Goal: Task Accomplishment & Management: Manage account settings

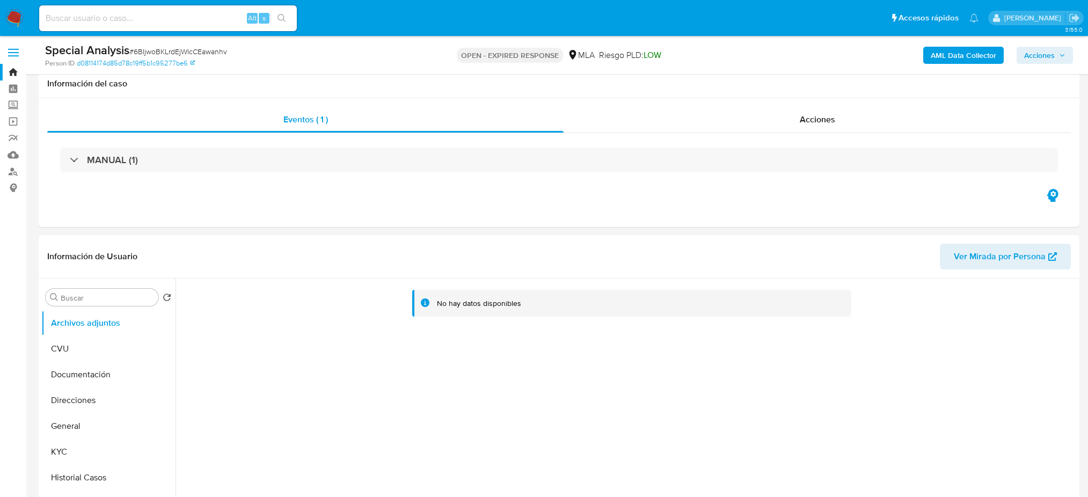
scroll to position [1145, 0]
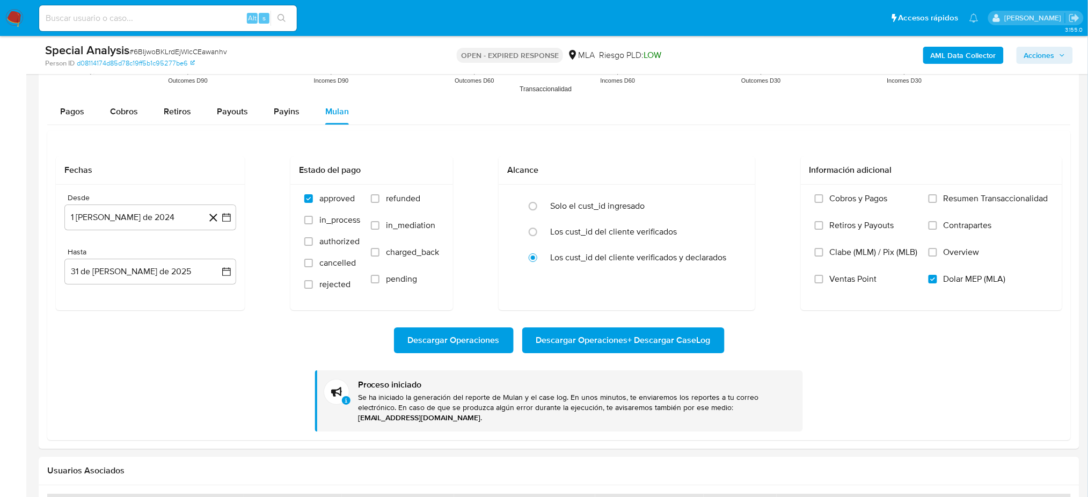
click at [10, 24] on img at bounding box center [14, 18] width 18 height 18
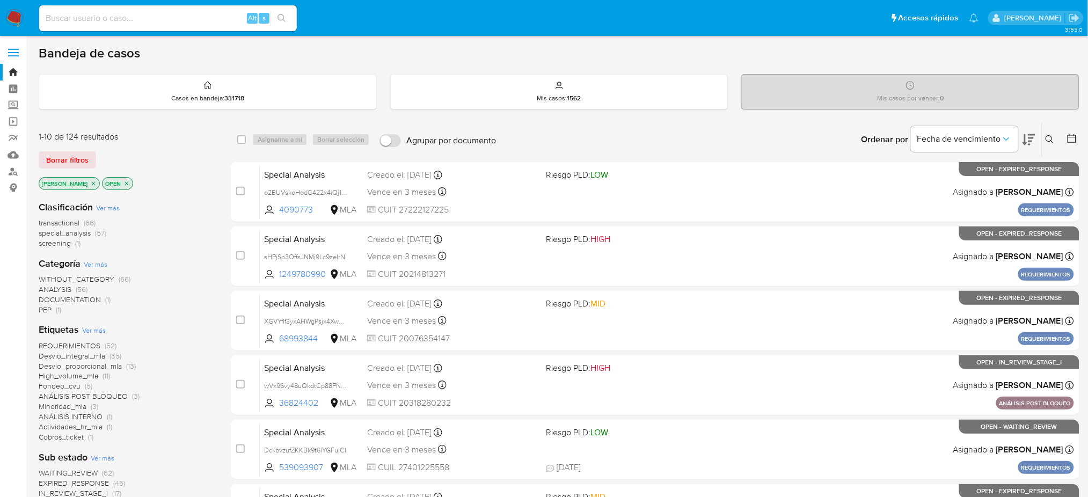
click at [13, 23] on img at bounding box center [14, 18] width 18 height 18
click at [142, 8] on div "Alt s" at bounding box center [168, 18] width 258 height 26
click at [155, 19] on input at bounding box center [168, 18] width 258 height 14
paste input "elkcoEyuRtlkdR8uODFHzHyH"
type input "elkcoEyuRtlkdR8uODFHzHyH"
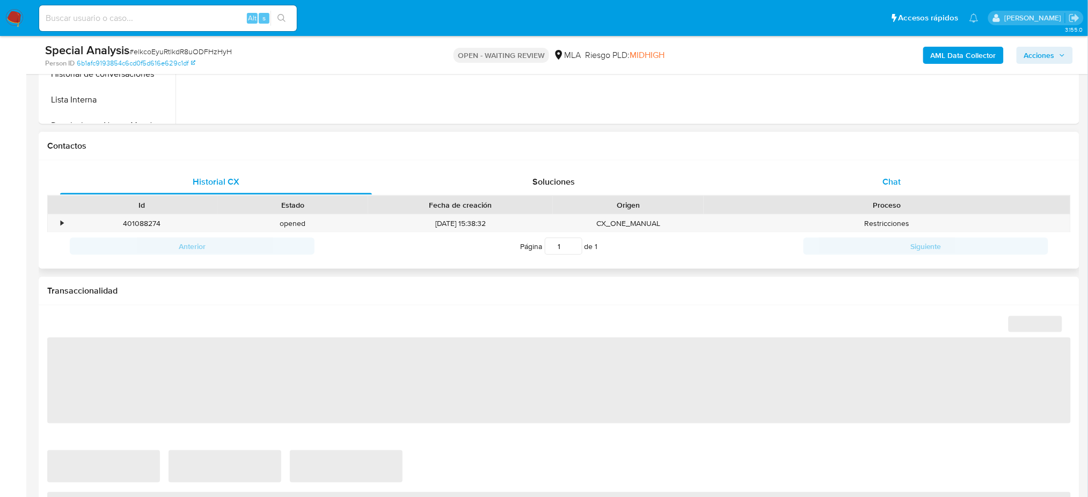
click at [893, 175] on span "Chat" at bounding box center [891, 181] width 18 height 12
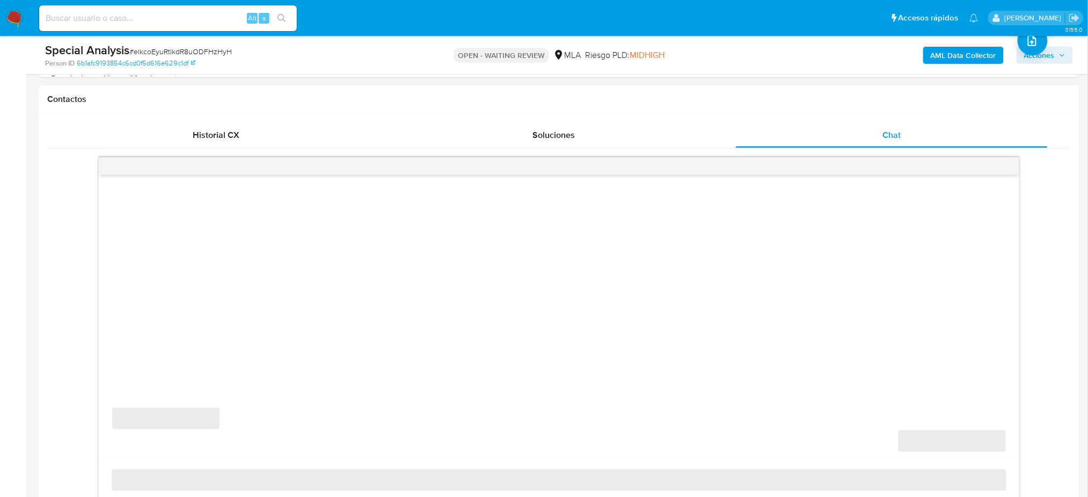
scroll to position [501, 0]
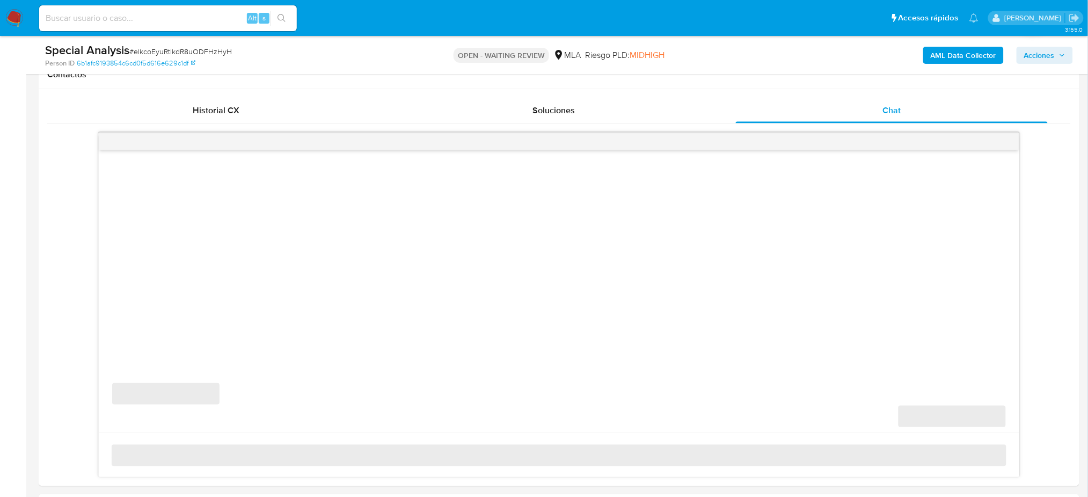
select select "10"
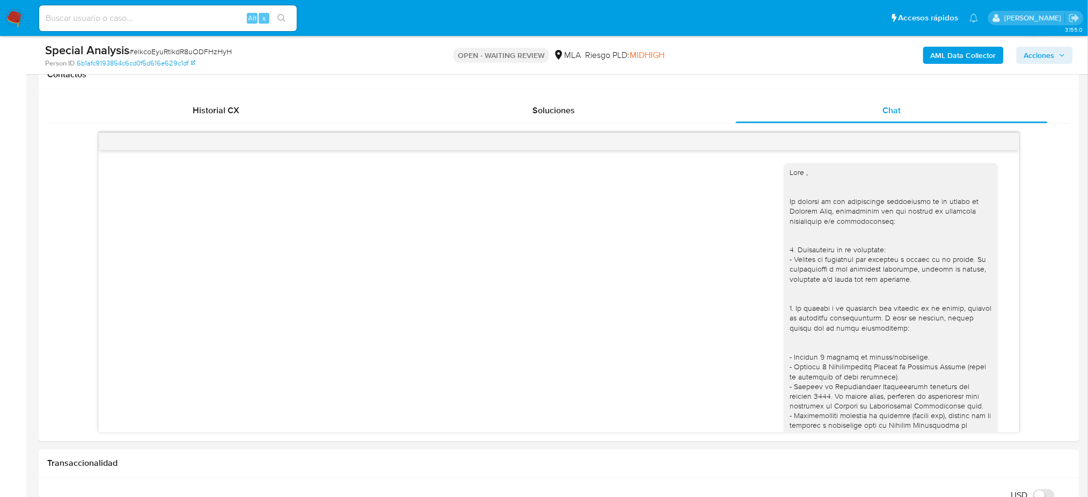
scroll to position [1348, 0]
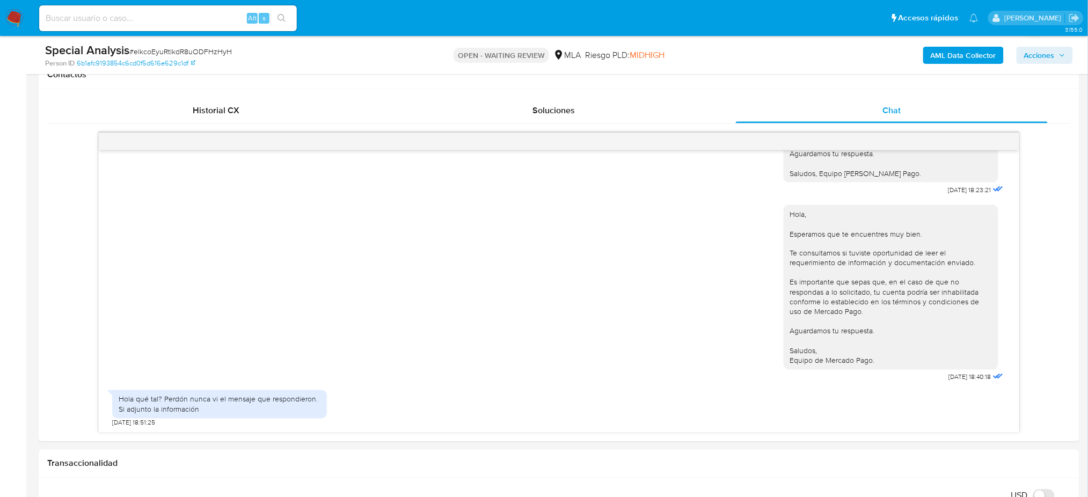
click at [209, 10] on div "Alt s" at bounding box center [168, 18] width 258 height 26
click at [217, 17] on input at bounding box center [168, 18] width 258 height 14
paste input "pLayMtWdZXFzYEe6s91Ho9cw"
type input "pLayMtWdZXFzYEe6s91Ho9cw"
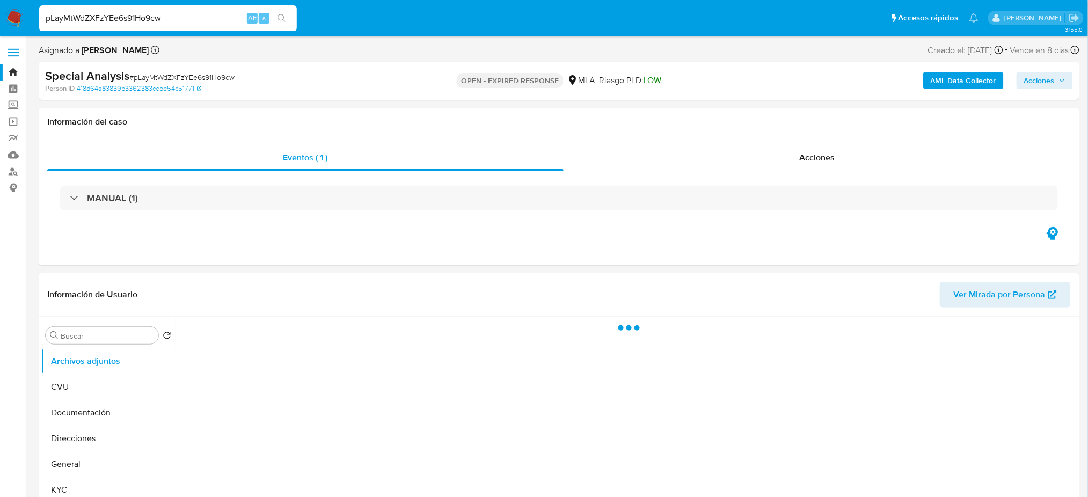
select select "10"
drag, startPoint x: 166, startPoint y: 21, endPoint x: 0, endPoint y: 43, distance: 167.7
paste input "1Gww7bl1ZMnewWlpOG2iHvhf"
type input "1Gww7bl1ZMnewWlpOG2iHvhf"
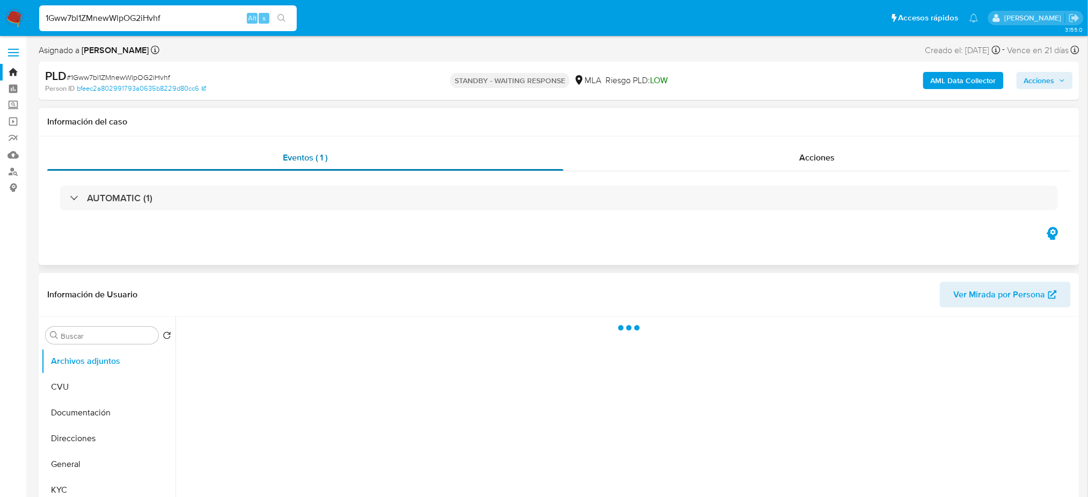
drag, startPoint x: 11, startPoint y: 19, endPoint x: 208, endPoint y: 157, distance: 239.7
click at [11, 19] on img at bounding box center [14, 18] width 18 height 18
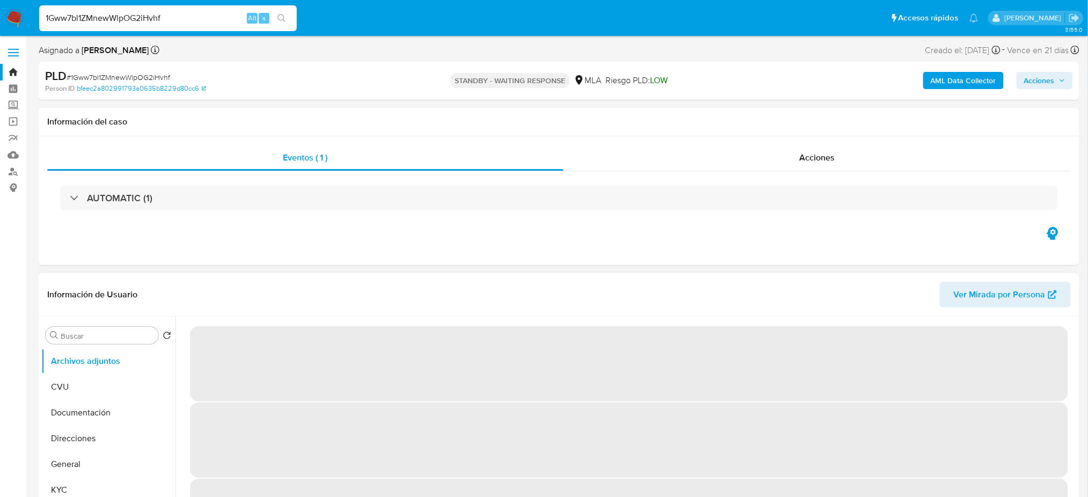
select select "10"
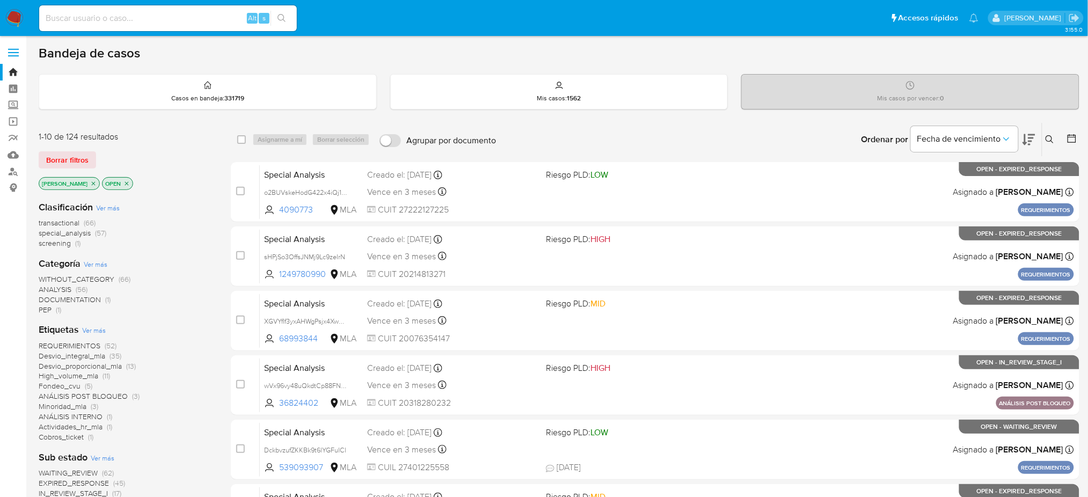
click at [158, 20] on input at bounding box center [168, 18] width 258 height 14
paste input "C1MTrIyy6w6XlfTohLjQYxP2"
type input "C1MTrIyy6w6XlfTohLjQYxP2"
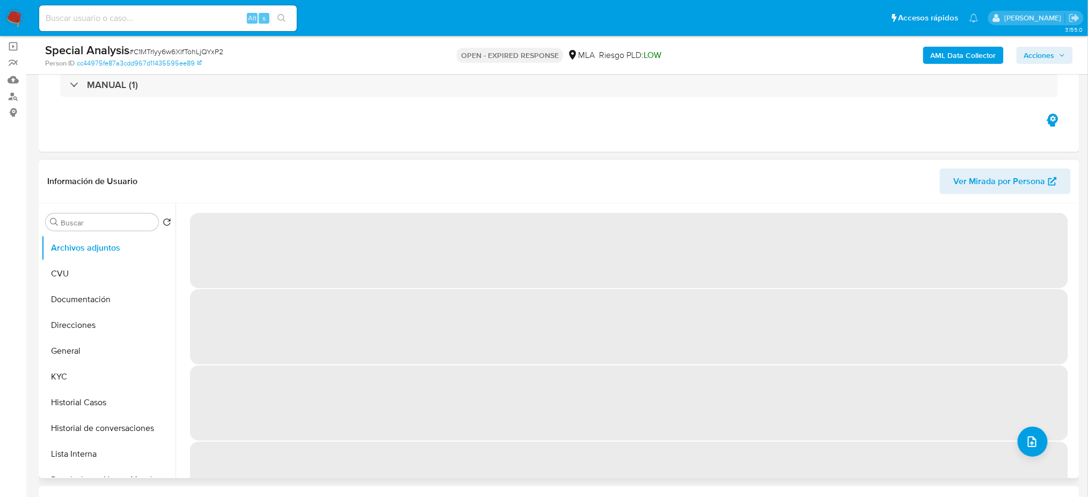
scroll to position [143, 0]
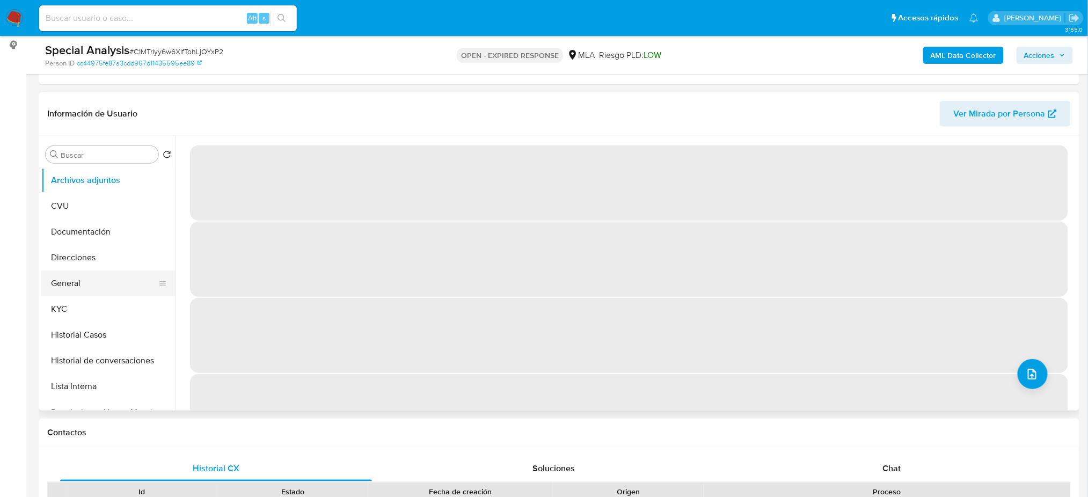
select select "10"
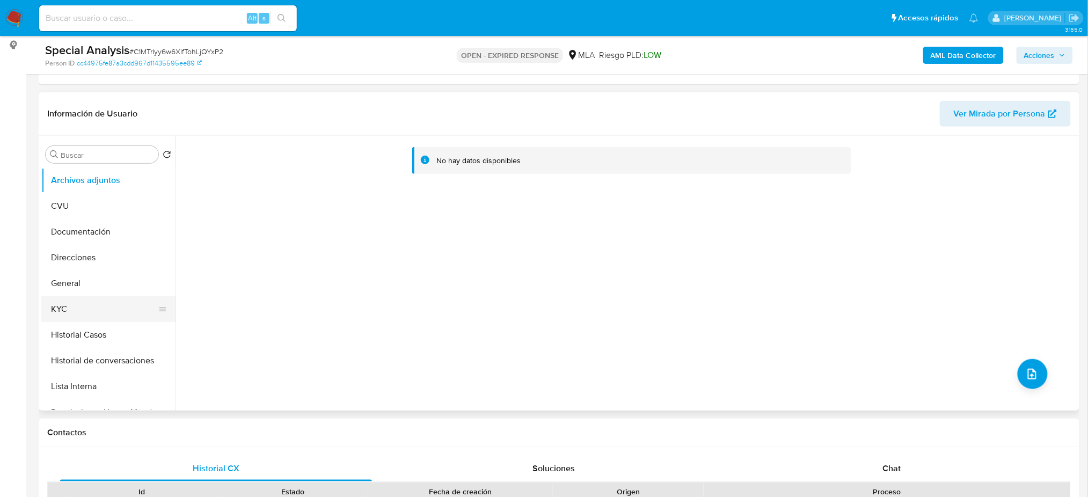
click at [101, 300] on button "KYC" at bounding box center [104, 309] width 126 height 26
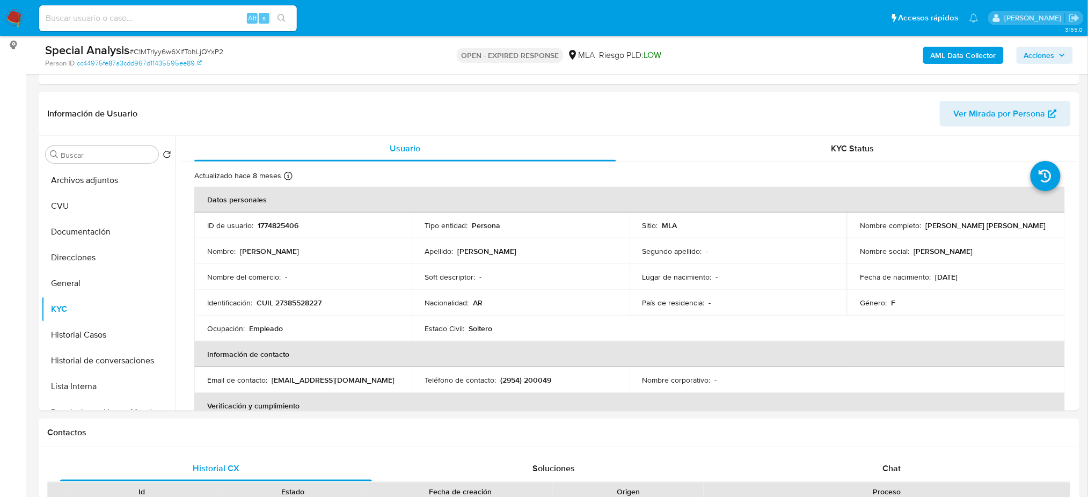
click at [184, 52] on span "# C1MTrIyy6w6XlfTohLjQYxP2" at bounding box center [176, 51] width 94 height 11
copy span "C1MTrIyy6w6XlfTohLjQYxP2"
click at [17, 11] on img at bounding box center [14, 18] width 18 height 18
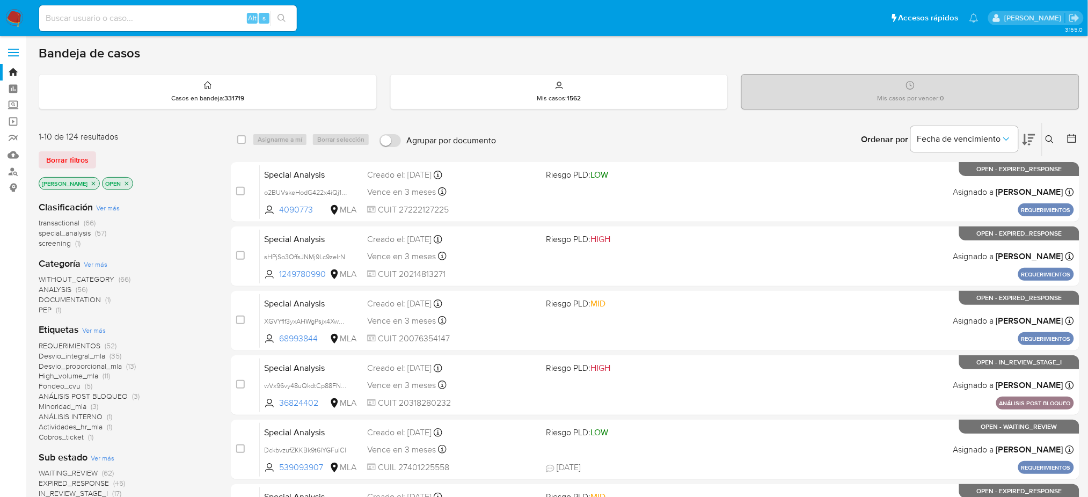
click at [1051, 144] on button at bounding box center [1051, 139] width 18 height 13
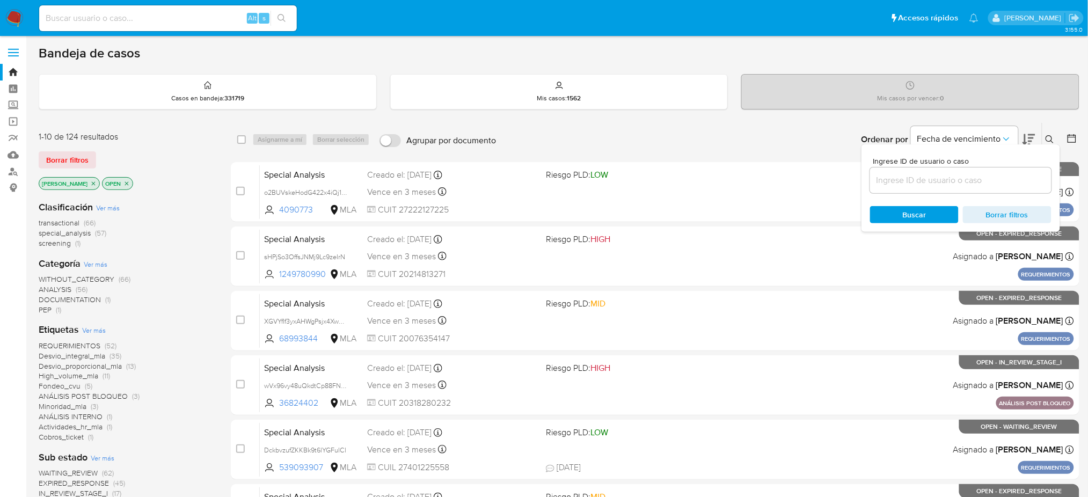
click at [986, 182] on input at bounding box center [960, 180] width 181 height 14
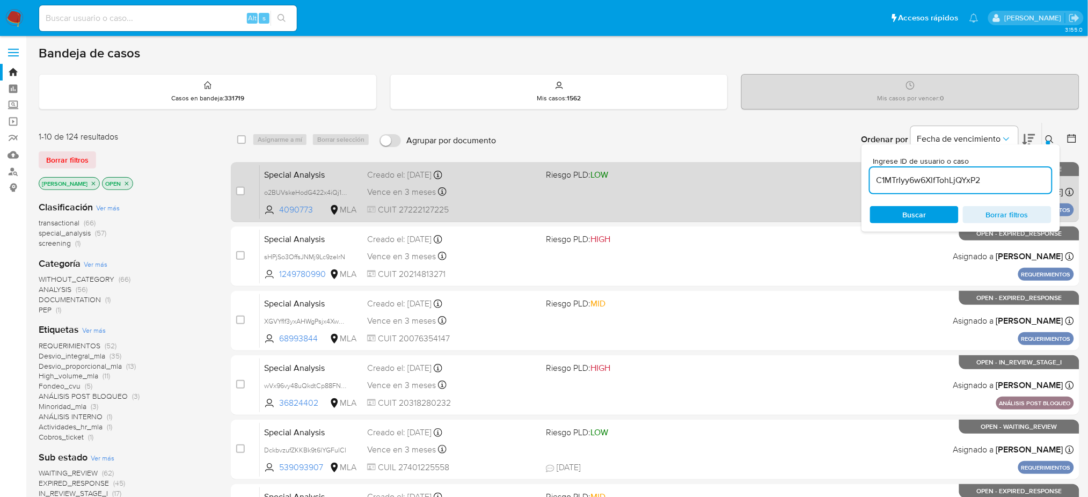
type input "C1MTrIyy6w6XlfTohLjQYxP2"
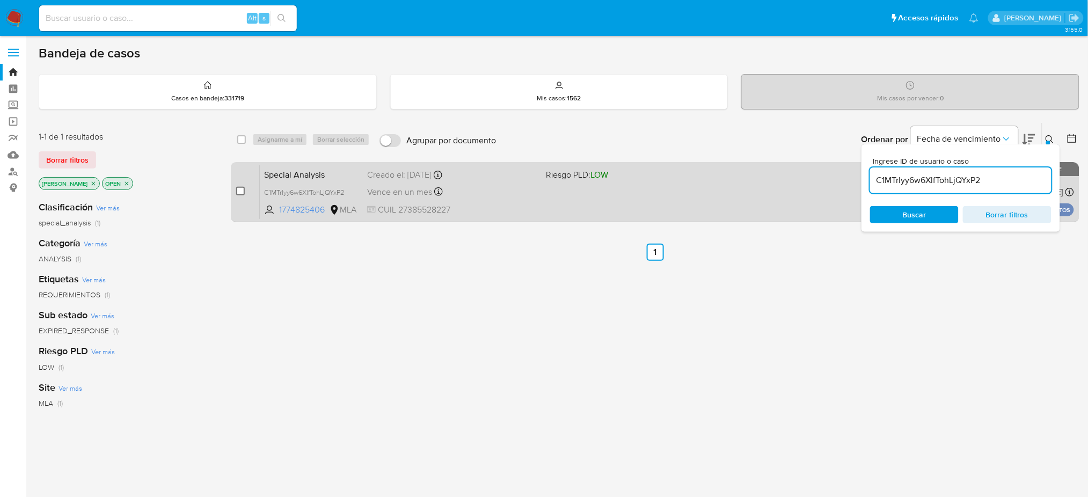
click at [239, 189] on input "checkbox" at bounding box center [240, 191] width 9 height 9
checkbox input "true"
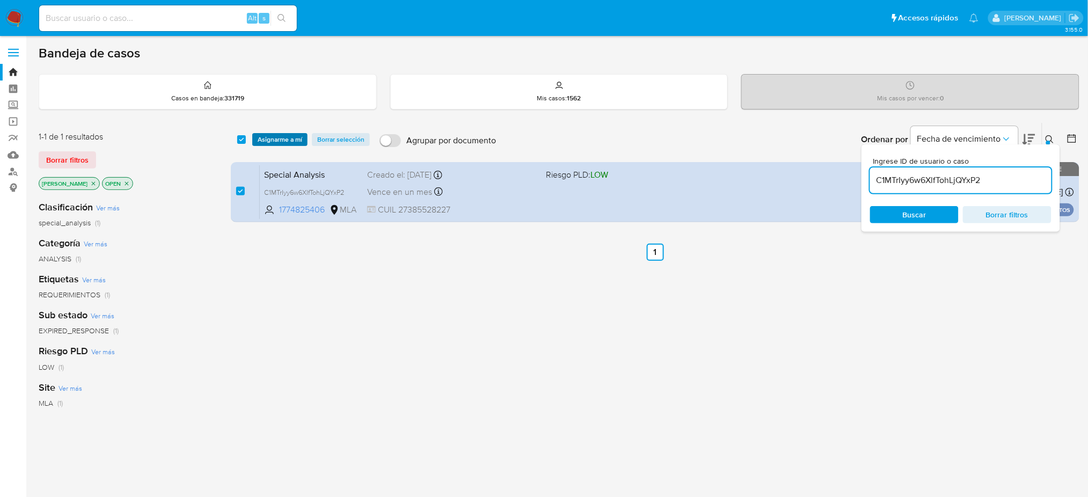
click at [268, 142] on span "Asignarme a mí" at bounding box center [280, 139] width 45 height 11
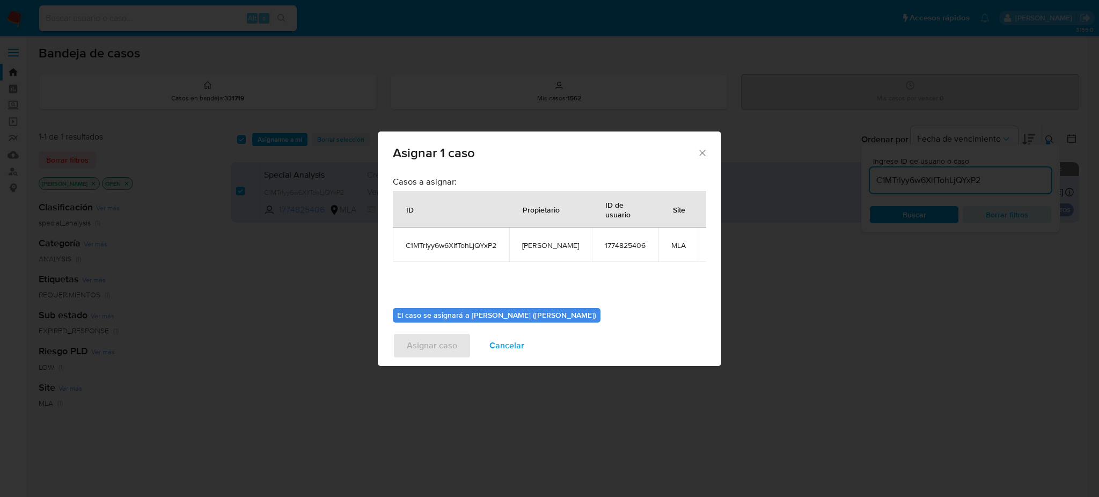
click at [536, 241] on span "[PERSON_NAME]" at bounding box center [550, 245] width 57 height 10
copy span "[PERSON_NAME]"
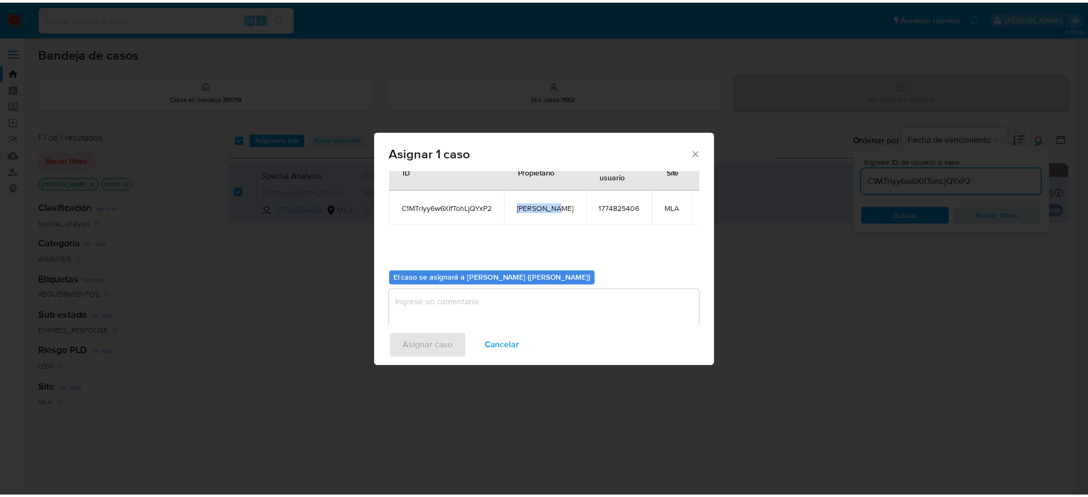
scroll to position [55, 0]
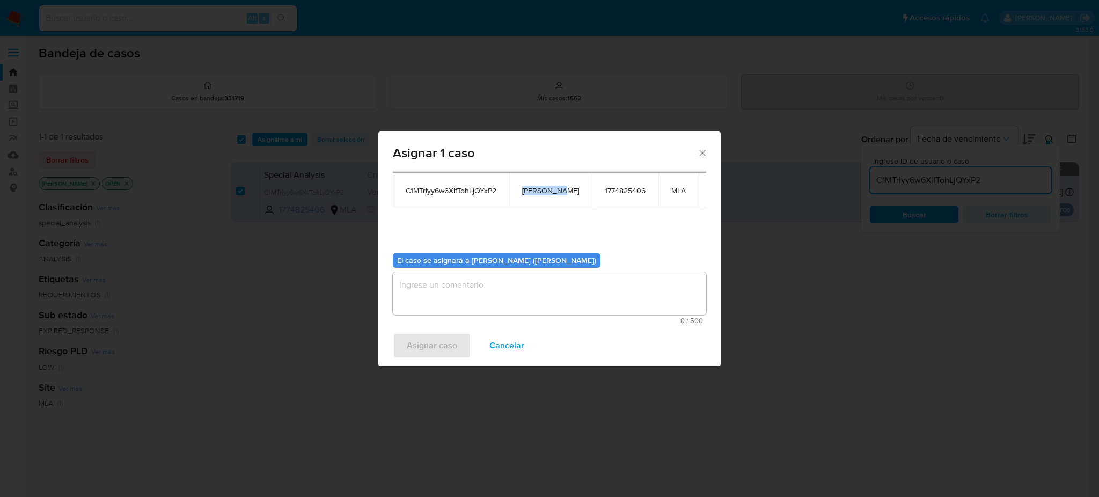
click at [469, 295] on textarea "assign-modal" at bounding box center [549, 293] width 313 height 43
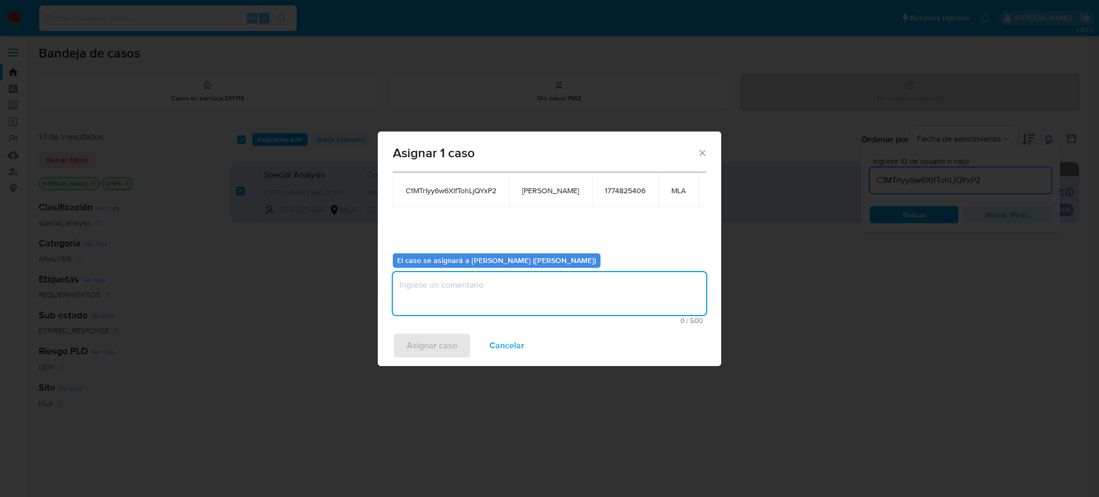
paste textarea "[PERSON_NAME]"
type textarea "[PERSON_NAME]"
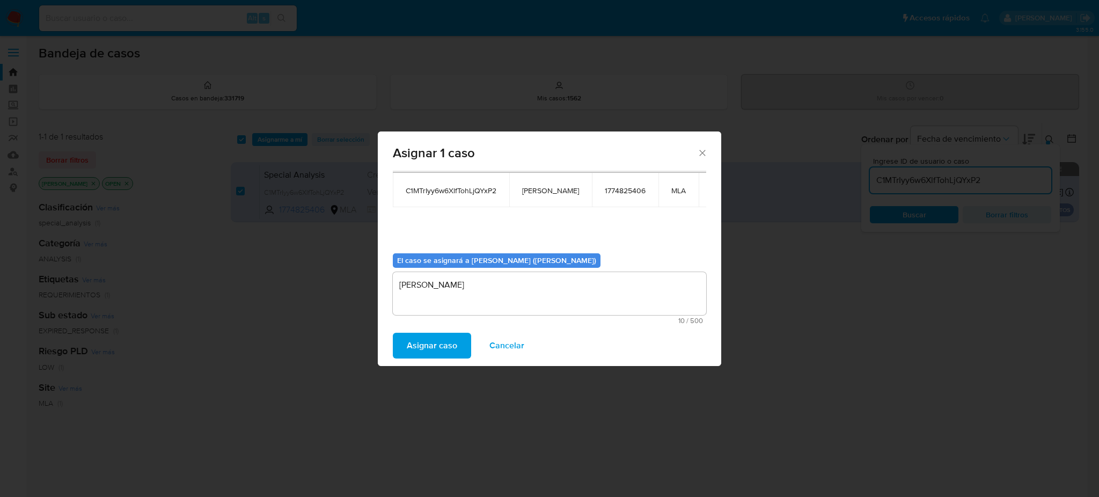
click at [448, 343] on span "Asignar caso" at bounding box center [432, 346] width 50 height 24
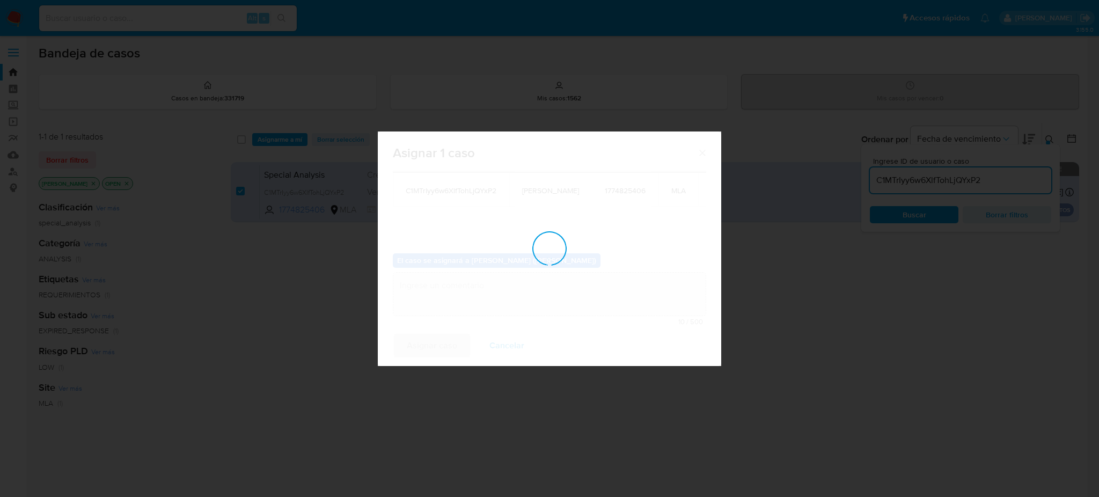
checkbox input "false"
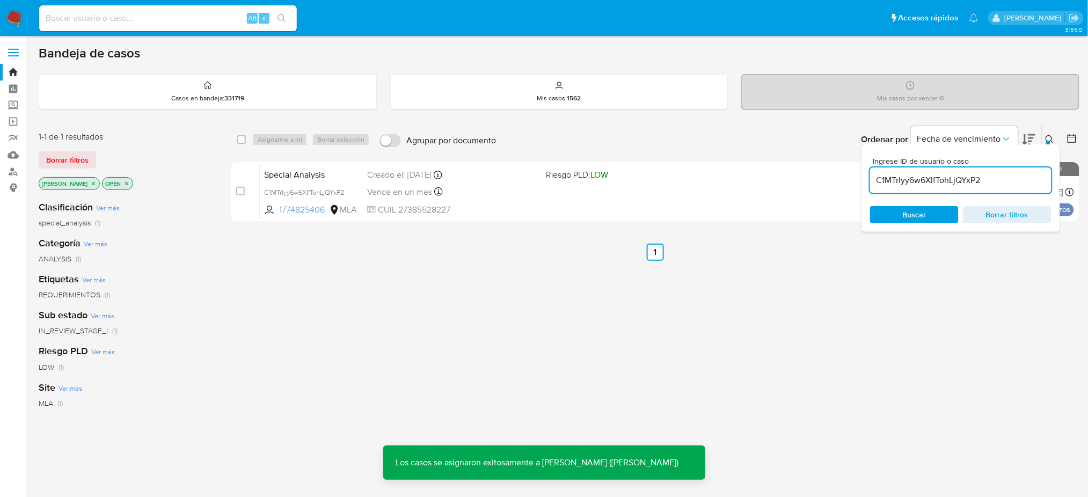
click at [332, 172] on span "Special Analysis" at bounding box center [311, 174] width 94 height 14
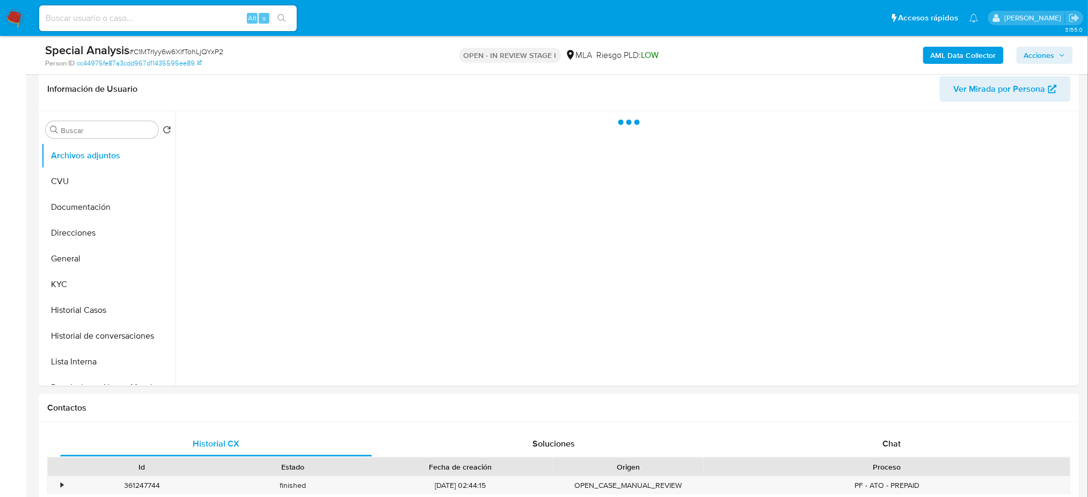
scroll to position [286, 0]
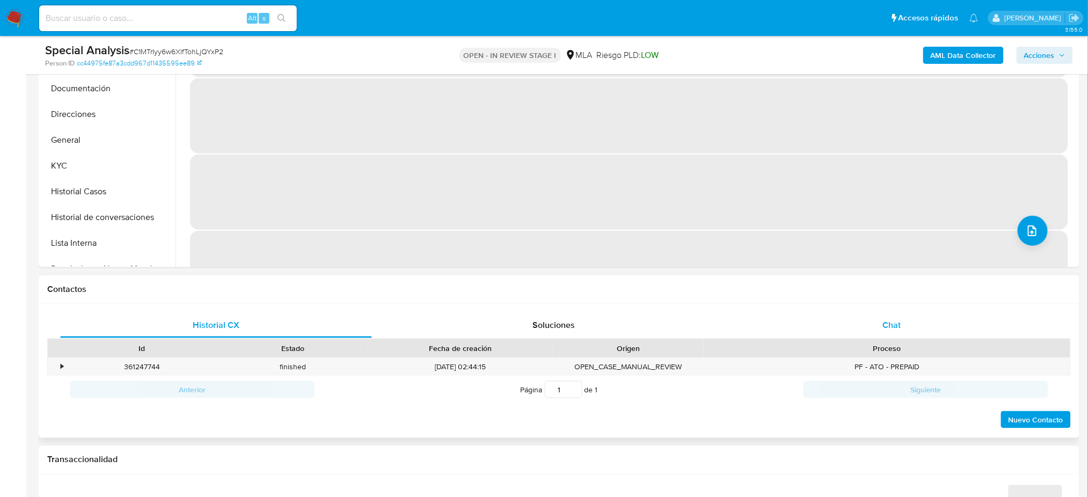
click at [907, 314] on div "Chat" at bounding box center [892, 325] width 312 height 26
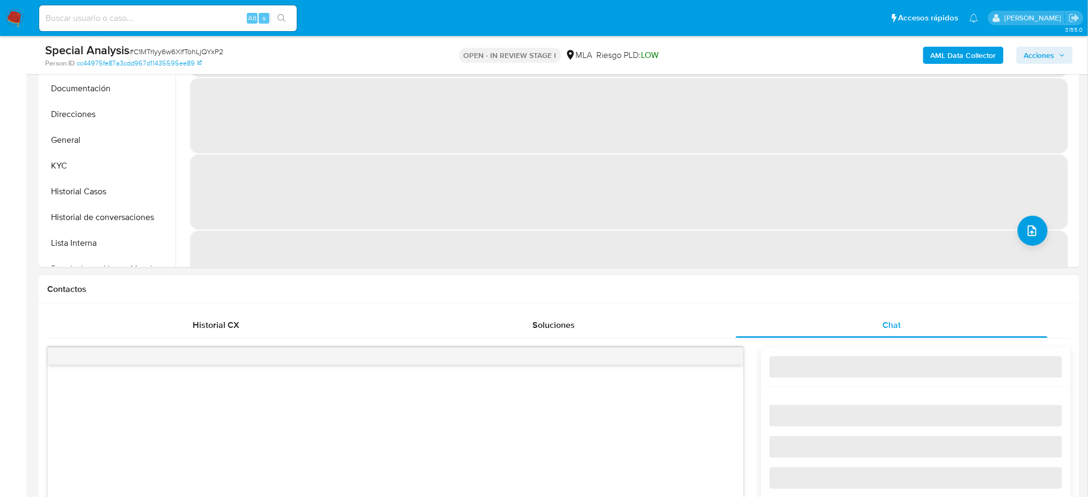
select select "10"
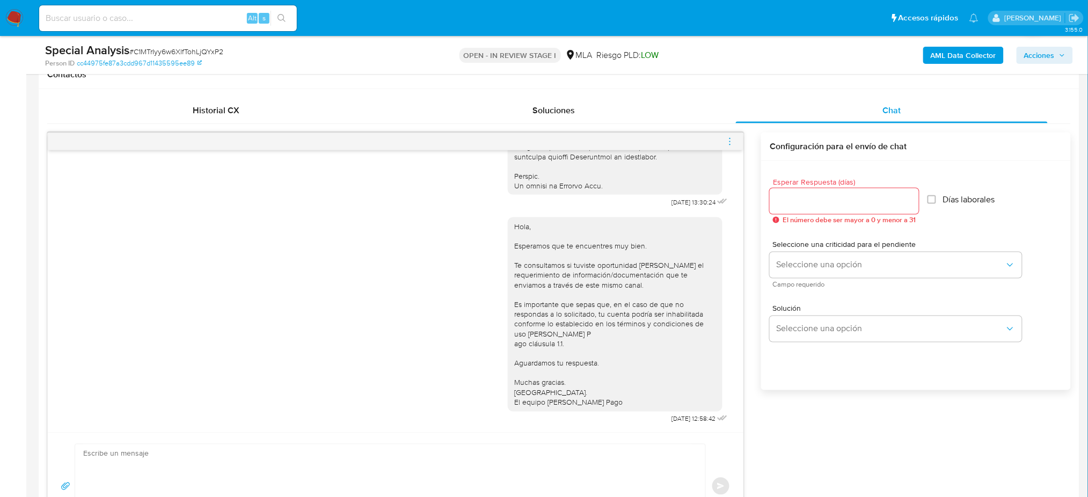
scroll to position [644, 0]
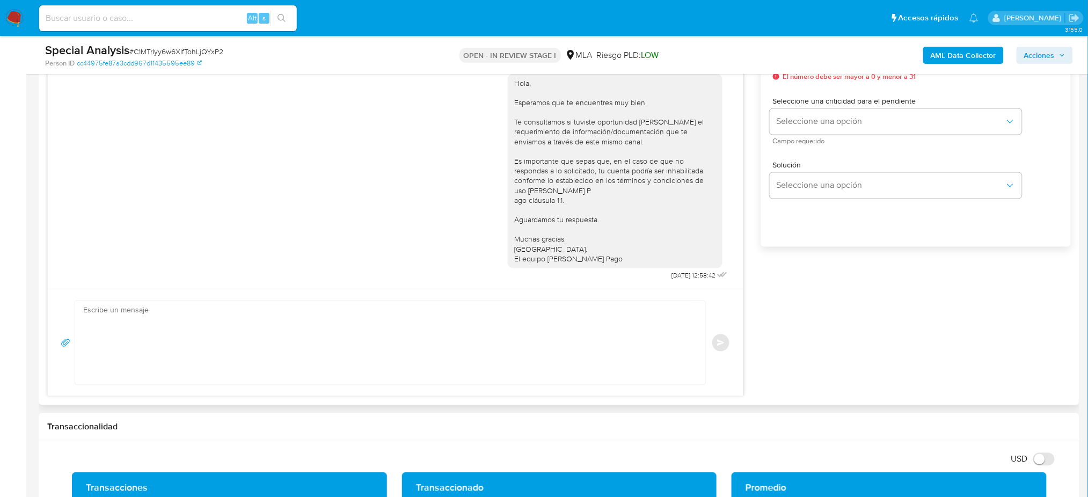
click at [120, 334] on textarea at bounding box center [387, 343] width 608 height 84
paste textarea "Hola, Esperamos que te encuentres muy bien. Te consultamos si tuviste oportunid…"
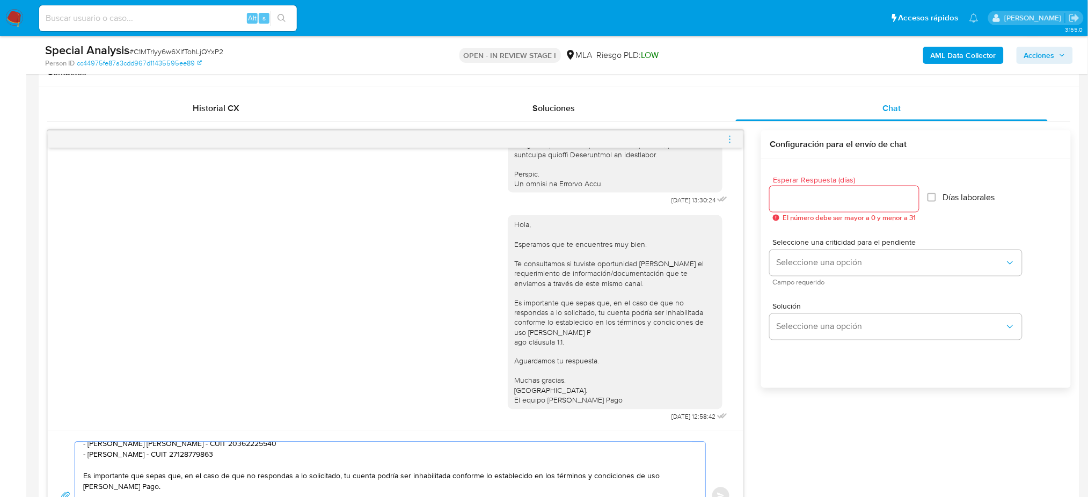
scroll to position [501, 0]
type textarea "Hola, Esperamos que te encuentres muy bien. Te consultamos si tuviste oportunid…"
click at [782, 204] on input "Esperar Respuesta (días)" at bounding box center [843, 201] width 149 height 14
type input "2"
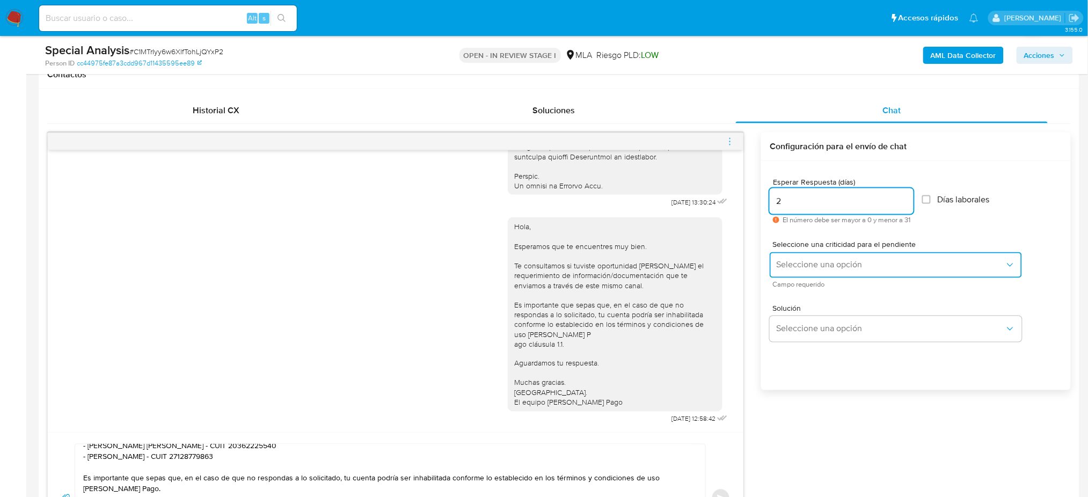
click at [783, 265] on span "Seleccione una opción" at bounding box center [890, 265] width 229 height 11
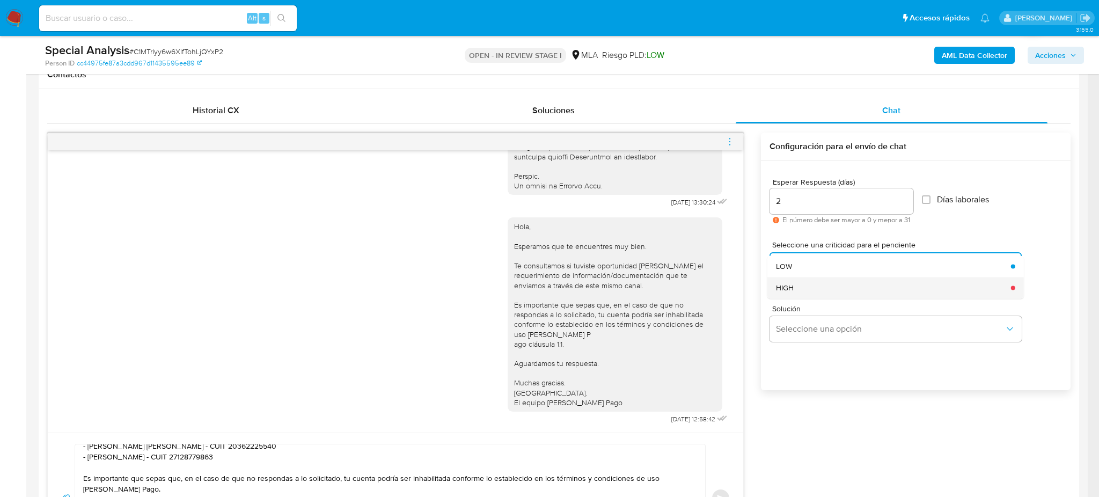
click at [788, 284] on span "HIGH" at bounding box center [785, 288] width 18 height 10
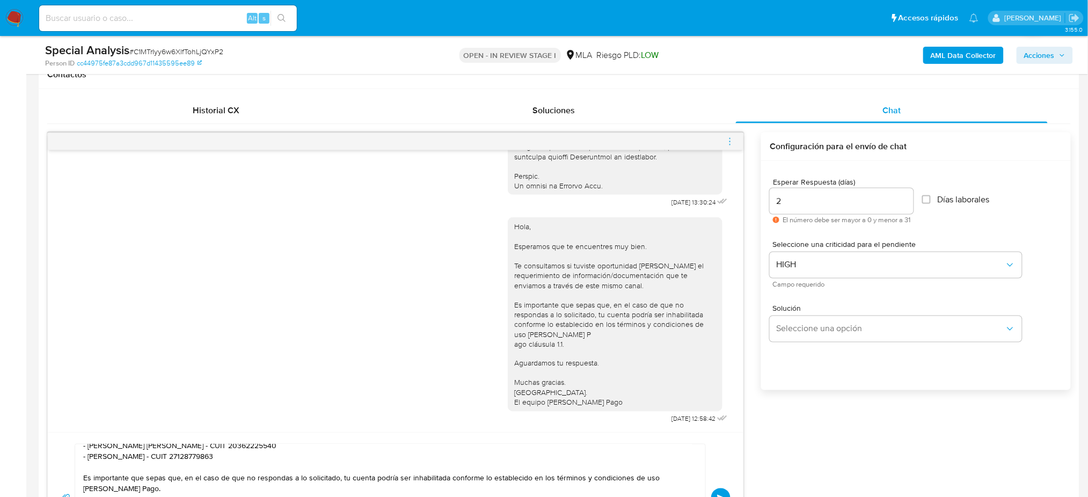
click at [725, 490] on button "Enviar" at bounding box center [720, 497] width 19 height 19
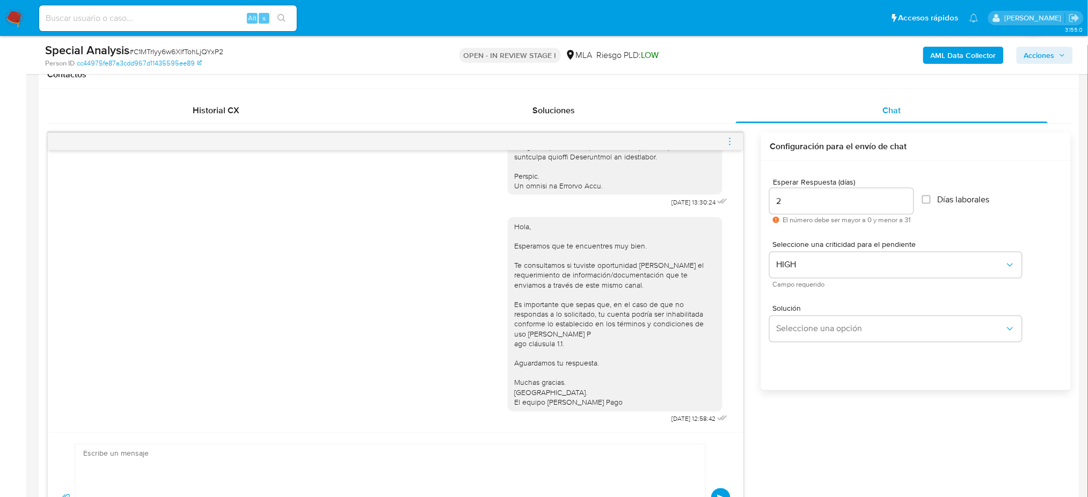
scroll to position [0, 0]
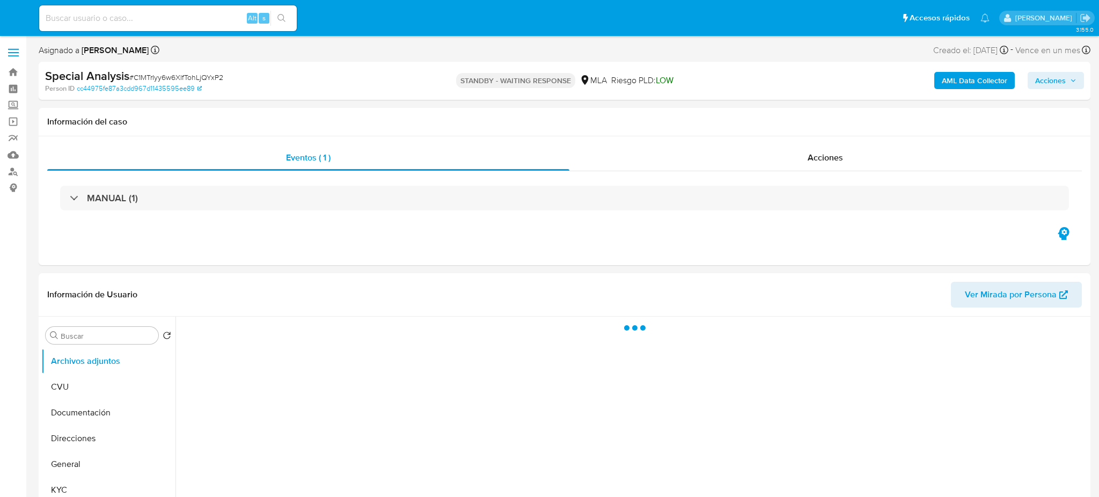
select select "10"
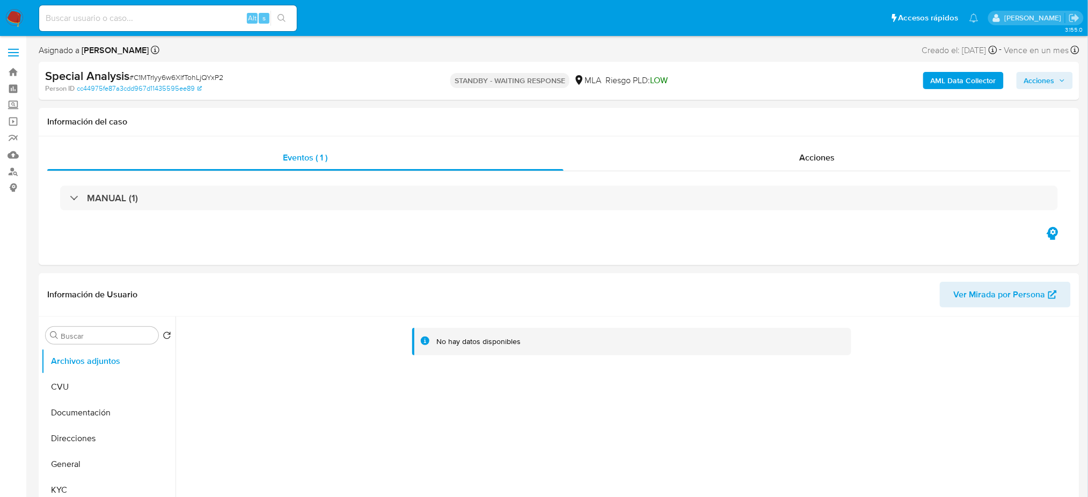
click at [114, 23] on input at bounding box center [168, 18] width 258 height 14
paste input "3tEsGBCOzGXs6RC3R8mmrnkv"
type input "3tEsGBCOzGXs6RC3R8mmrnkv"
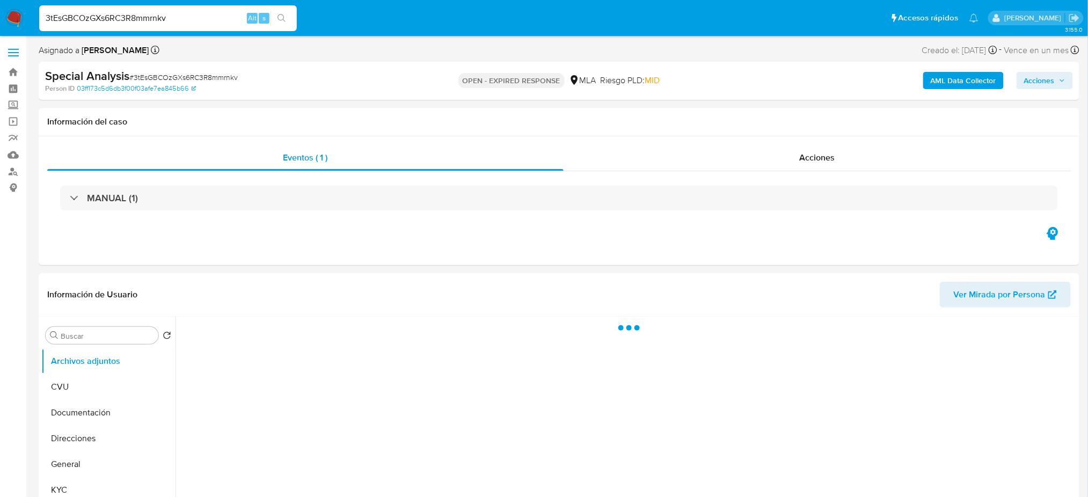
select select "10"
drag, startPoint x: 175, startPoint y: 17, endPoint x: 0, endPoint y: 53, distance: 178.5
paste input "hAqXu6ouFbj1OjhLO8todIB"
type input "hAqXu6ouFbj1OjhLO8todIBv"
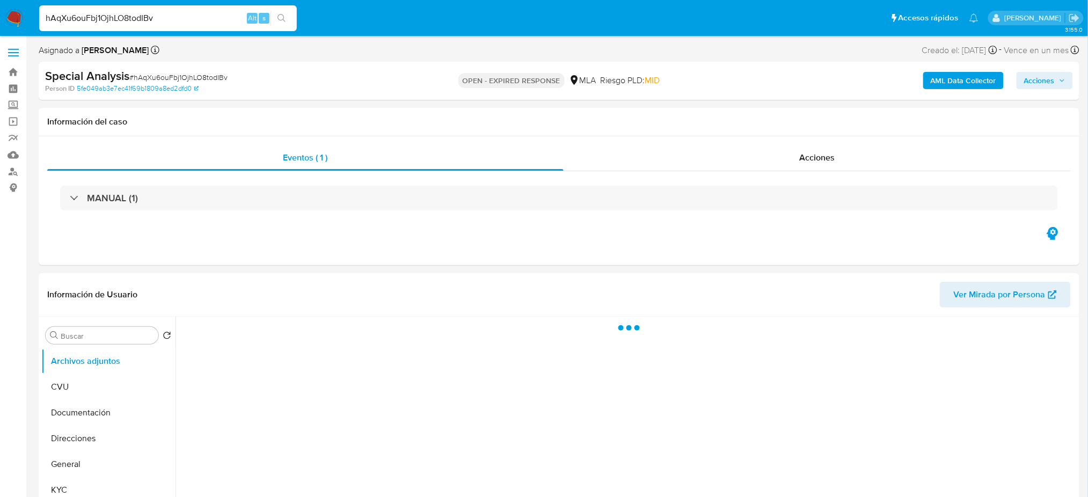
select select "10"
drag, startPoint x: 191, startPoint y: 21, endPoint x: 0, endPoint y: 33, distance: 191.4
click at [0, 33] on nav "Pausado Ver notificaciones hAqXu6ouFbj1OjhLO8todIBv Alt s Accesos rápidos Presi…" at bounding box center [544, 18] width 1088 height 36
paste input "Sns9ihplyaQElhigxrxNsOEB"
type input "Sns9ihplyaQElhigxrxNsOEB"
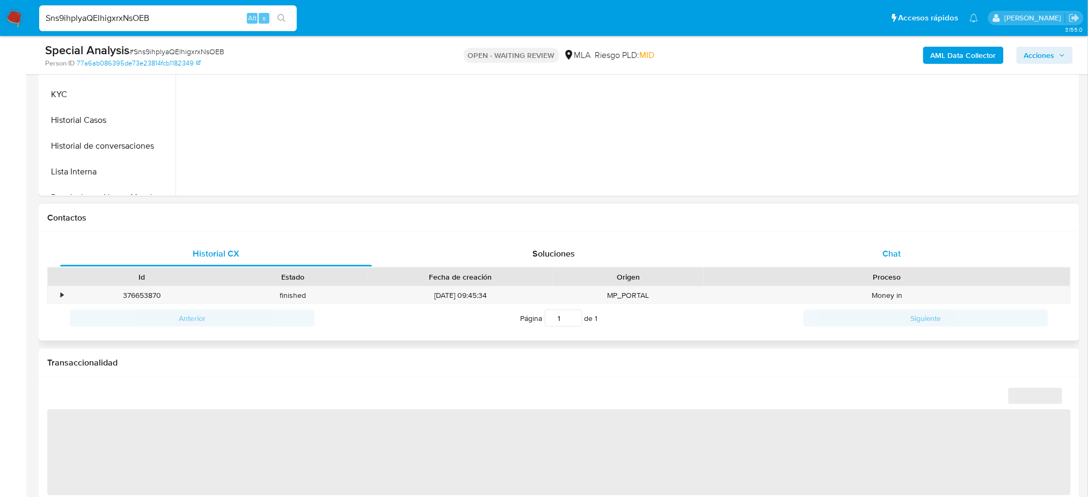
click at [886, 256] on span "Chat" at bounding box center [891, 253] width 18 height 12
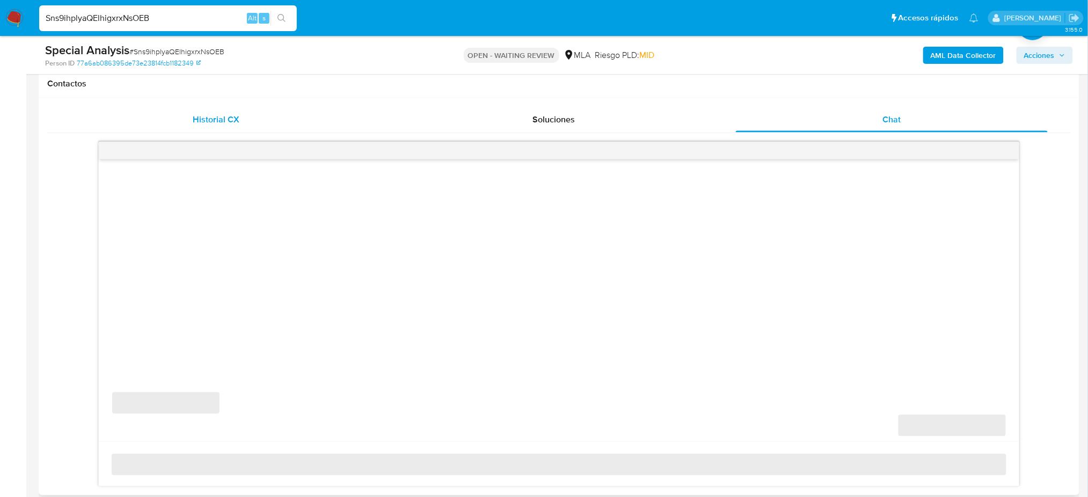
select select "10"
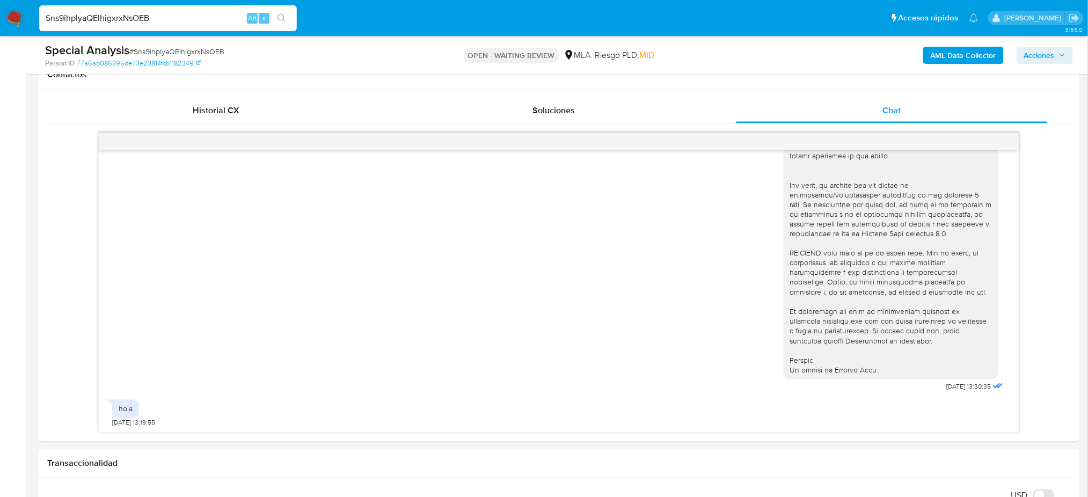
scroll to position [357, 0]
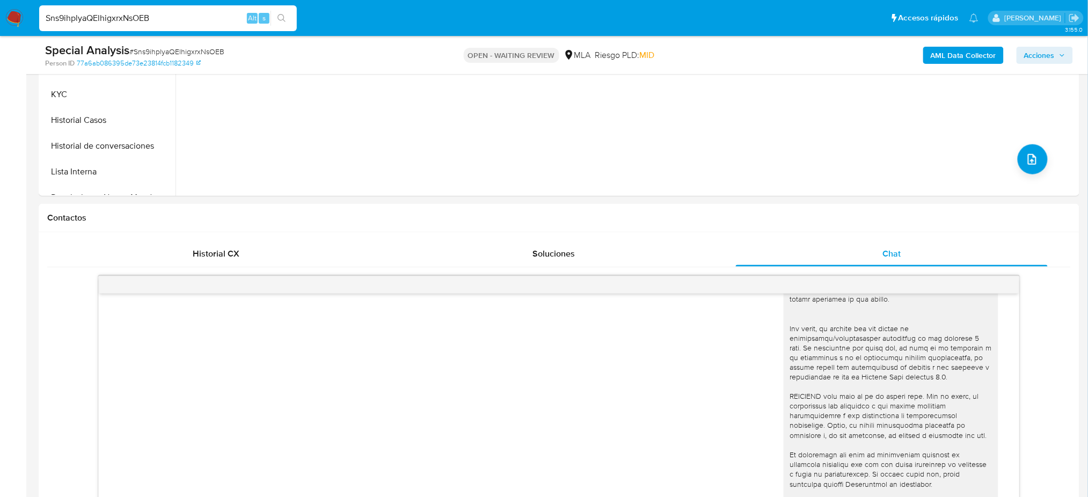
click at [149, 52] on span "# Sns9ihplyaQElhigxrxNsOEB" at bounding box center [176, 51] width 95 height 11
click at [149, 53] on span "# Sns9ihplyaQElhigxrxNsOEB" at bounding box center [176, 51] width 95 height 11
copy span "Sns9ihplyaQElhigxrxNsOEB"
click at [13, 17] on img at bounding box center [14, 18] width 18 height 18
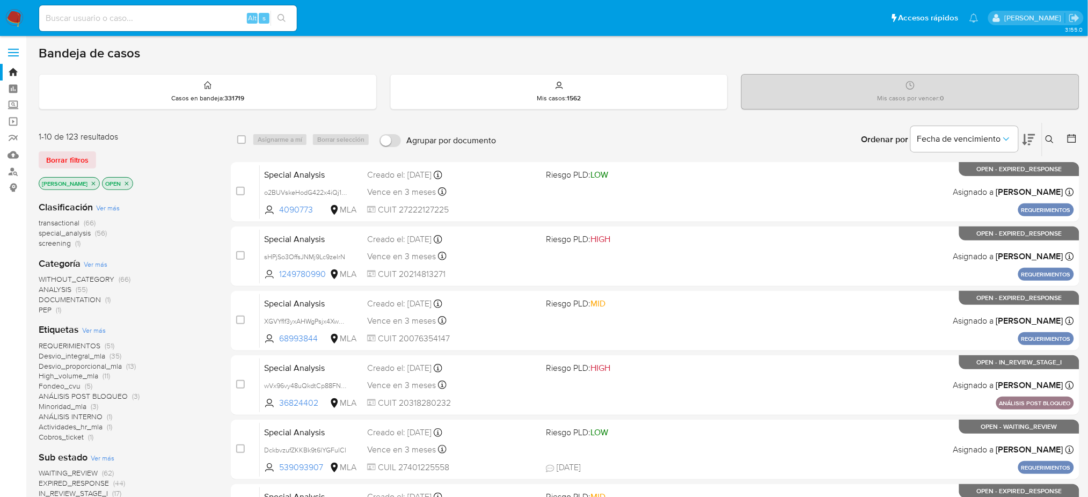
click at [1045, 140] on icon at bounding box center [1049, 139] width 9 height 9
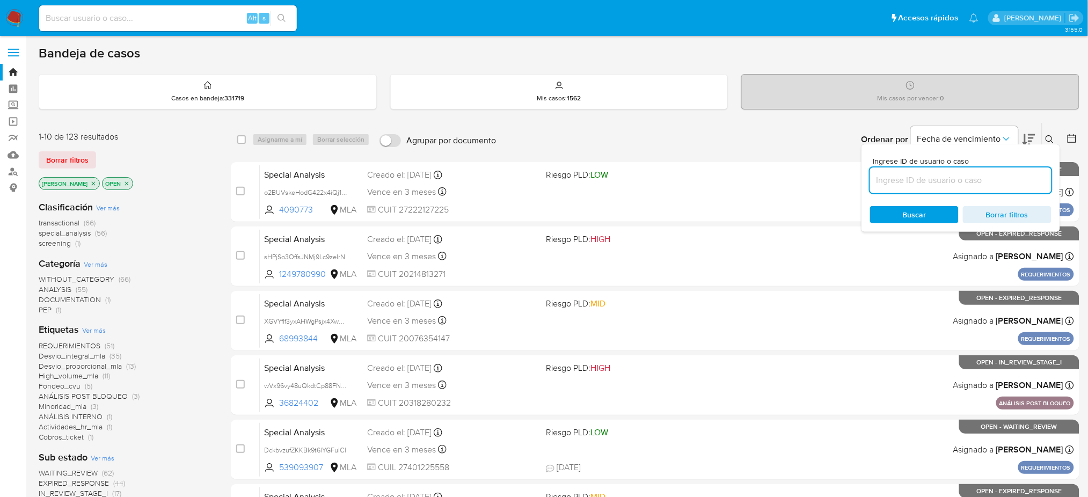
click at [996, 179] on input at bounding box center [960, 180] width 181 height 14
type input "Sns9ihplyaQElhigxrxNsOEB"
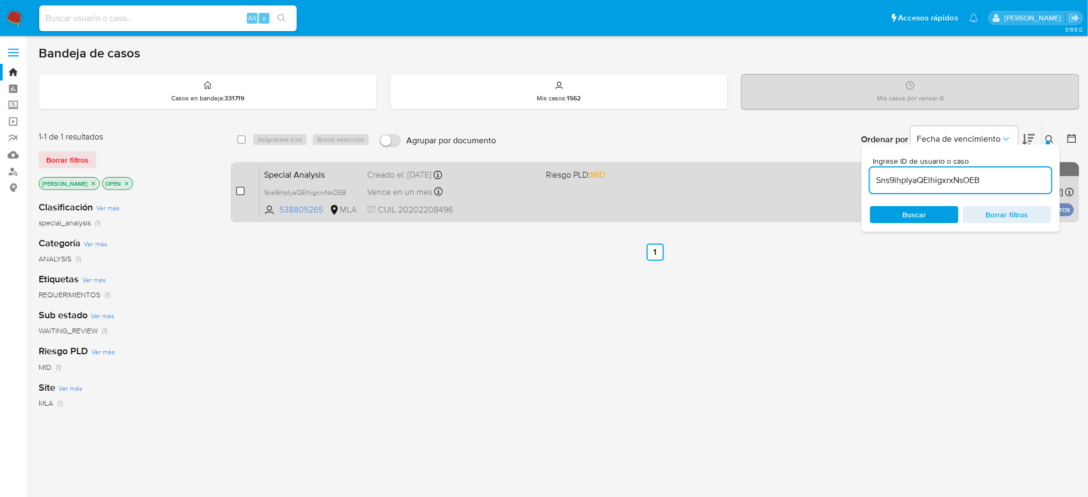
click at [240, 190] on input "checkbox" at bounding box center [240, 191] width 9 height 9
checkbox input "true"
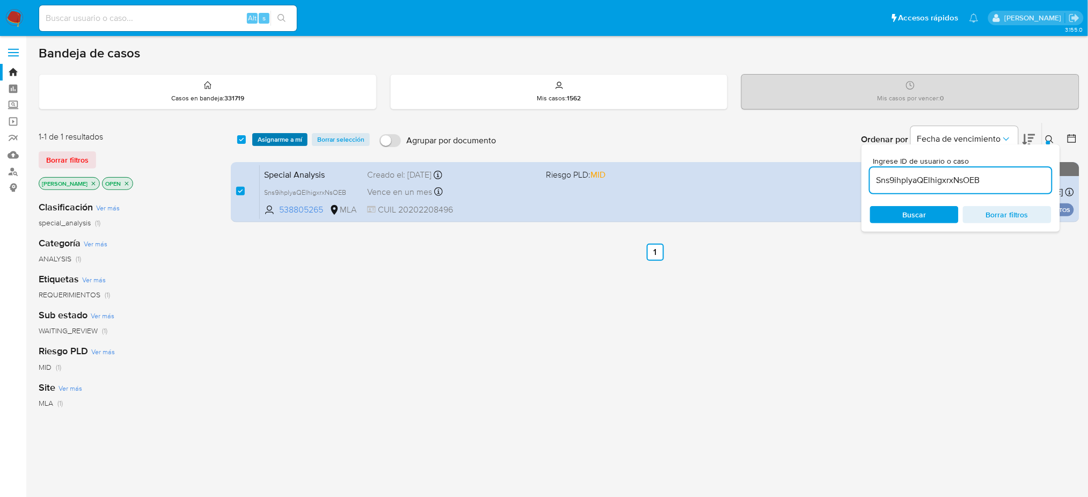
click at [277, 136] on span "Asignarme a mí" at bounding box center [280, 139] width 45 height 11
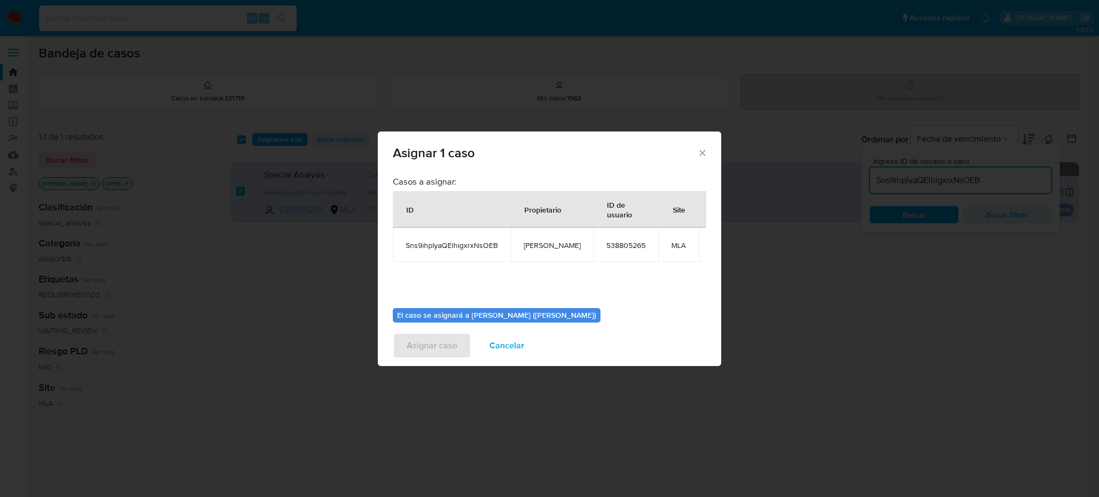
click at [541, 252] on td "[PERSON_NAME]" at bounding box center [552, 245] width 83 height 34
copy span "[PERSON_NAME]"
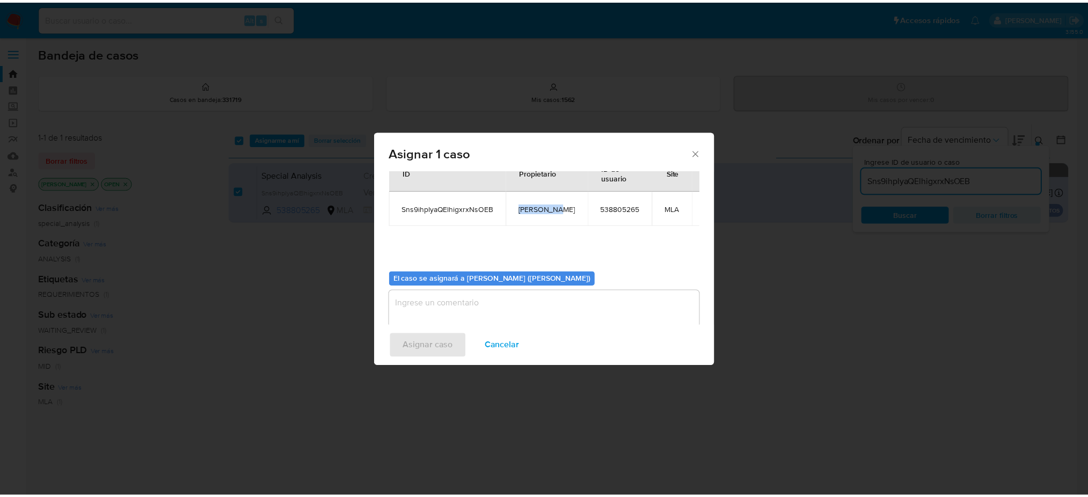
scroll to position [55, 0]
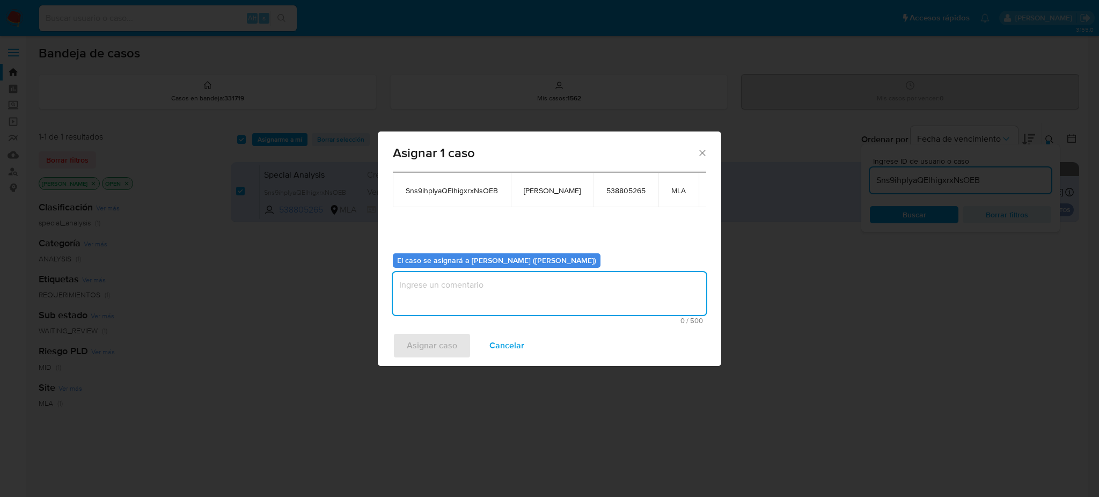
click at [428, 303] on textarea "assign-modal" at bounding box center [549, 293] width 313 height 43
paste textarea "[PERSON_NAME]"
type textarea "[PERSON_NAME]"
click at [442, 362] on div "Asignar caso Cancelar" at bounding box center [549, 345] width 343 height 41
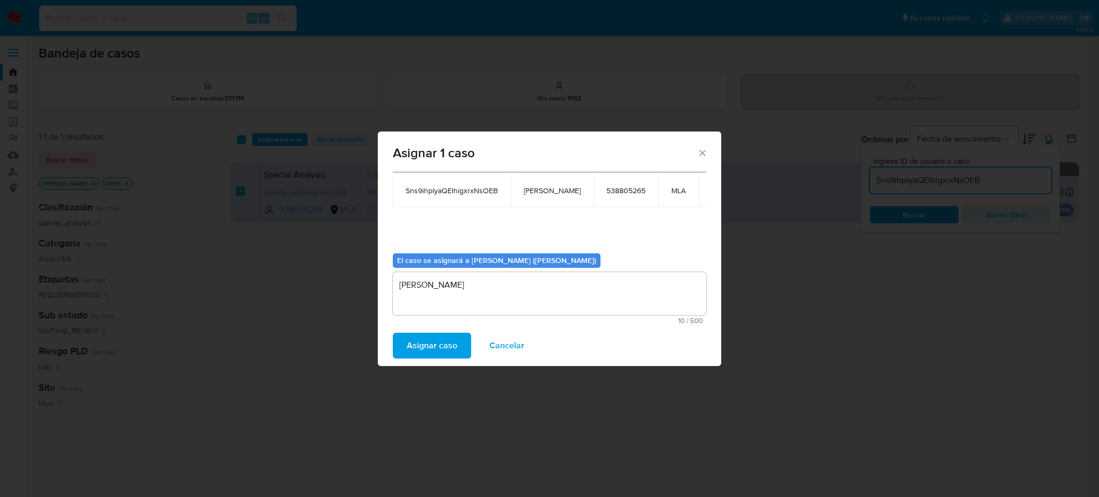
click at [436, 343] on span "Asignar caso" at bounding box center [432, 346] width 50 height 24
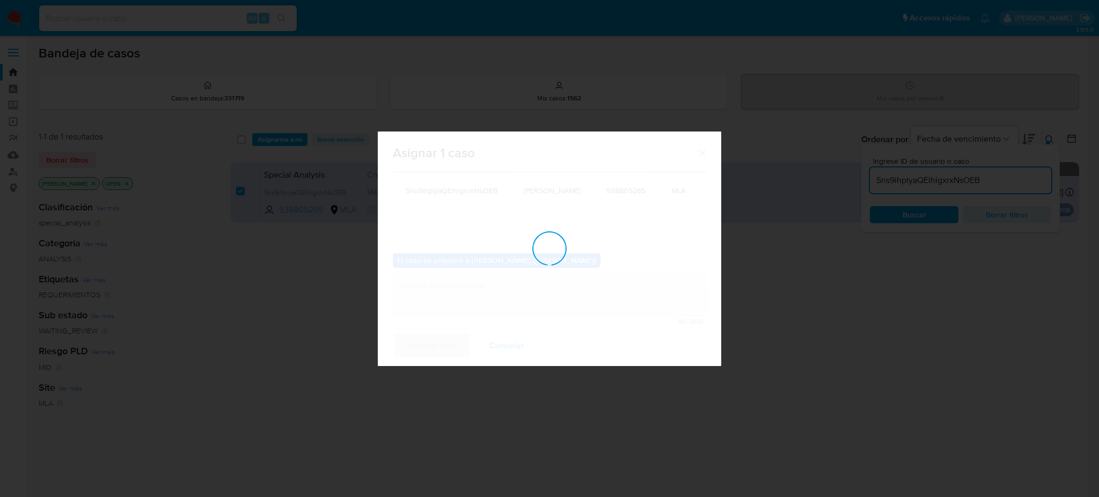
checkbox input "false"
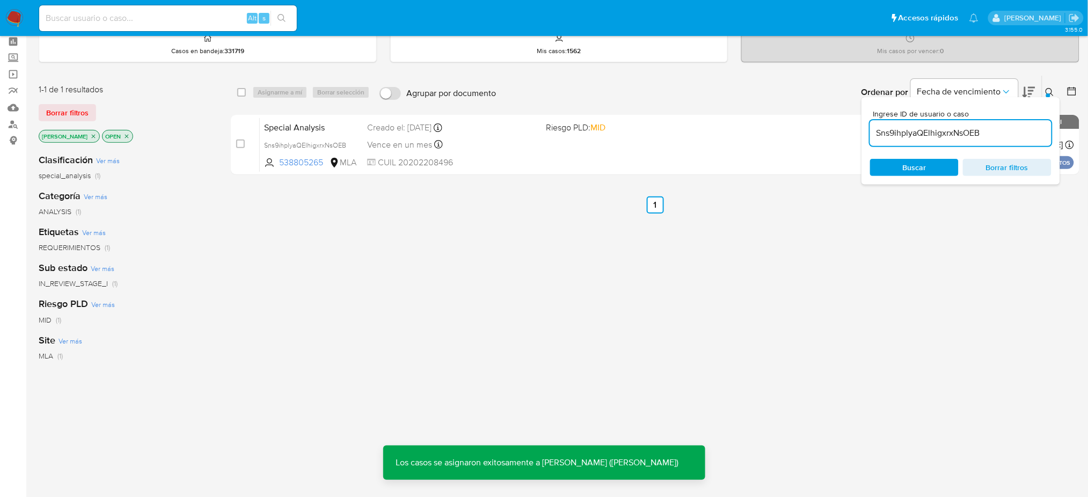
scroll to position [71, 0]
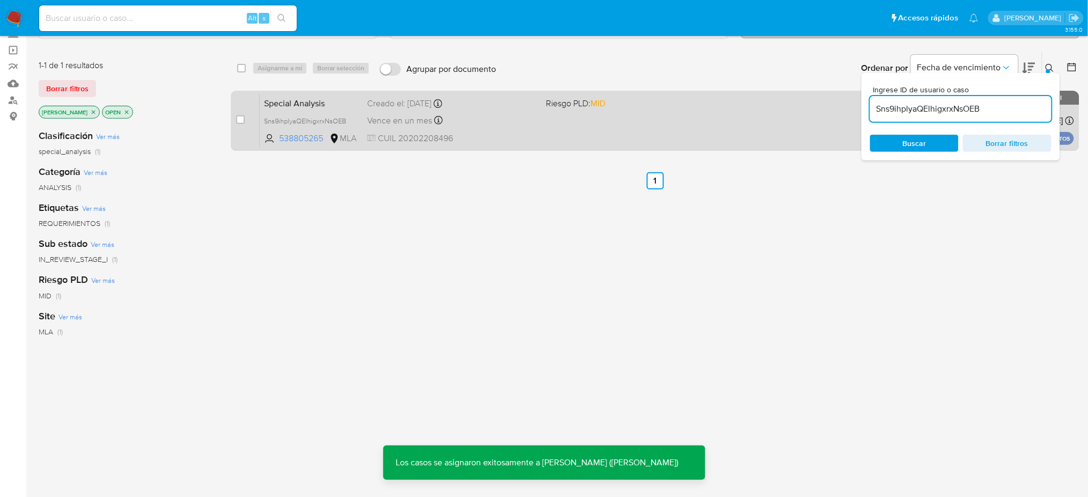
click at [503, 144] on div "Special Analysis Sns9ihplyaQElhigxrxNsOEB 538805265 MLA Riesgo PLD: MID Creado …" at bounding box center [667, 120] width 814 height 54
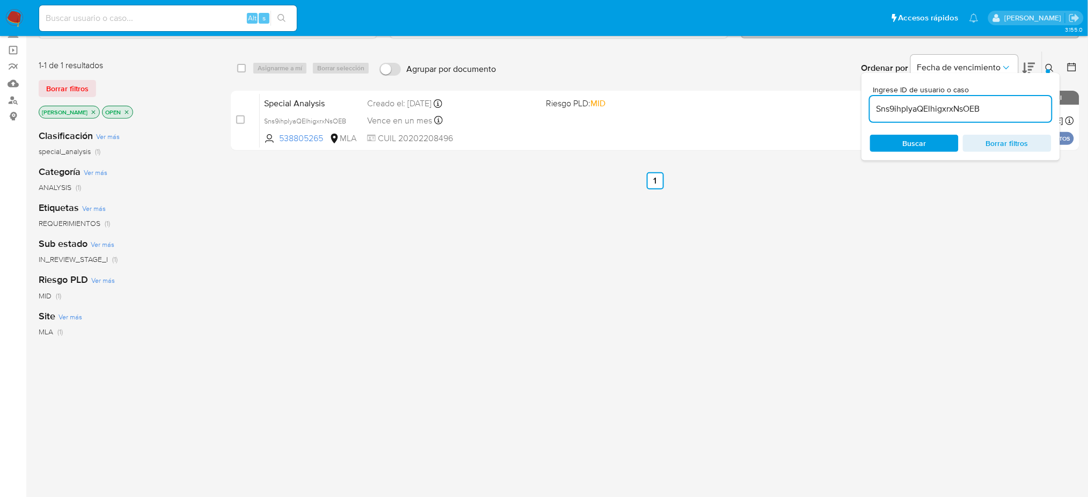
click at [219, 16] on input at bounding box center [168, 18] width 258 height 14
paste input "tDH02REuIEJtfi0qdw77YpnI"
type input "tDH02REuIEJtfi0qdw77YpnI"
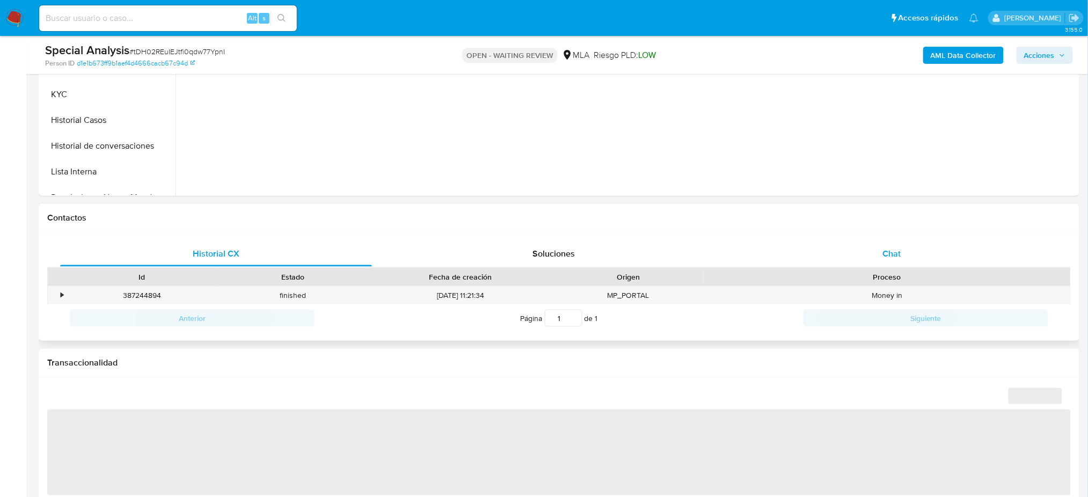
click at [939, 246] on div "Chat" at bounding box center [892, 254] width 312 height 26
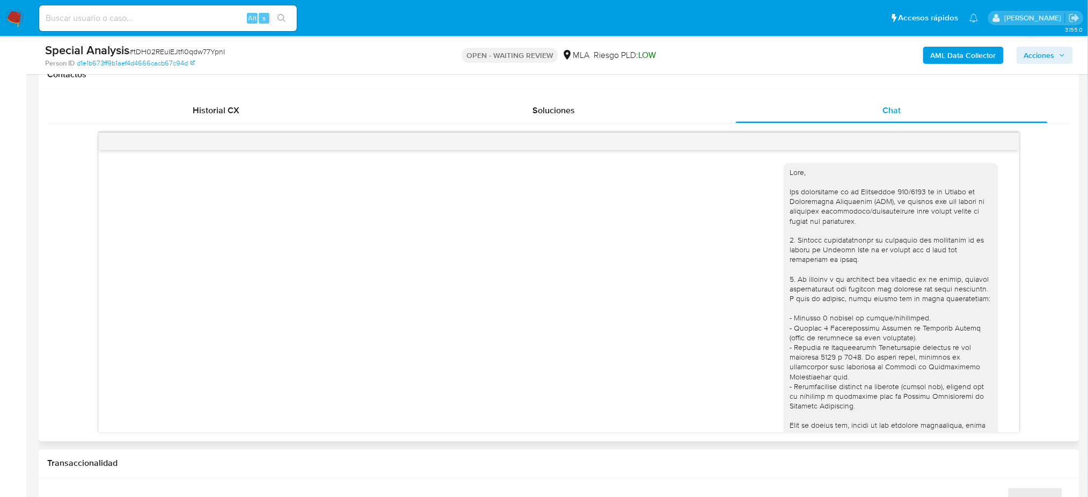
scroll to position [786, 0]
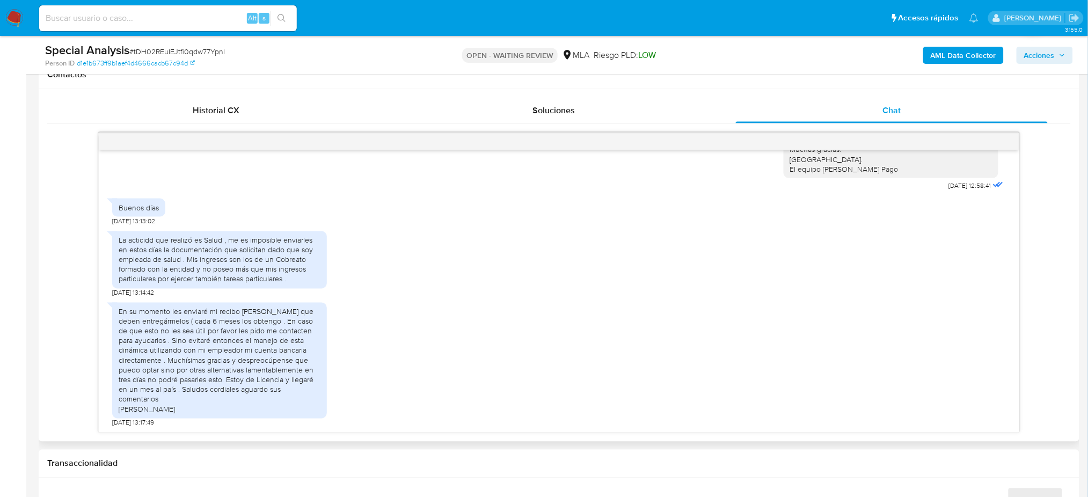
select select "10"
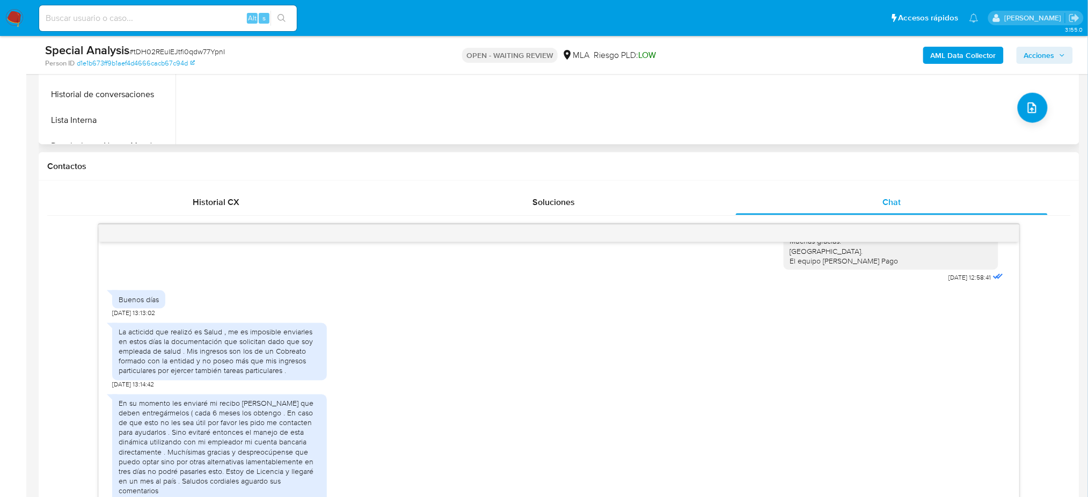
scroll to position [286, 0]
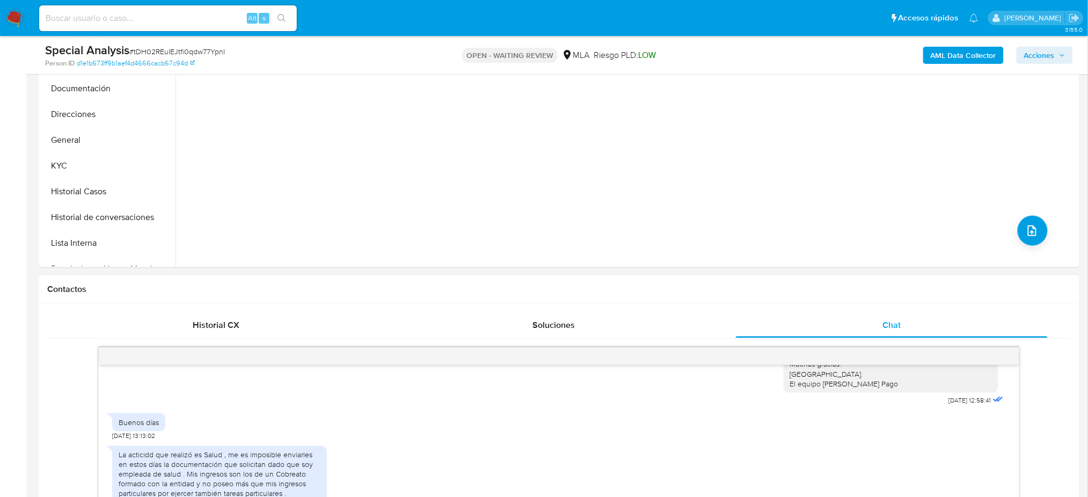
click at [141, 55] on span "# tDH02REuIEJtfi0qdw77YpnI" at bounding box center [177, 51] width 96 height 11
copy span "tDH02REuIEJtfi0qdw77YpnI"
click at [20, 23] on img at bounding box center [14, 18] width 18 height 18
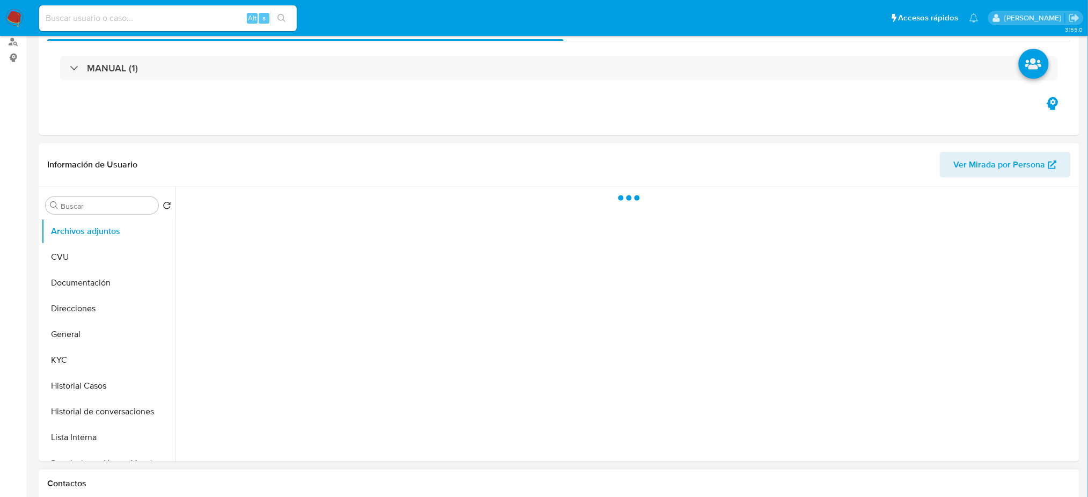
scroll to position [286, 0]
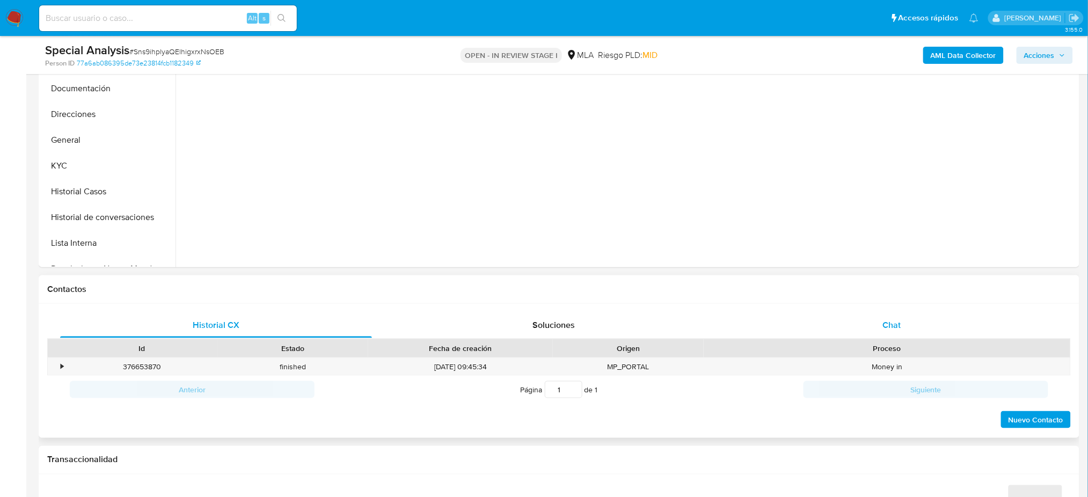
click at [920, 325] on div "Chat" at bounding box center [892, 325] width 312 height 26
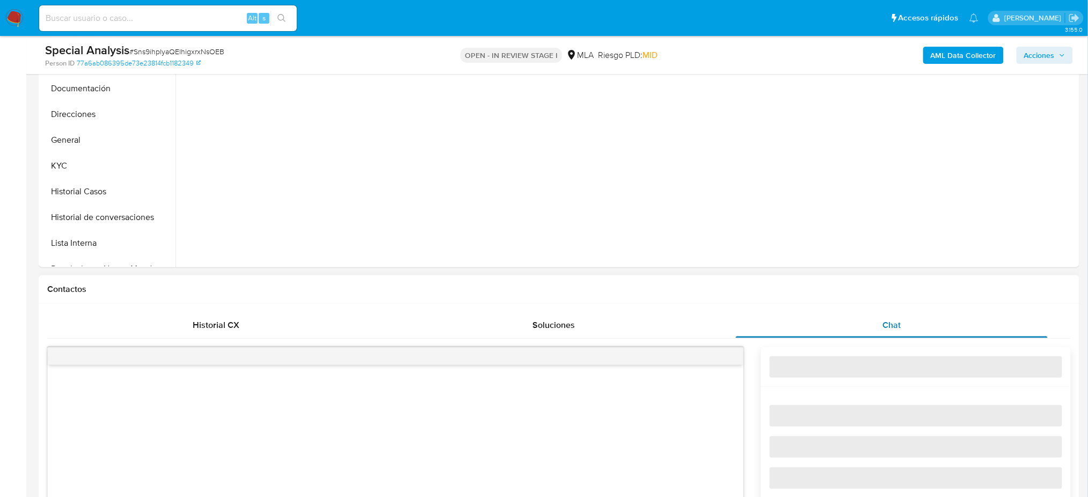
select select "10"
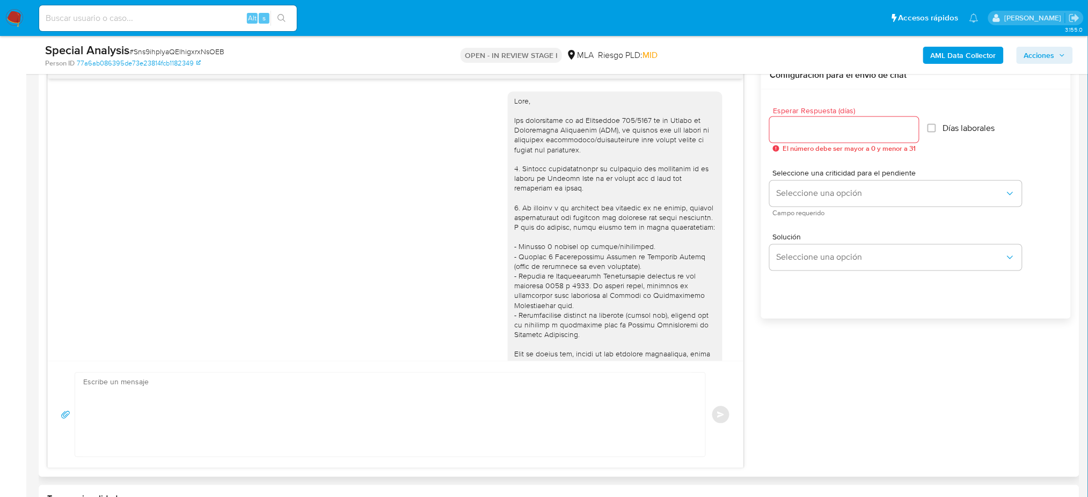
scroll to position [368, 0]
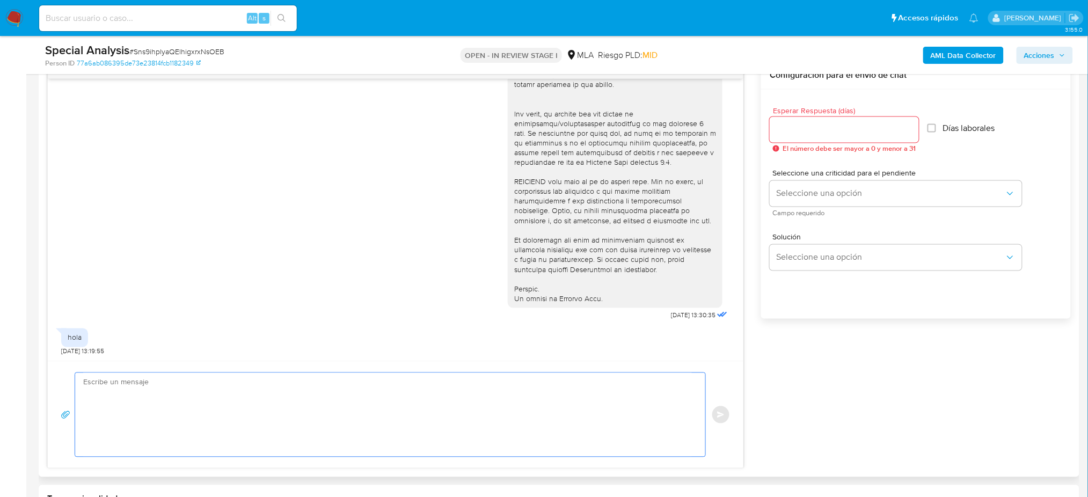
click at [209, 416] on textarea at bounding box center [387, 415] width 608 height 84
paste textarea "Hola, Esperamos que te encuentres muy bien. Te consultamos si tuviste oportunid…"
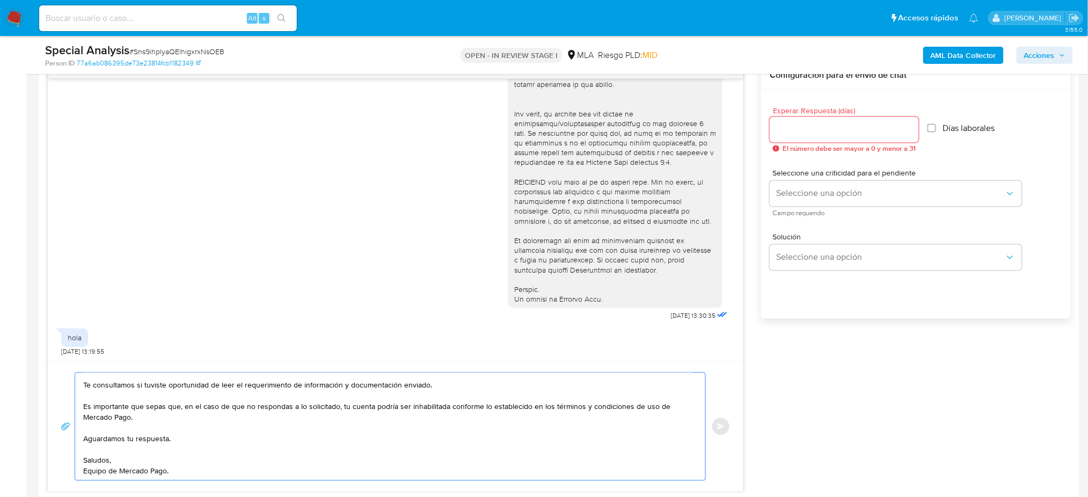
scroll to position [501, 0]
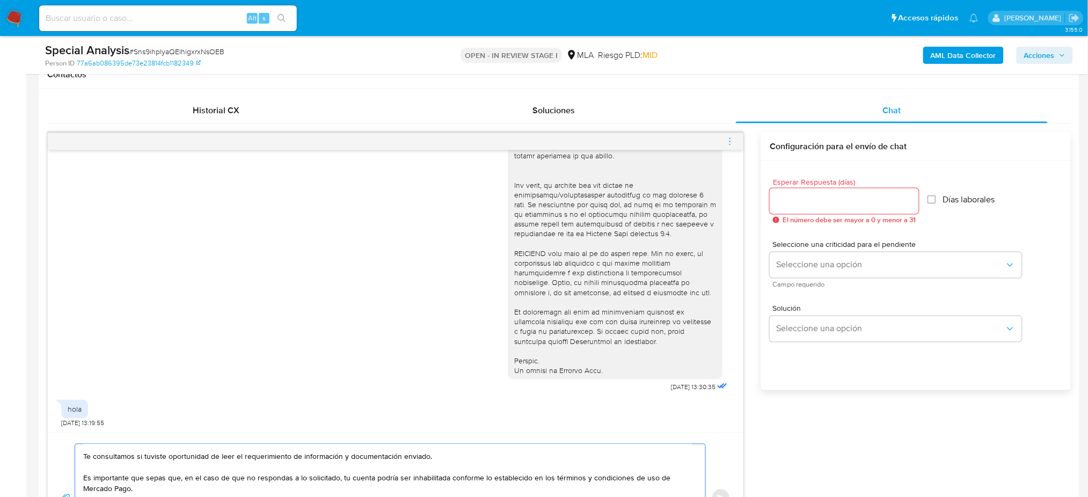
type textarea "Hola, Esperamos que te encuentres muy bien. Te consultamos si tuviste oportunid…"
click at [795, 194] on input "Esperar Respuesta (días)" at bounding box center [843, 201] width 149 height 14
type input "2"
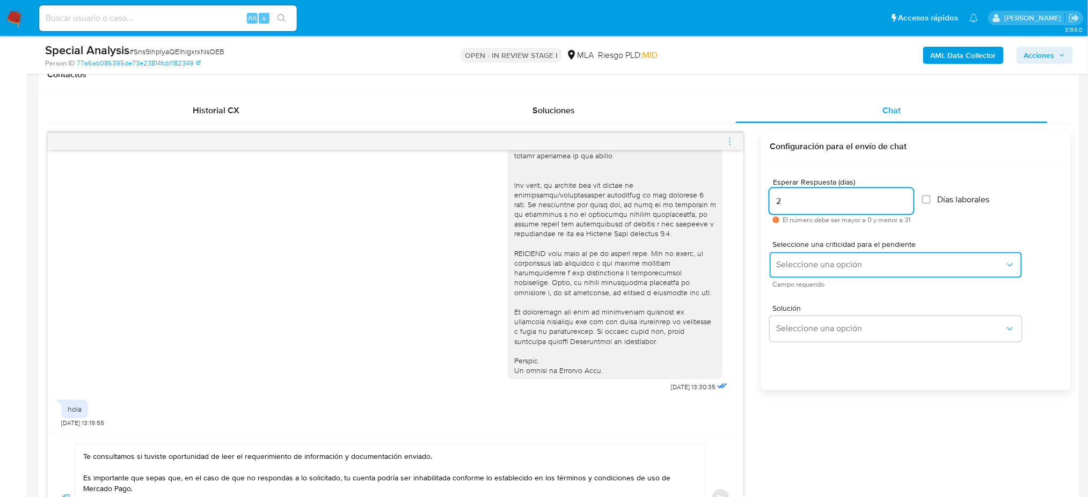
click at [795, 263] on span "Seleccione una opción" at bounding box center [890, 265] width 229 height 11
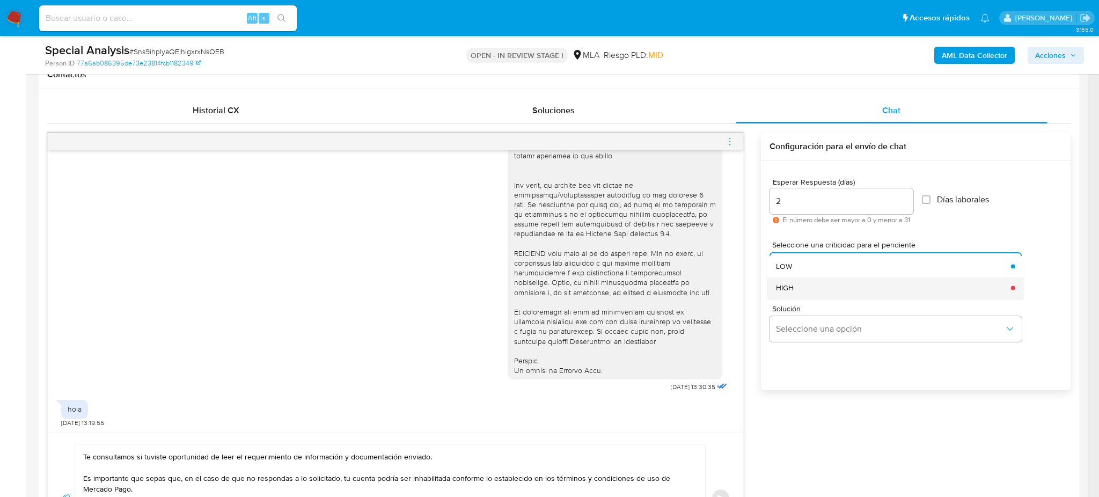
click at [795, 283] on div "HIGH" at bounding box center [890, 287] width 229 height 21
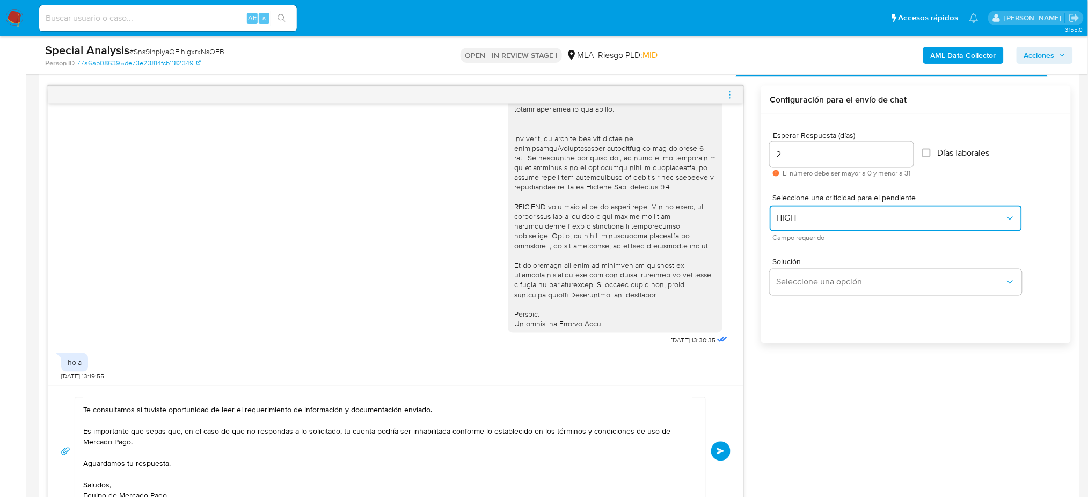
scroll to position [572, 0]
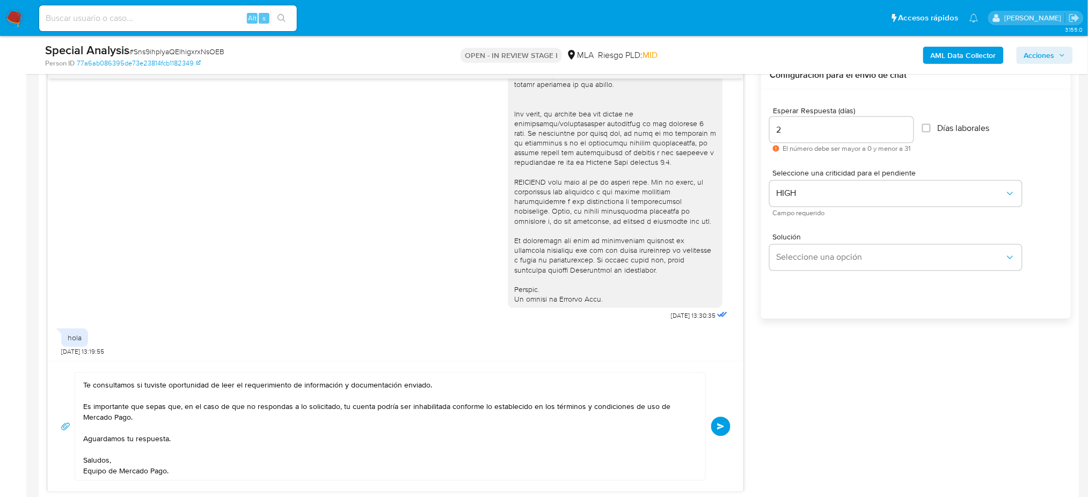
click at [717, 423] on span "Enviar" at bounding box center [721, 426] width 8 height 6
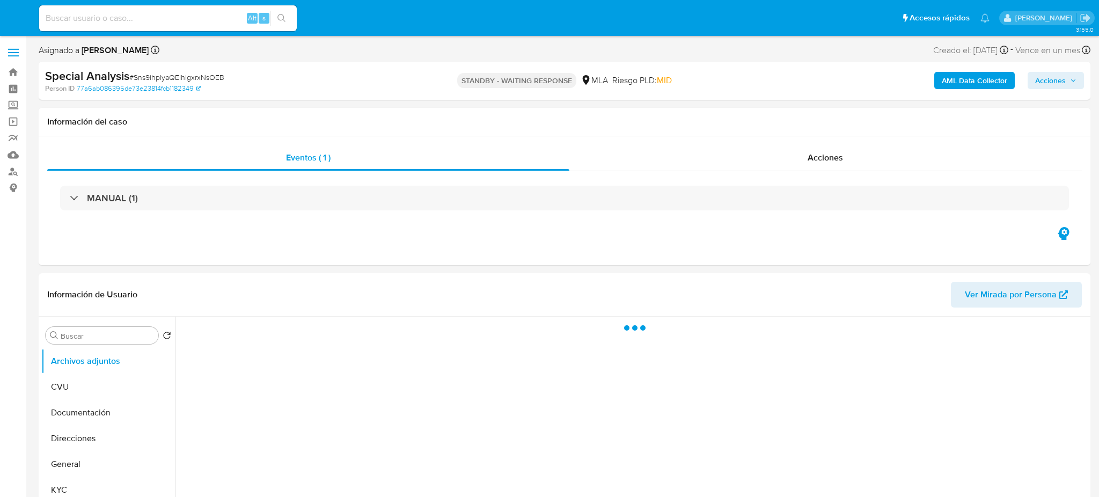
select select "10"
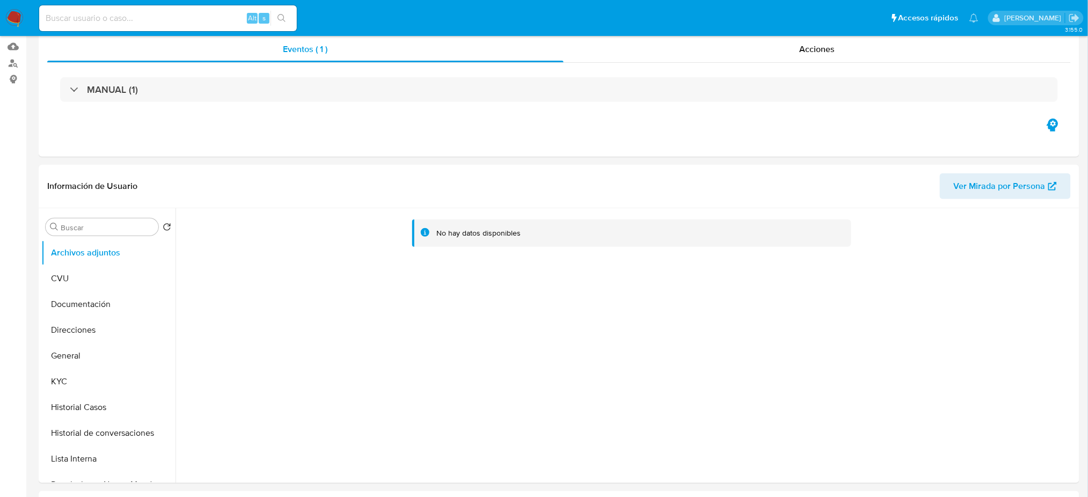
scroll to position [215, 0]
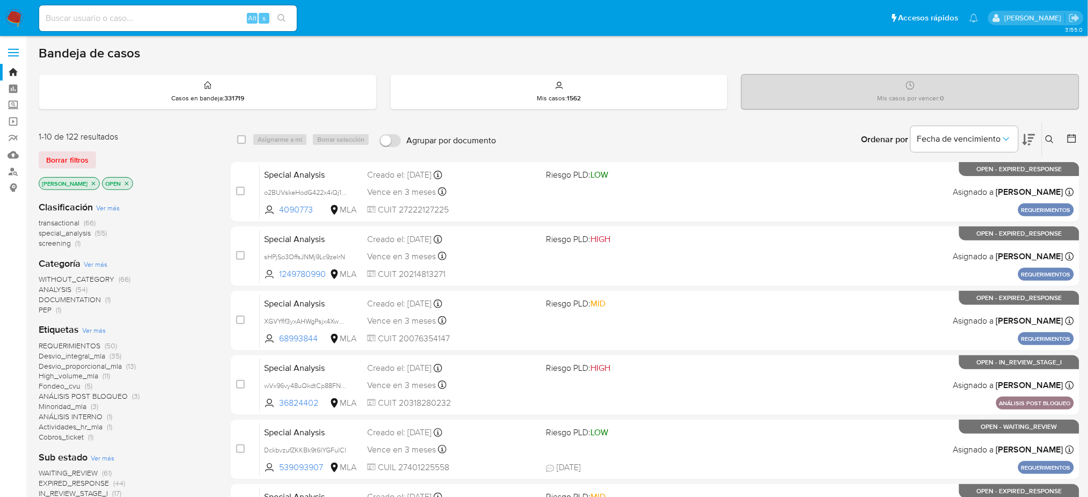
click at [1052, 137] on icon at bounding box center [1049, 139] width 9 height 9
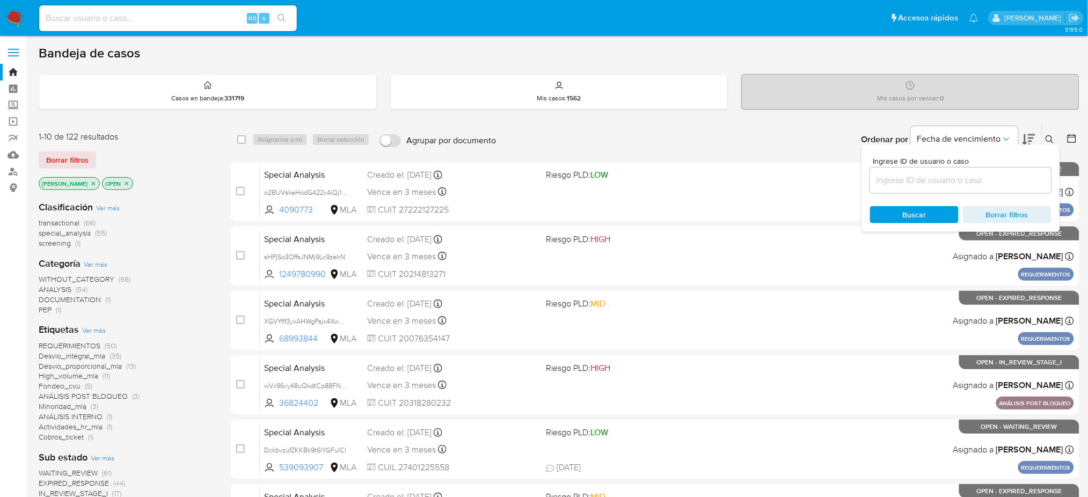
drag, startPoint x: 973, startPoint y: 187, endPoint x: 967, endPoint y: 181, distance: 8.7
click at [973, 188] on div at bounding box center [960, 180] width 181 height 26
click at [967, 181] on input at bounding box center [960, 180] width 181 height 14
paste input "tDH02REuIEJtfi0qdw77YpnI"
type input "tDH02REuIEJtfi0qdw77YpnI"
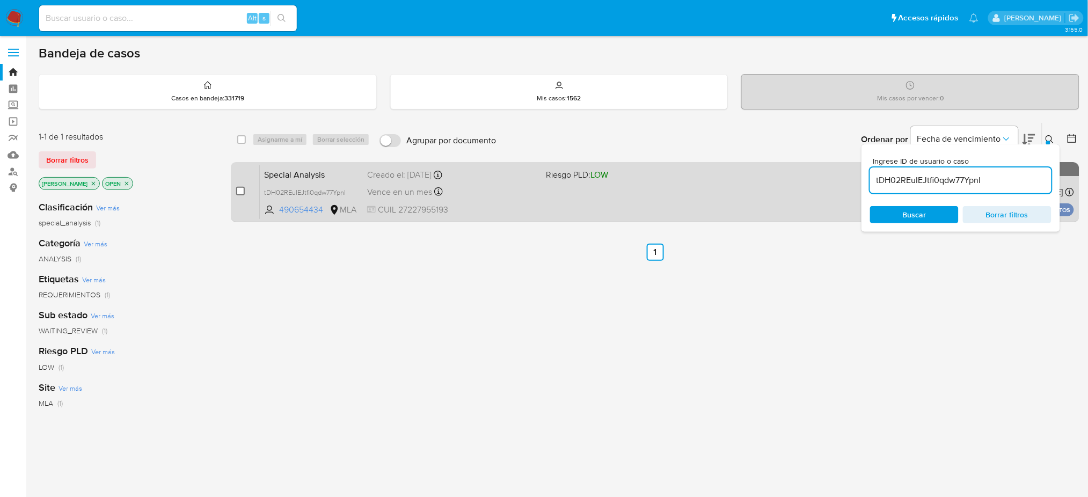
click at [241, 189] on input "checkbox" at bounding box center [240, 191] width 9 height 9
checkbox input "true"
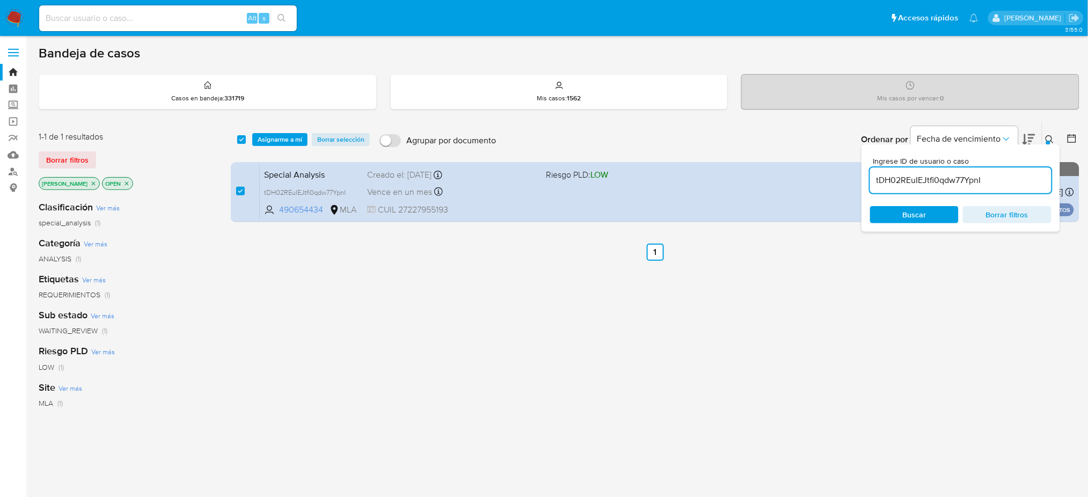
click at [269, 146] on div "select-all-cases-checkbox Asignarme a mí Borrar selección Agrupar por documento…" at bounding box center [655, 139] width 848 height 33
click at [280, 140] on span "Asignarme a mí" at bounding box center [280, 139] width 45 height 11
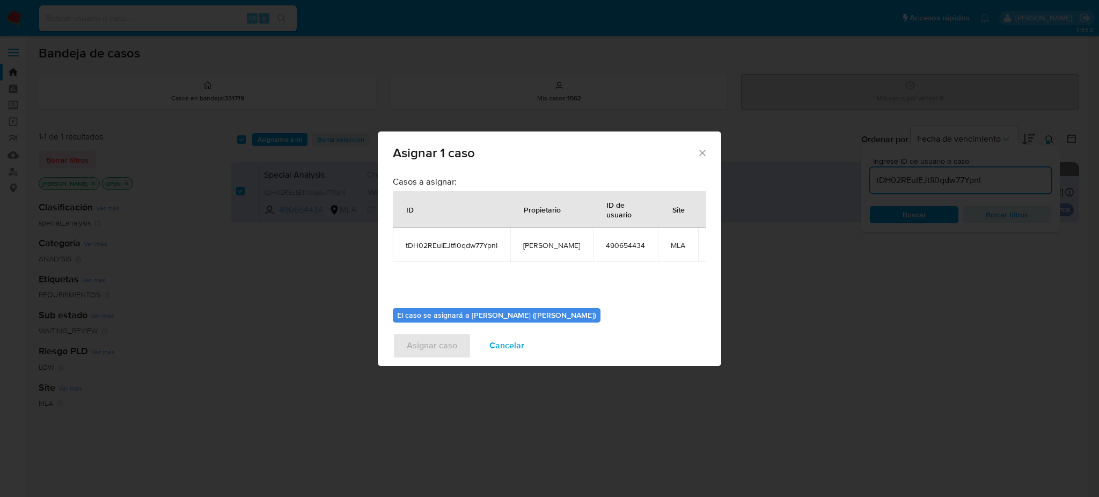
click at [539, 247] on span "[PERSON_NAME]" at bounding box center [551, 245] width 57 height 10
copy span "[PERSON_NAME]"
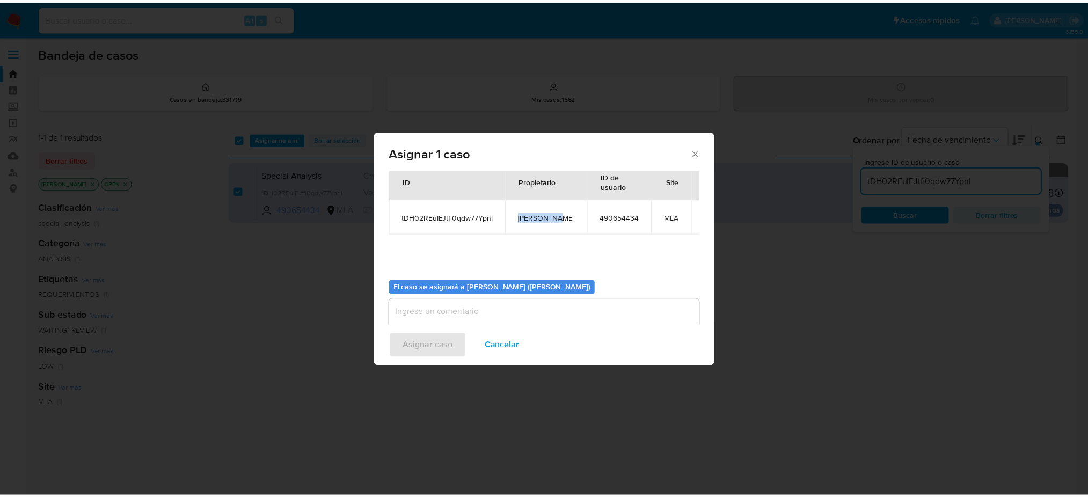
scroll to position [55, 0]
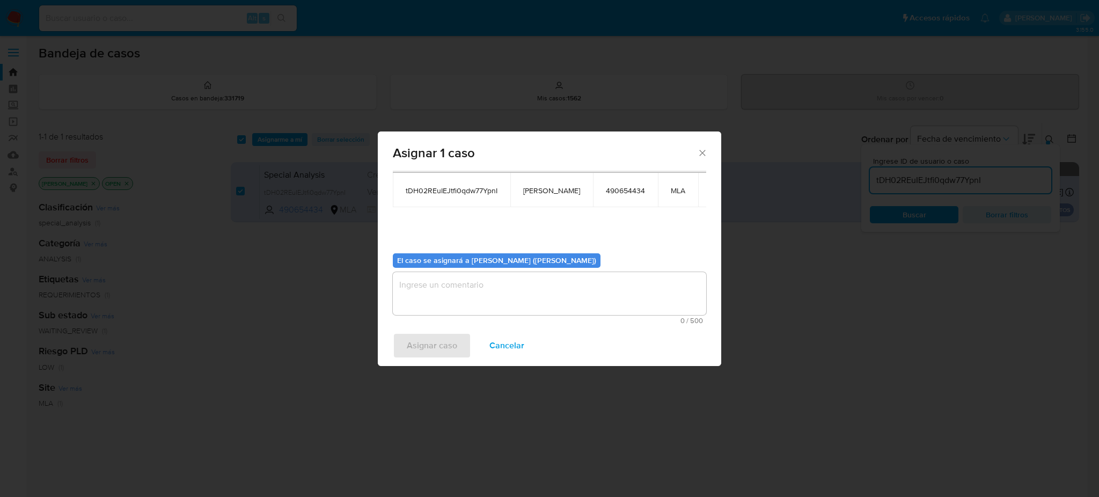
click at [487, 292] on textarea "assign-modal" at bounding box center [549, 293] width 313 height 43
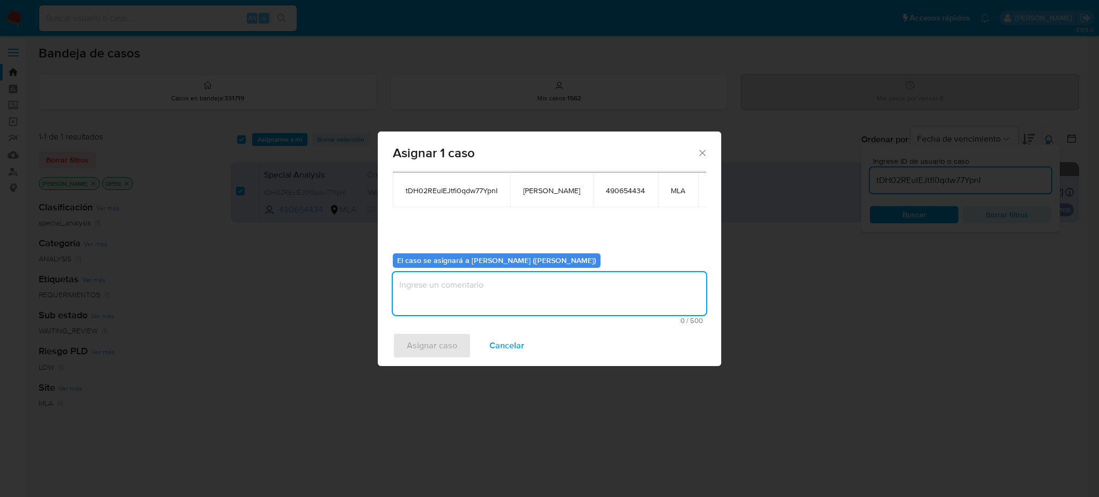
paste textarea "[PERSON_NAME]"
type textarea "[PERSON_NAME]"
click at [443, 342] on span "Asignar caso" at bounding box center [432, 346] width 50 height 24
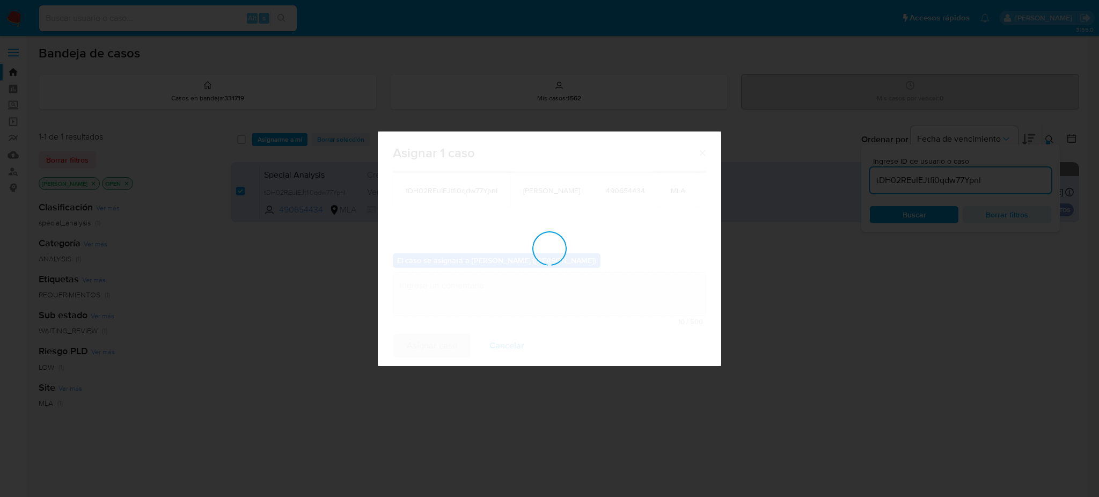
checkbox input "false"
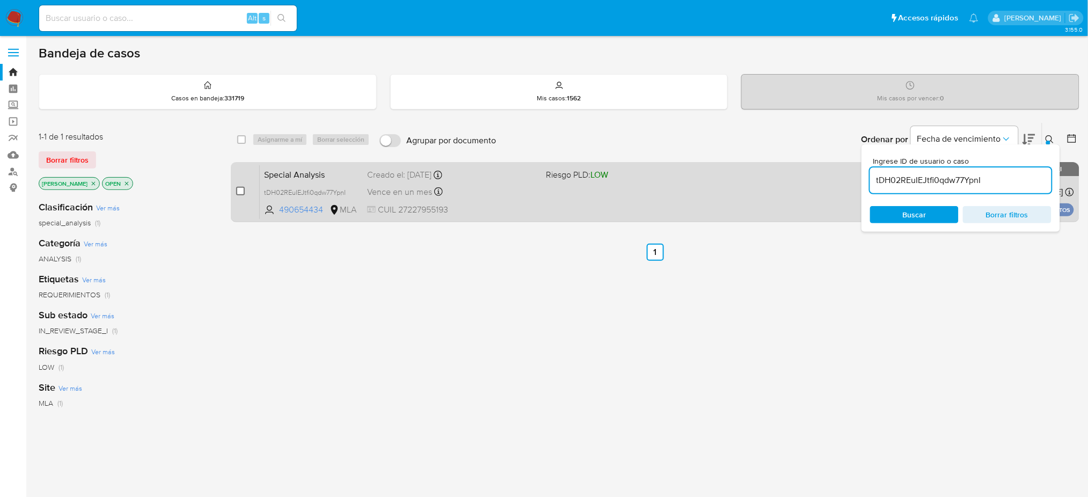
click at [242, 190] on input "checkbox" at bounding box center [240, 191] width 9 height 9
checkbox input "true"
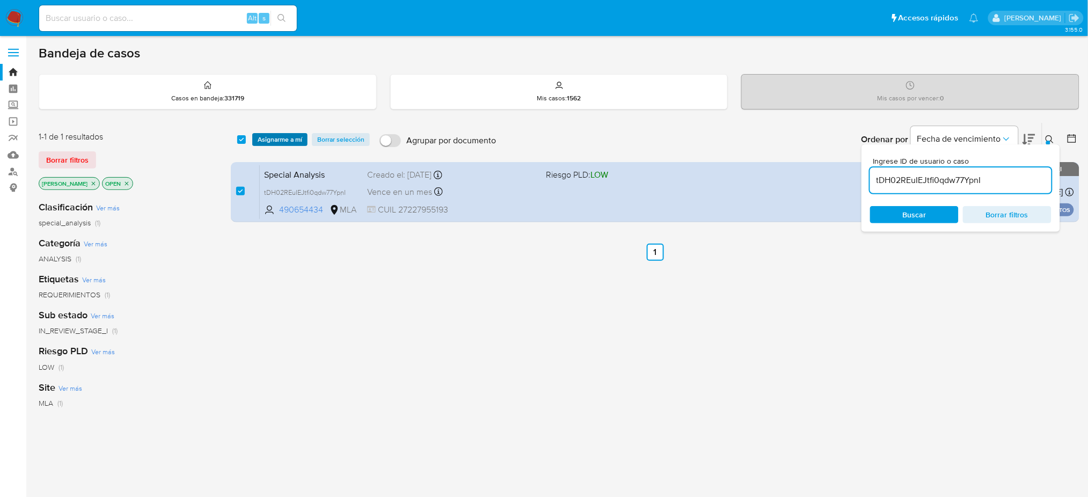
click at [285, 143] on span "Asignarme a mí" at bounding box center [280, 139] width 45 height 11
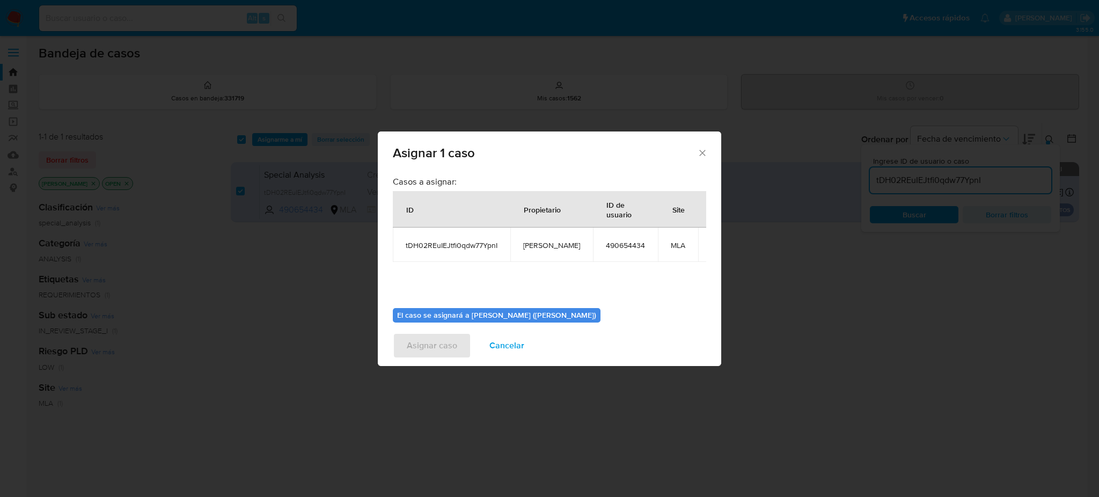
click at [852, 321] on div "Asignar 1 caso Casos a asignar: ID Propietario ID de usuario Site tDH02REuIEJtf…" at bounding box center [549, 248] width 1099 height 497
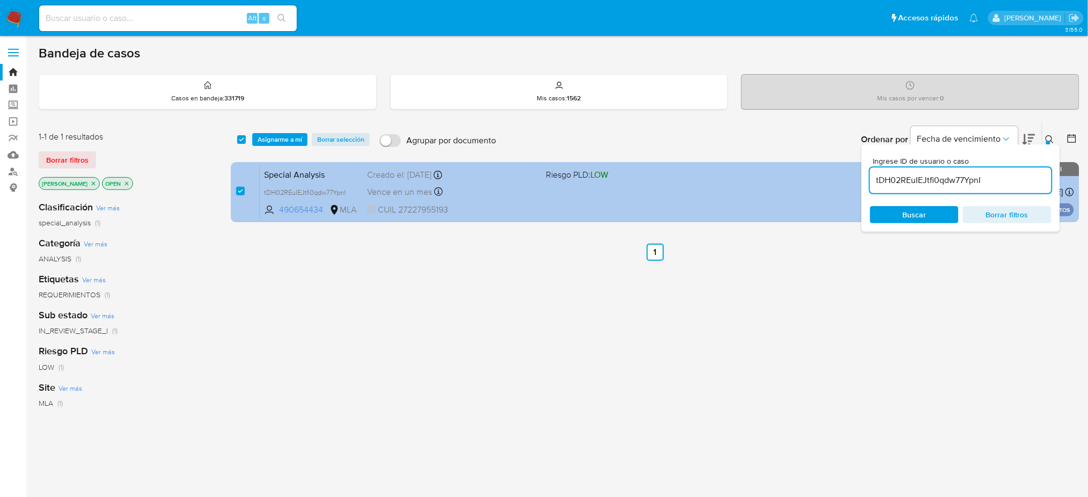
click at [545, 206] on div "Special Analysis tDH02REuIEJtfi0qdw77YpnI 490654434 MLA Riesgo PLD: LOW Creado …" at bounding box center [667, 192] width 814 height 54
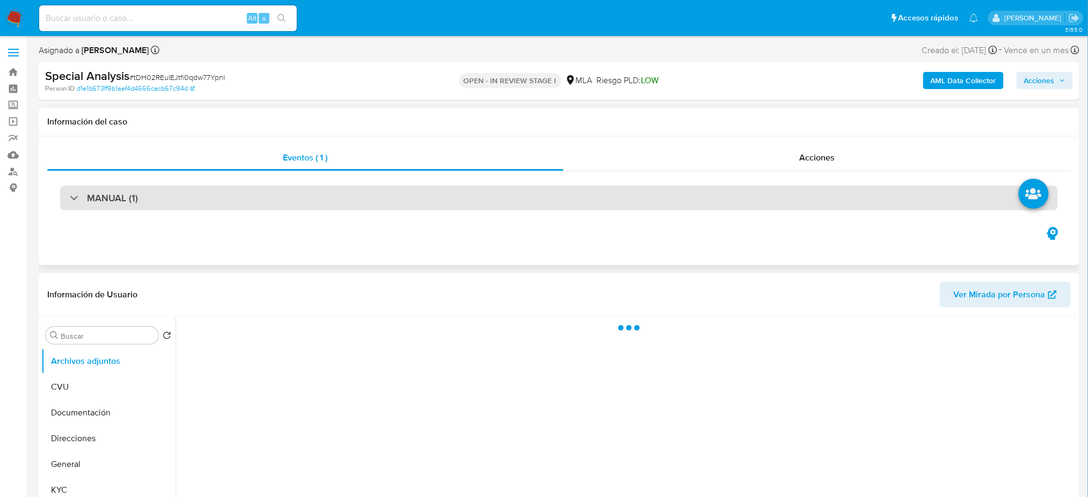
scroll to position [357, 0]
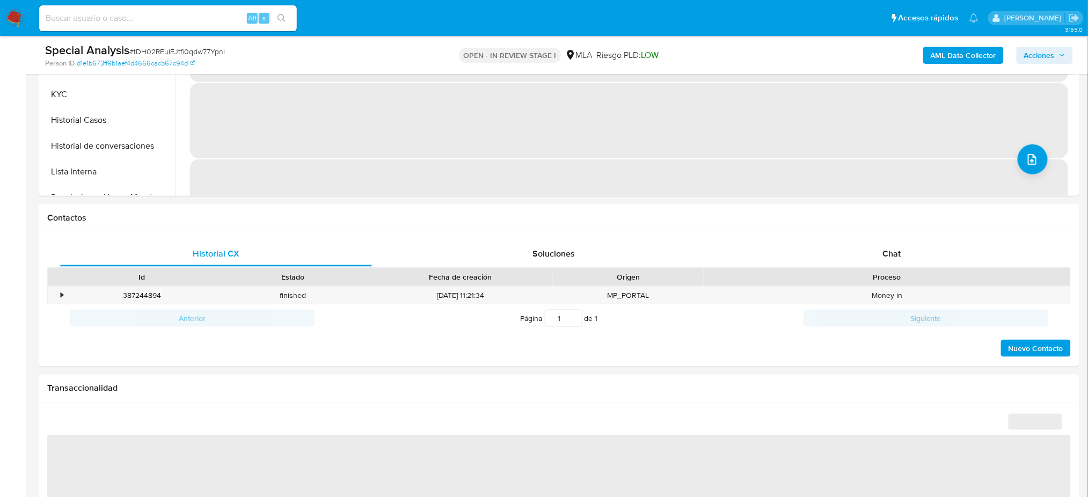
select select "10"
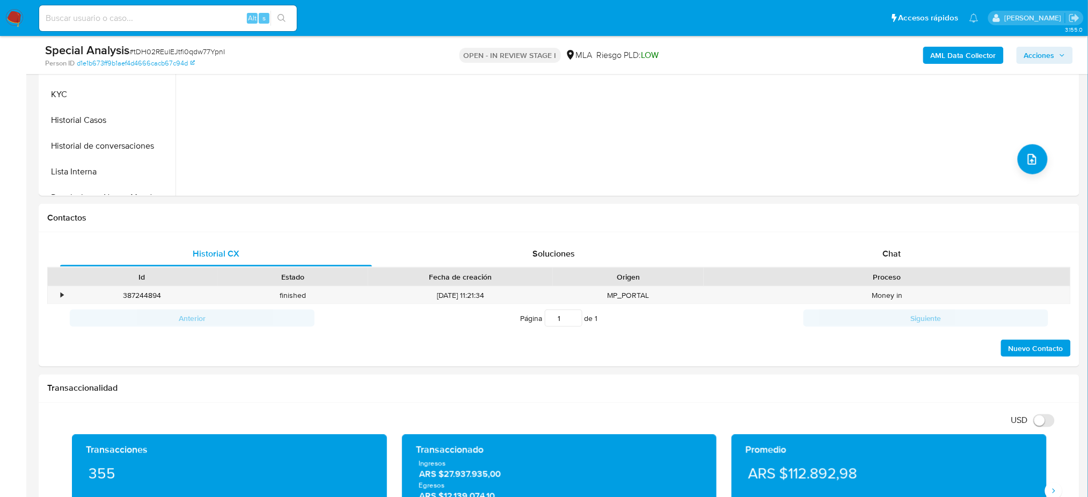
click at [189, 50] on span "# tDH02REuIEJtfi0qdw77YpnI" at bounding box center [177, 51] width 96 height 11
copy span "tDH02REuIEJtfi0qdw77YpnI"
click at [97, 18] on input at bounding box center [168, 18] width 258 height 14
paste input "X5AQuVa0WJGDF9TiTae7fLDQ"
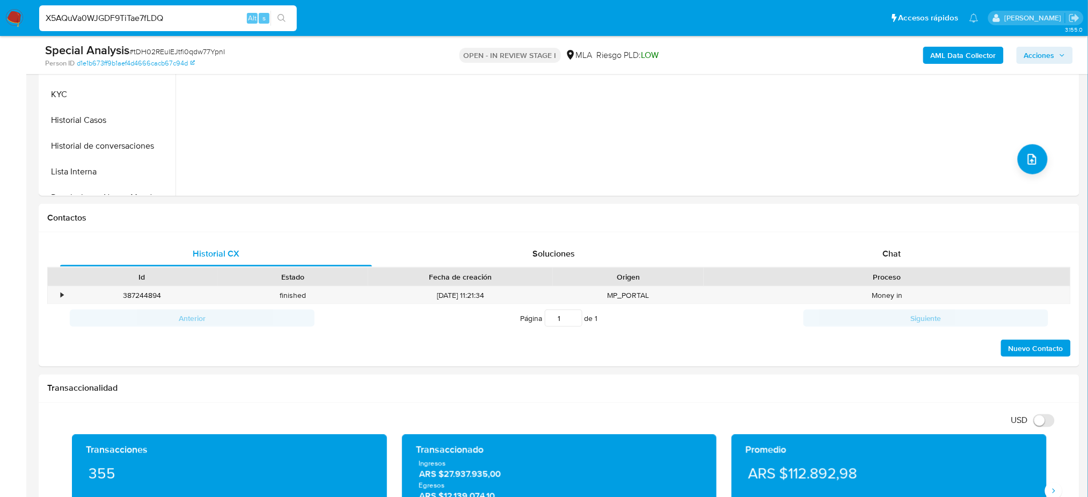
type input "X5AQuVa0WJGDF9TiTae7fLDQ"
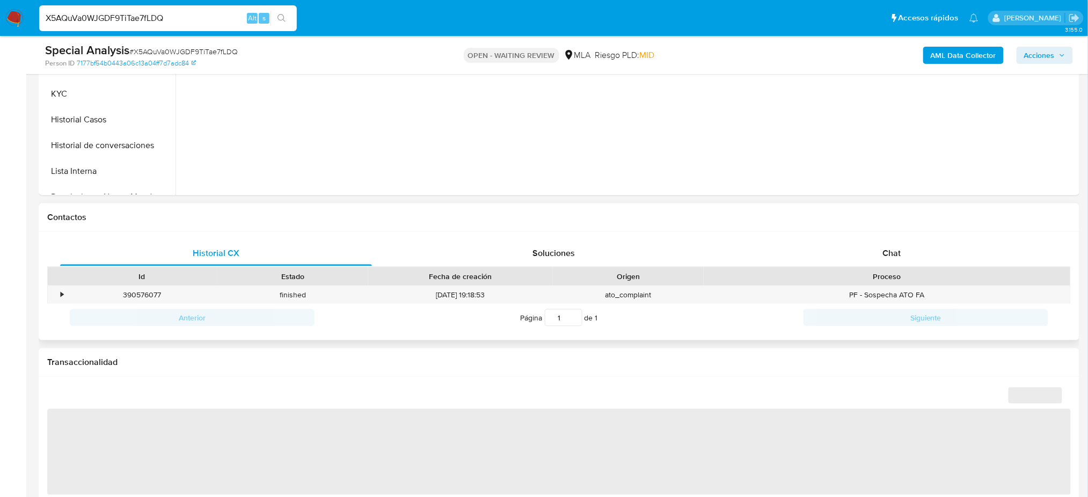
scroll to position [429, 0]
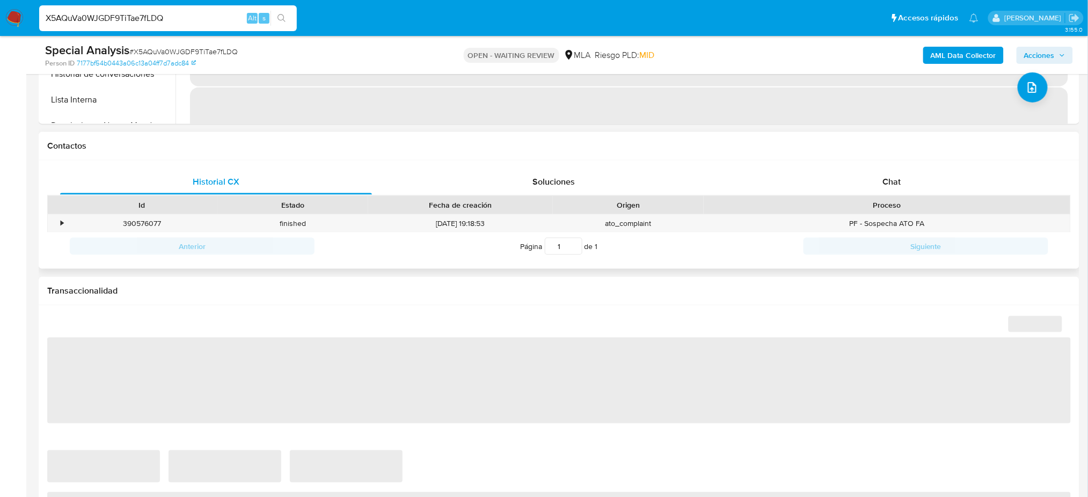
click at [904, 166] on div "Historial CX Soluciones Chat Id Estado Fecha de creación Origen Proceso • 39057…" at bounding box center [559, 214] width 1040 height 109
click at [888, 187] on span "Chat" at bounding box center [891, 181] width 18 height 12
select select "10"
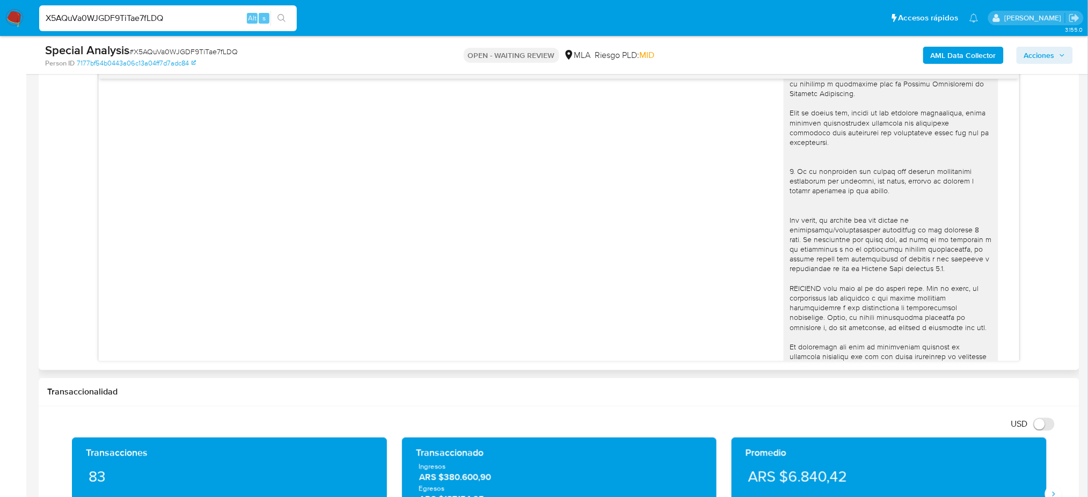
scroll to position [173, 0]
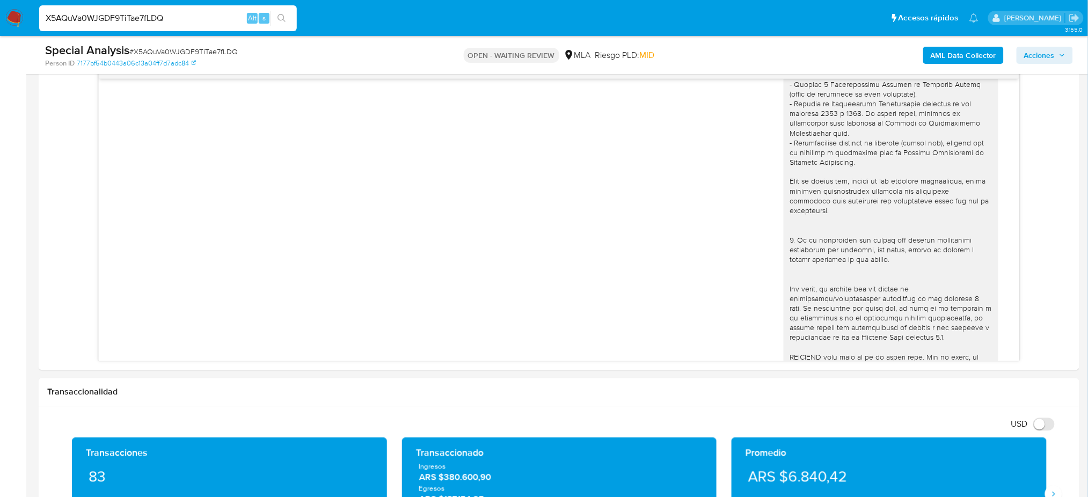
click at [222, 48] on span "# X5AQuVa0WJGDF9TiTae7fLDQ" at bounding box center [183, 51] width 108 height 11
copy span "X5AQuVa0WJGDF9TiTae7fLDQ"
click at [18, 14] on img at bounding box center [14, 18] width 18 height 18
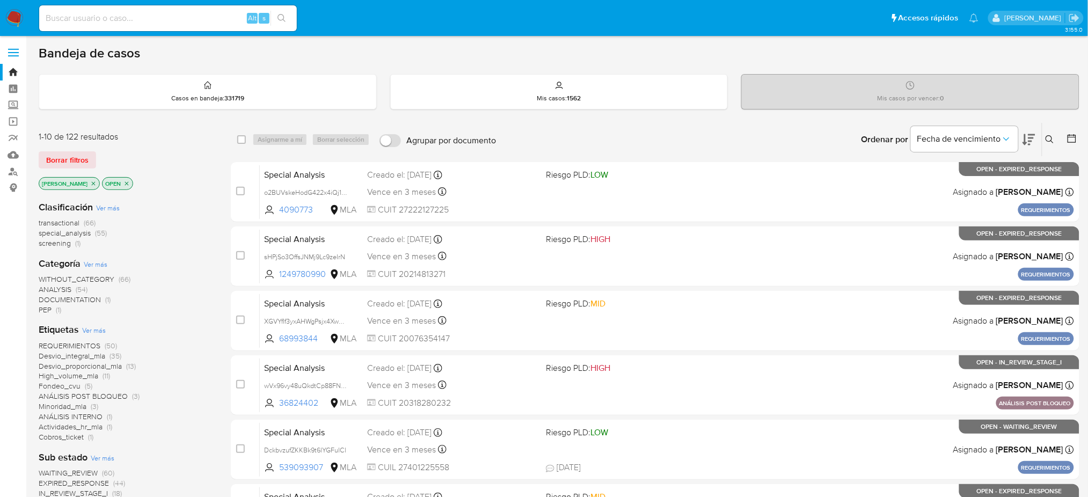
click at [1050, 143] on button at bounding box center [1051, 139] width 18 height 13
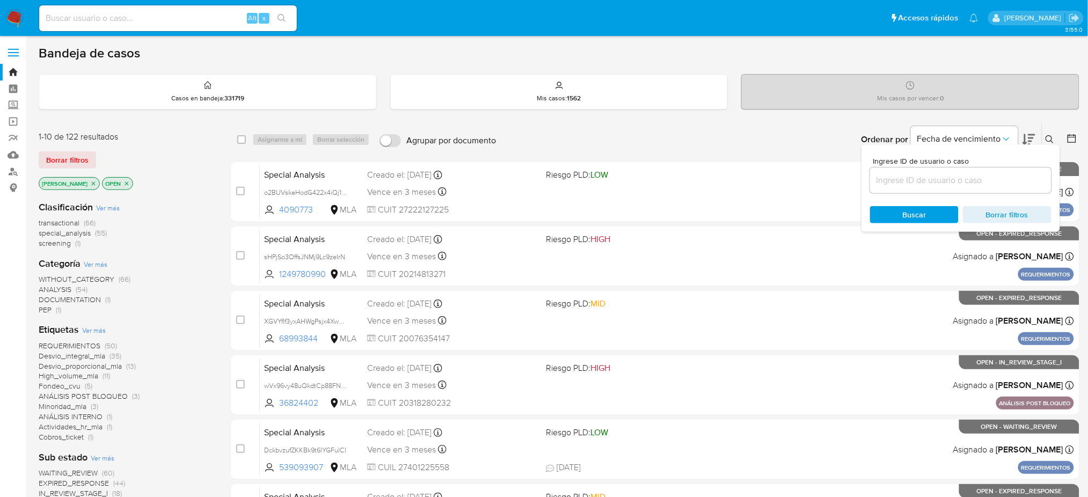
click at [986, 181] on input at bounding box center [960, 180] width 181 height 14
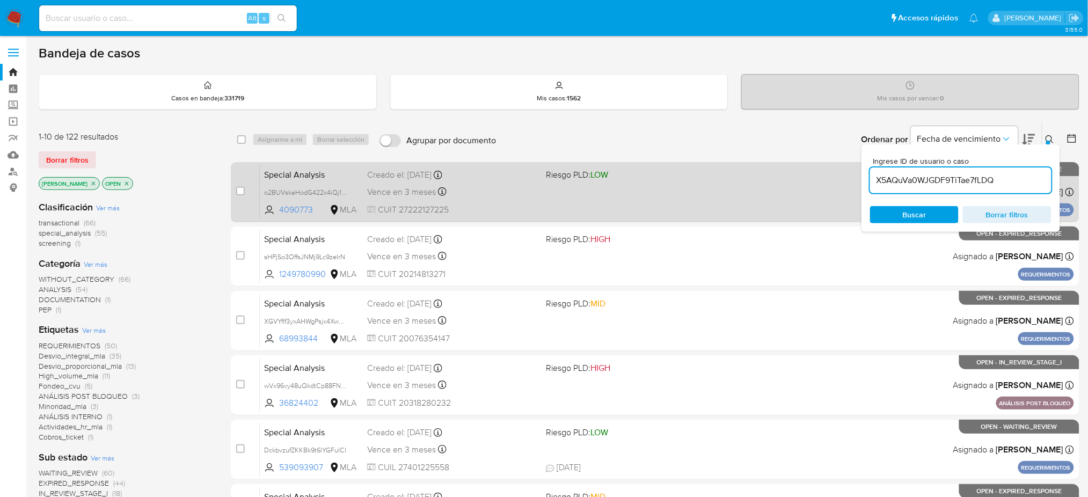
type input "X5AQuVa0WJGDF9TiTae7fLDQ"
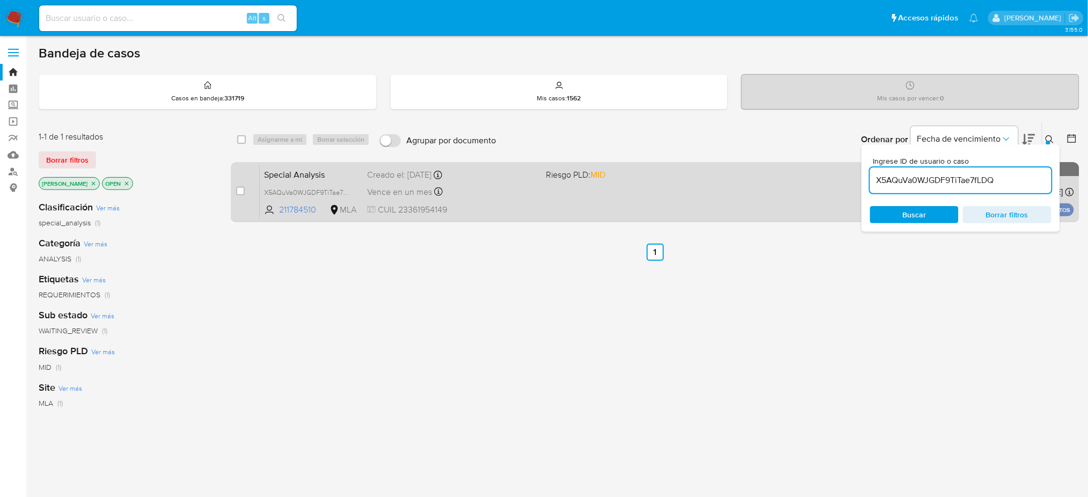
click at [234, 193] on div "case-item-checkbox No es posible asignar el caso Special Analysis X5AQuVa0WJGDF…" at bounding box center [655, 192] width 848 height 60
click at [235, 193] on div "case-item-checkbox No es posible asignar el caso Special Analysis X5AQuVa0WJGDF…" at bounding box center [655, 192] width 848 height 60
click at [239, 193] on input "checkbox" at bounding box center [240, 191] width 9 height 9
checkbox input "true"
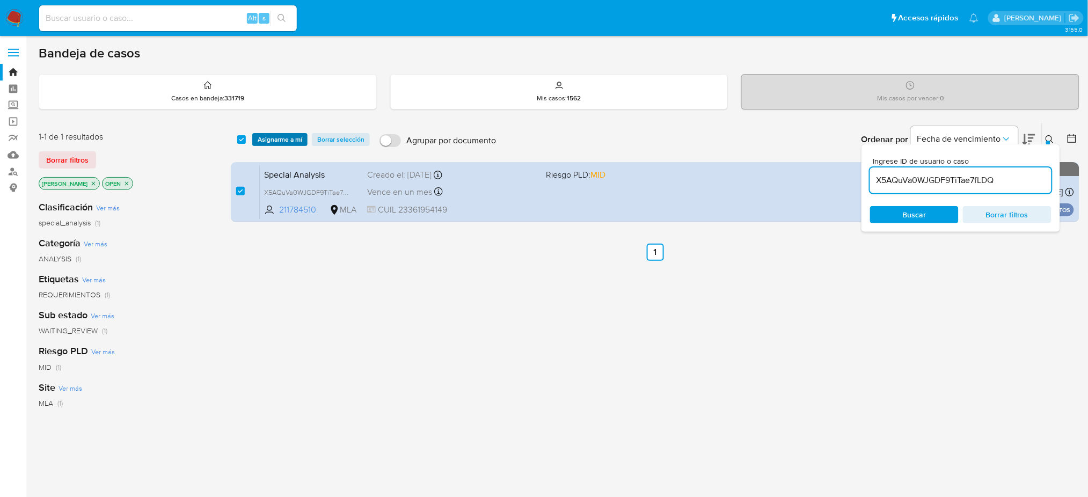
click at [288, 135] on span "Asignarme a mí" at bounding box center [280, 139] width 45 height 11
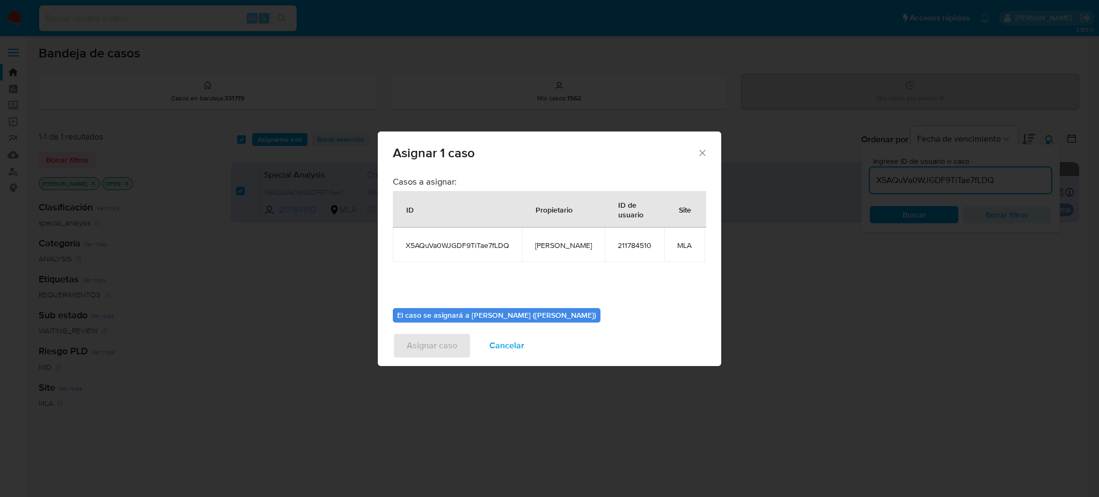
click at [537, 243] on span "[PERSON_NAME]" at bounding box center [563, 245] width 57 height 10
copy span "[PERSON_NAME]"
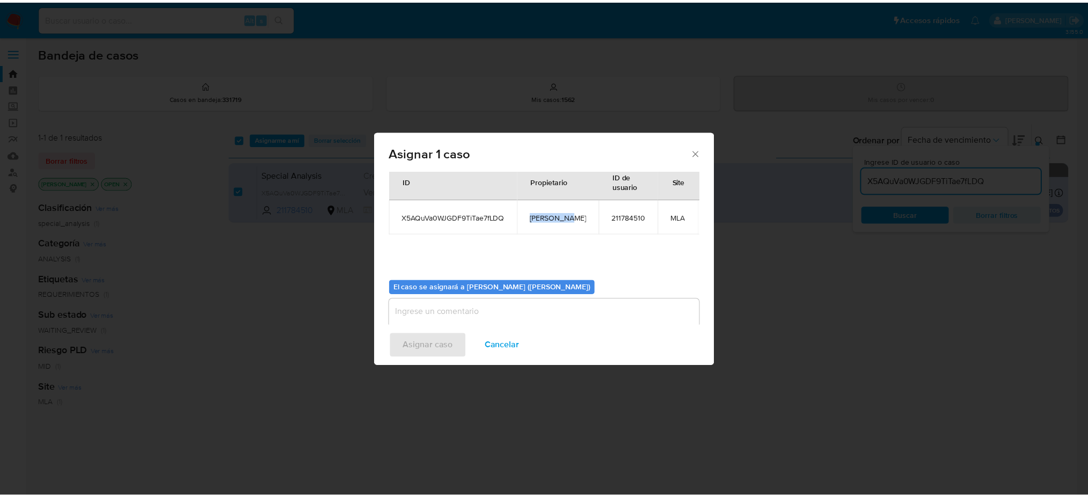
scroll to position [55, 0]
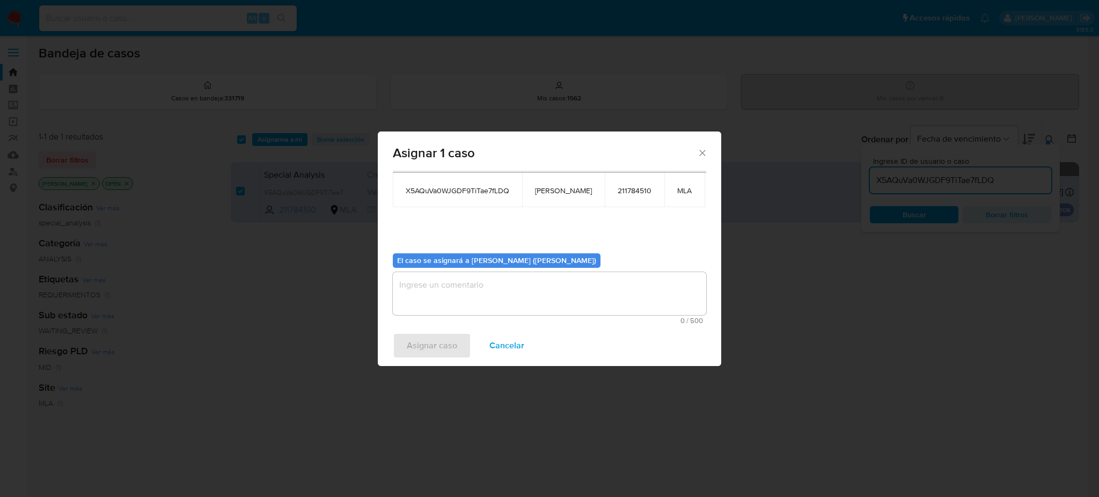
click at [464, 290] on textarea "assign-modal" at bounding box center [549, 293] width 313 height 43
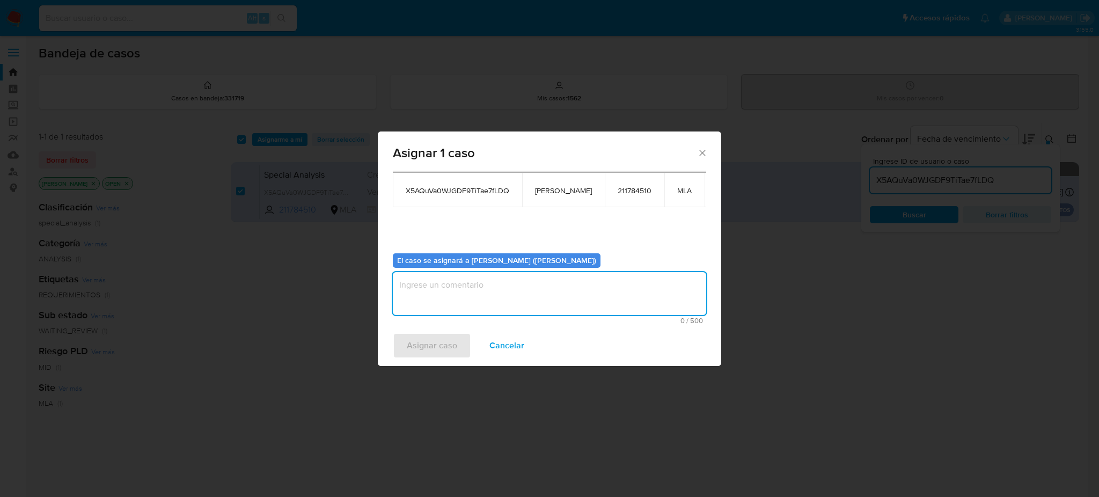
paste textarea "[PERSON_NAME]"
type textarea "[PERSON_NAME]"
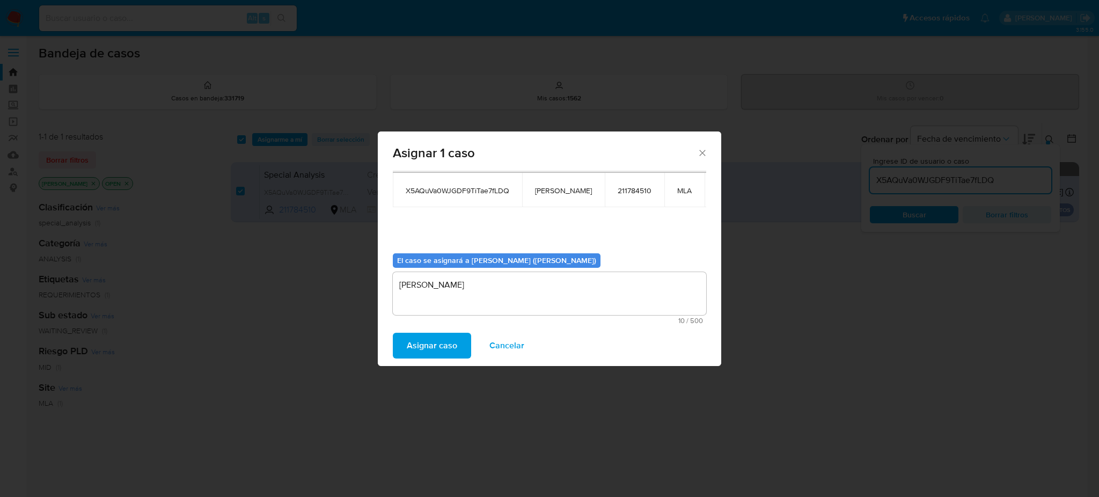
click at [444, 339] on span "Asignar caso" at bounding box center [432, 346] width 50 height 24
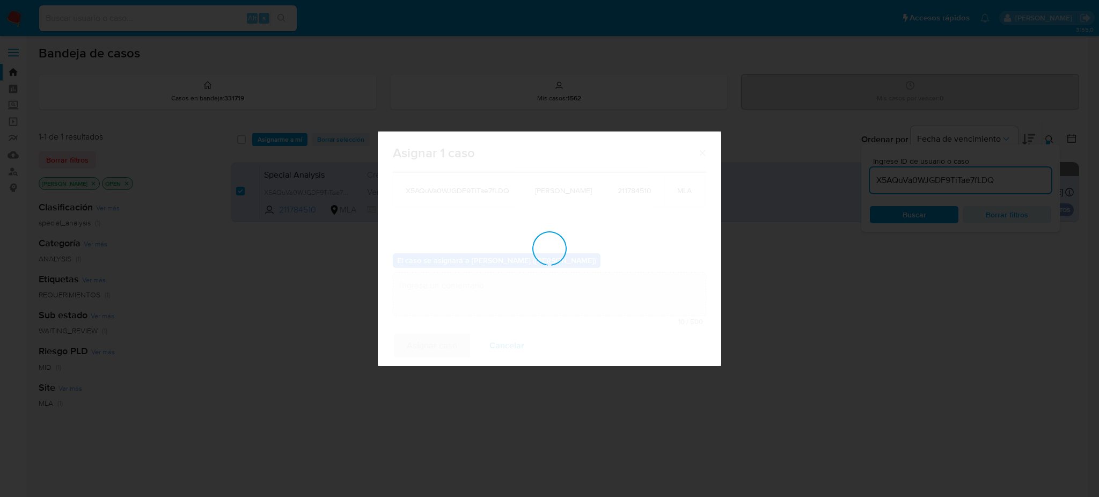
checkbox input "false"
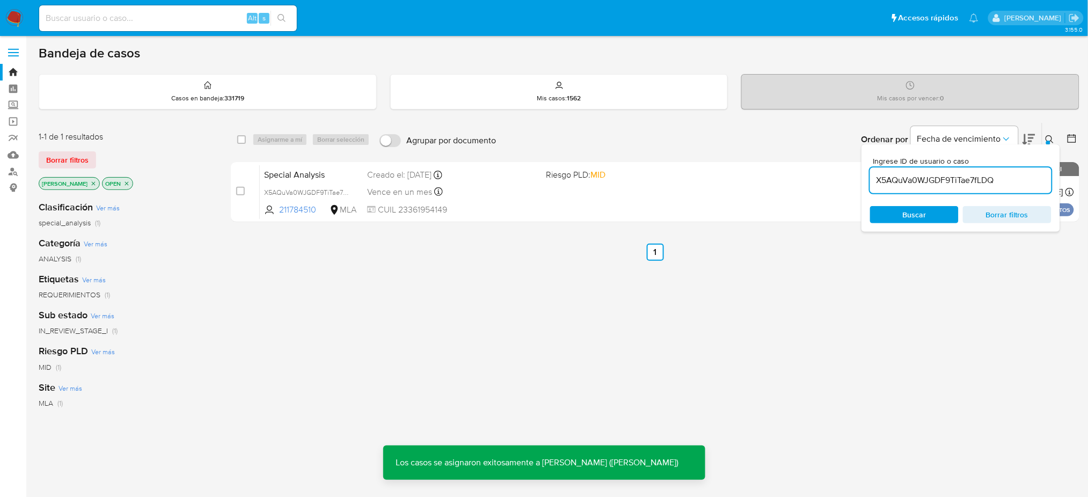
click at [322, 173] on span "Special Analysis" at bounding box center [311, 174] width 94 height 14
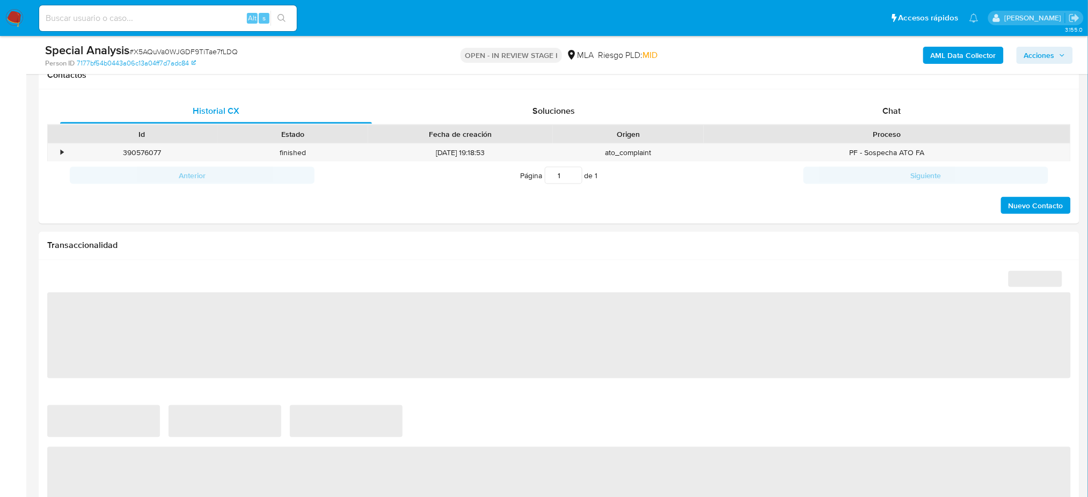
scroll to position [501, 0]
select select "10"
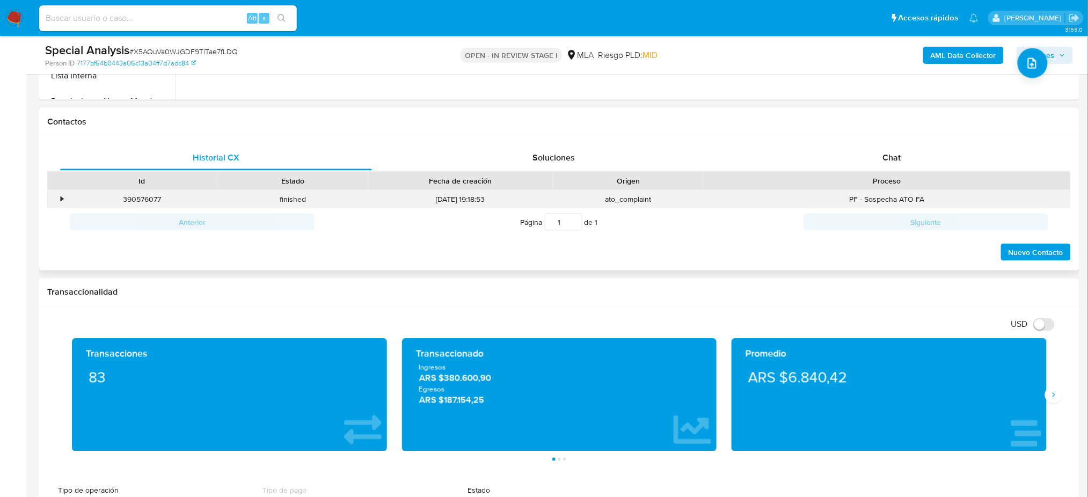
scroll to position [429, 0]
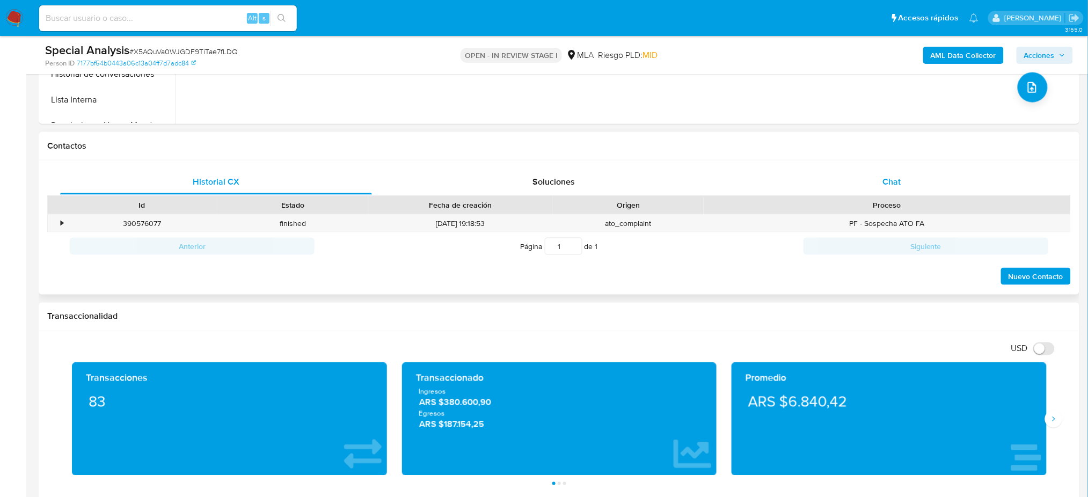
click at [899, 180] on span "Chat" at bounding box center [891, 181] width 18 height 12
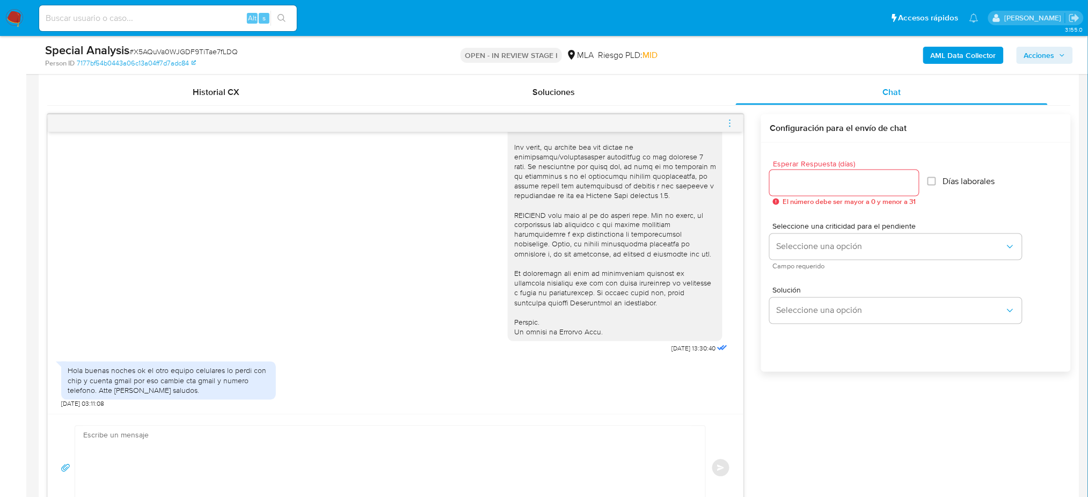
scroll to position [572, 0]
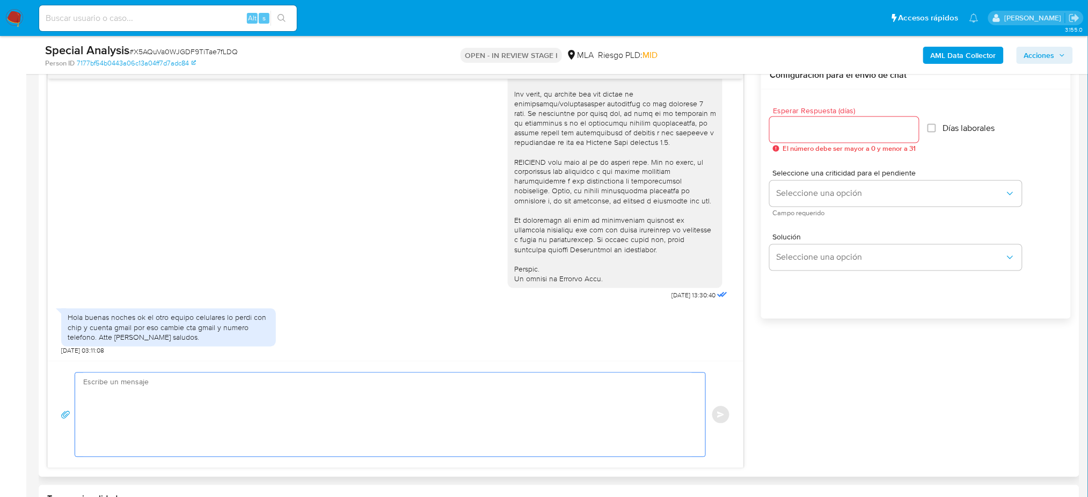
click at [134, 380] on textarea at bounding box center [387, 415] width 608 height 84
paste textarea "Hola, Esperamos que te encuentres muy bien. Te consultamos si tuviste oportunid…"
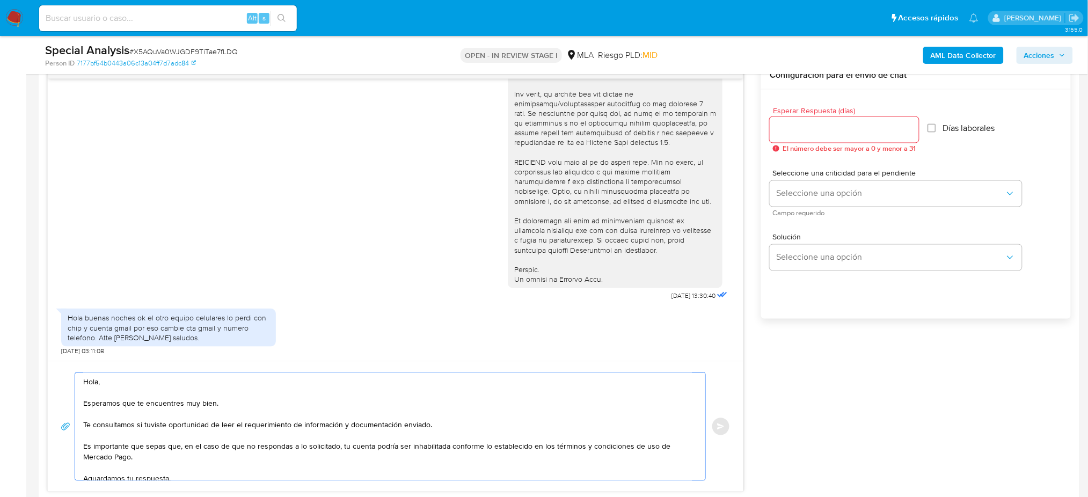
scroll to position [49, 0]
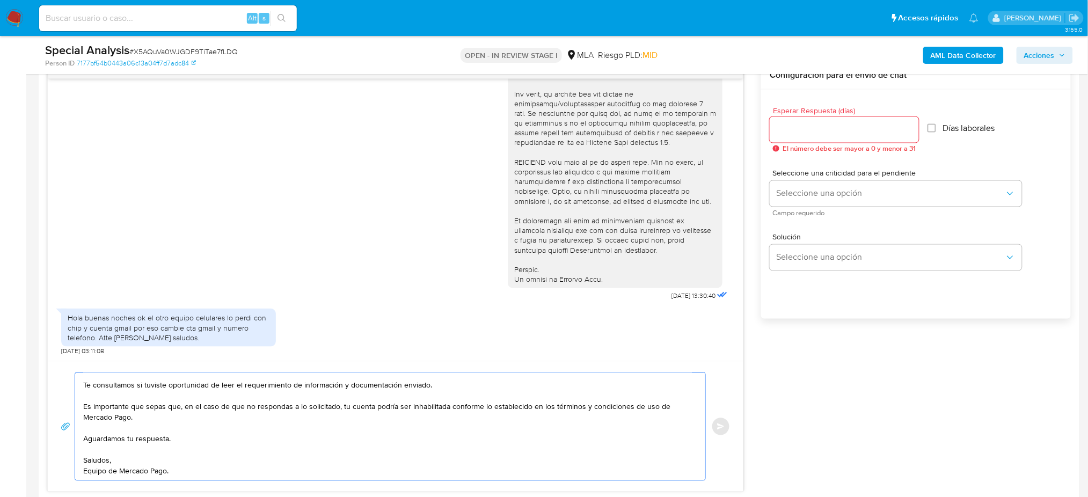
type textarea "Hola, Esperamos que te encuentres muy bien. Te consultamos si tuviste oportunid…"
click at [804, 134] on input "Esperar Respuesta (días)" at bounding box center [843, 130] width 149 height 14
type input "2"
click at [787, 207] on div "Seleccione una criticidad para el pendiente Seleccione una opción Campo requeri…" at bounding box center [895, 193] width 252 height 47
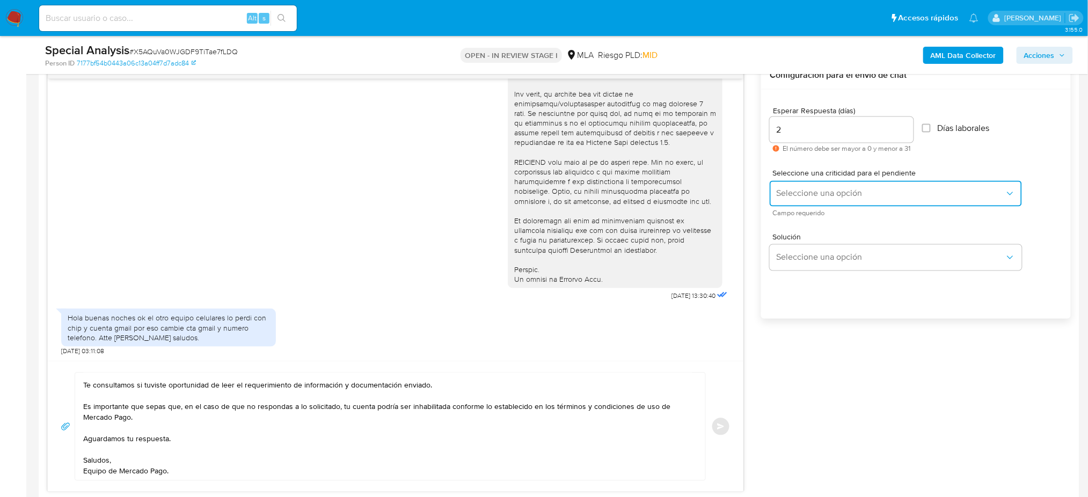
click at [790, 192] on span "Seleccione una opción" at bounding box center [890, 193] width 229 height 11
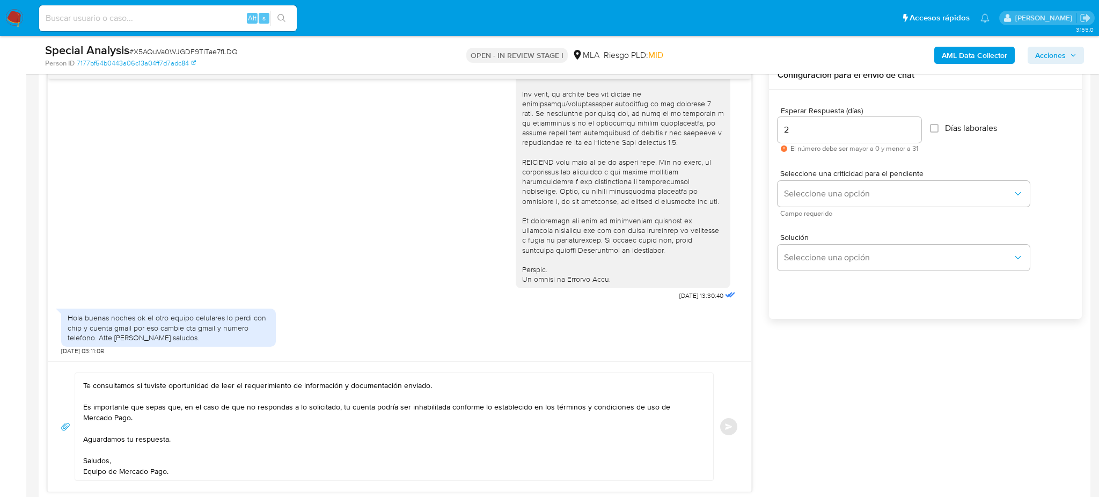
click at [790, 230] on div "Solución Seleccione una opción" at bounding box center [926, 254] width 296 height 58
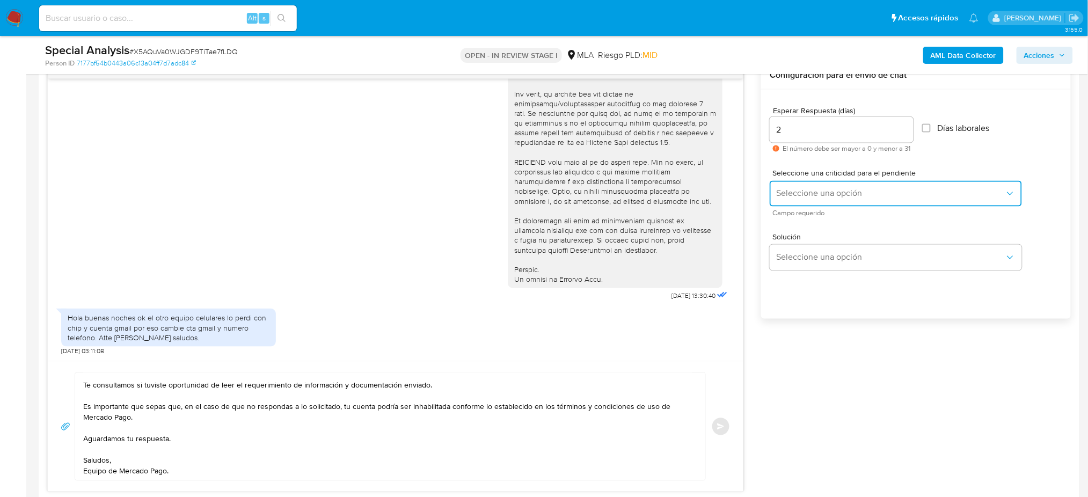
click at [789, 195] on span "Seleccione una opción" at bounding box center [890, 193] width 229 height 11
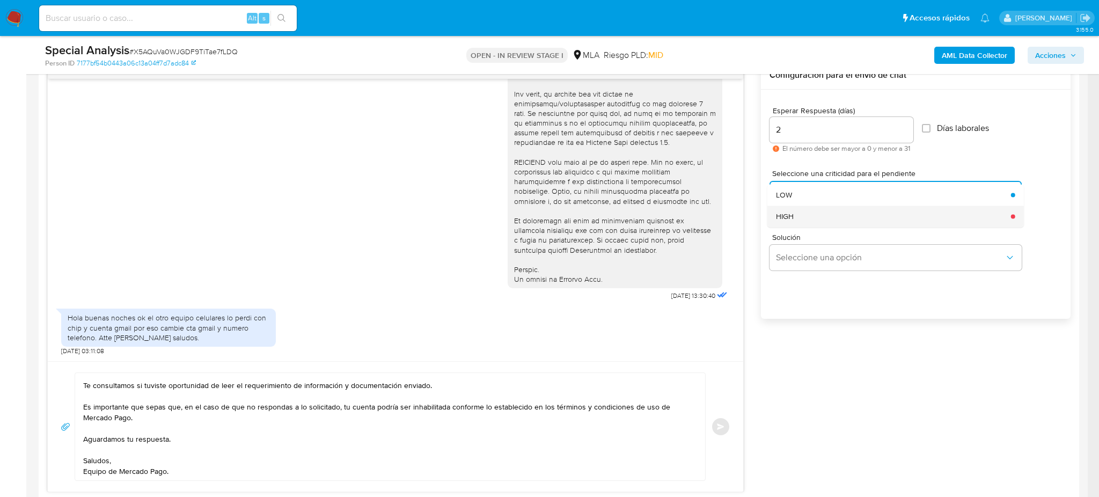
click at [787, 217] on span "HIGH" at bounding box center [785, 216] width 18 height 10
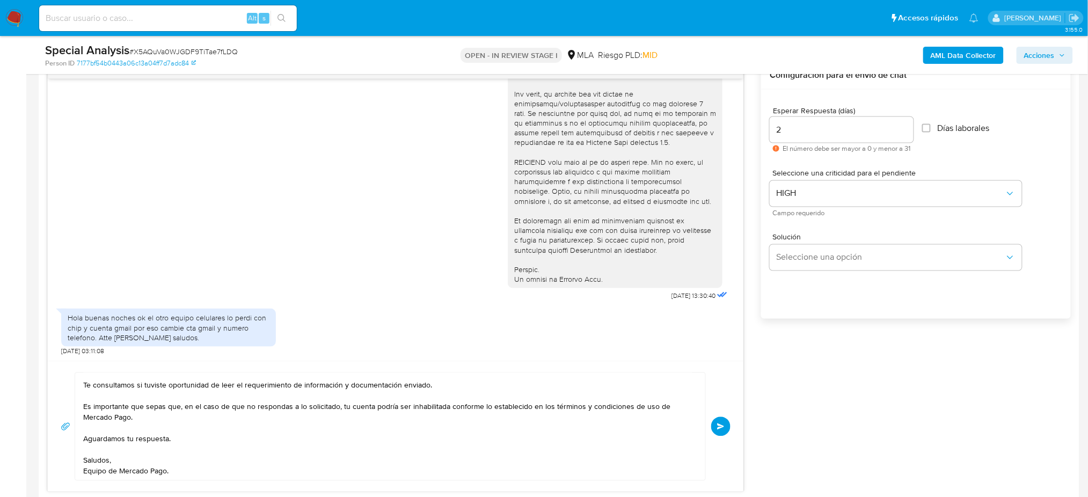
click at [719, 426] on span "Enviar" at bounding box center [721, 426] width 8 height 6
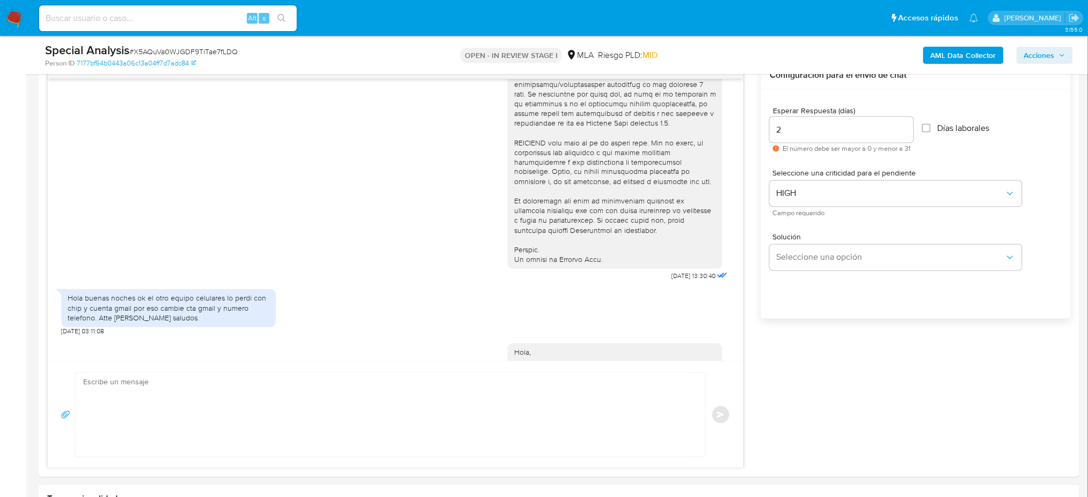
scroll to position [575, 0]
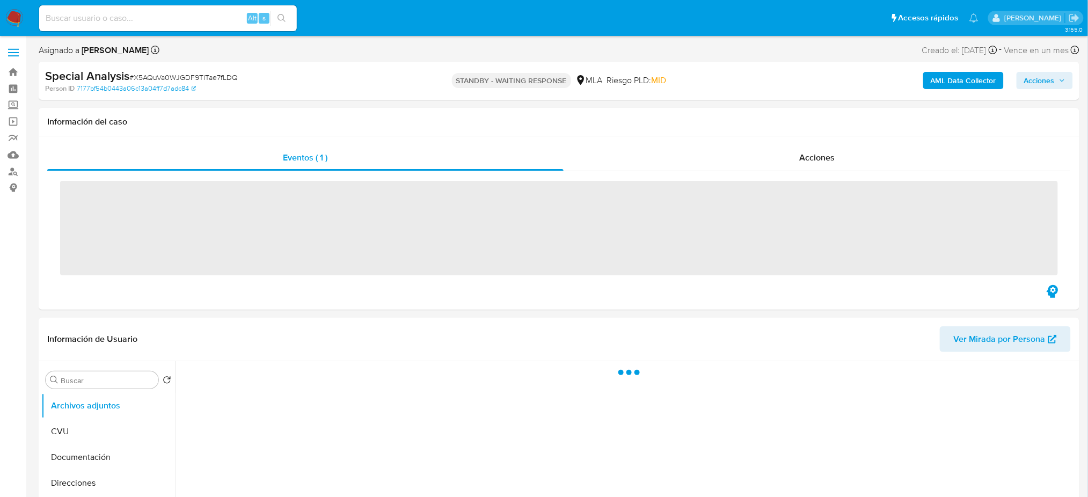
click at [106, 20] on input at bounding box center [168, 18] width 258 height 14
paste input "0yuoC9csZ6YdtgDsFVoWI37e"
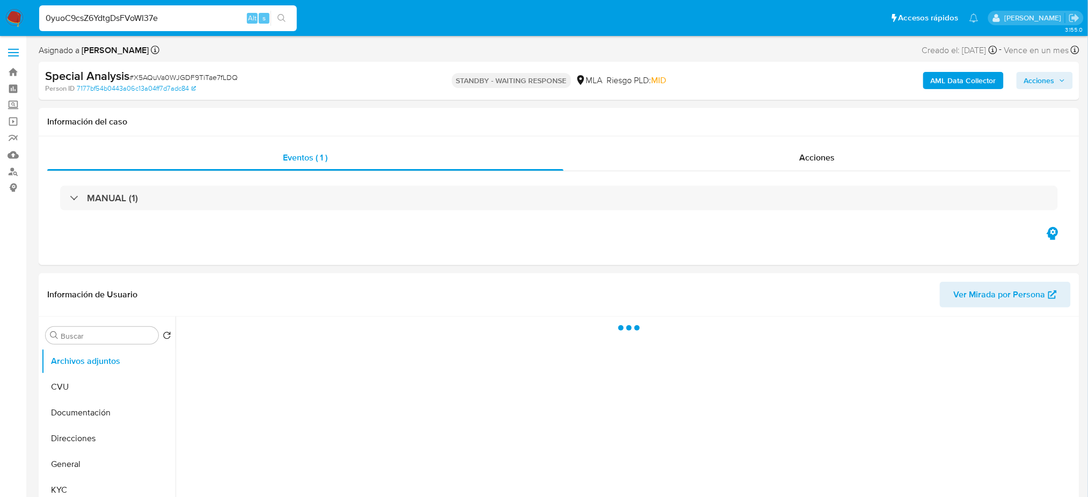
type input "0yuoC9csZ6YdtgDsFVoWI37e"
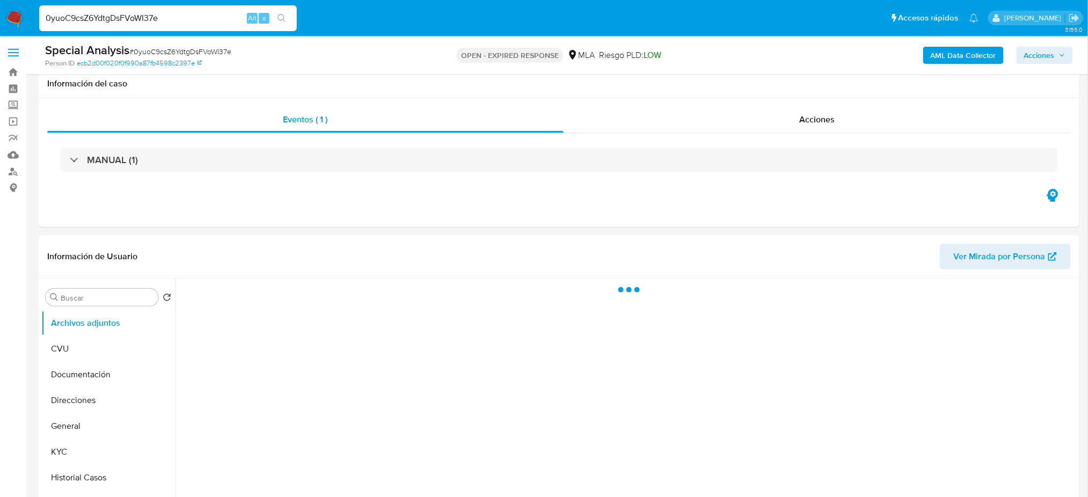
scroll to position [357, 0]
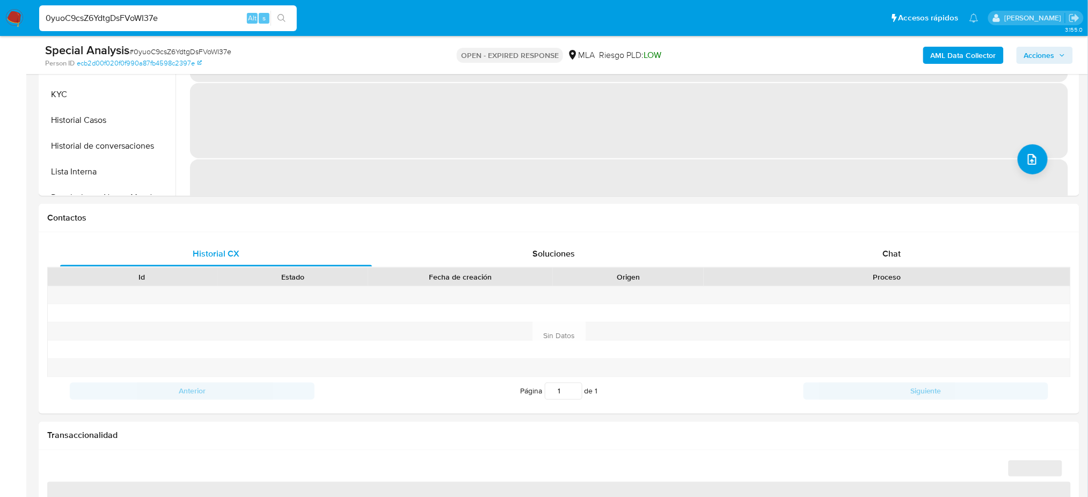
select select "10"
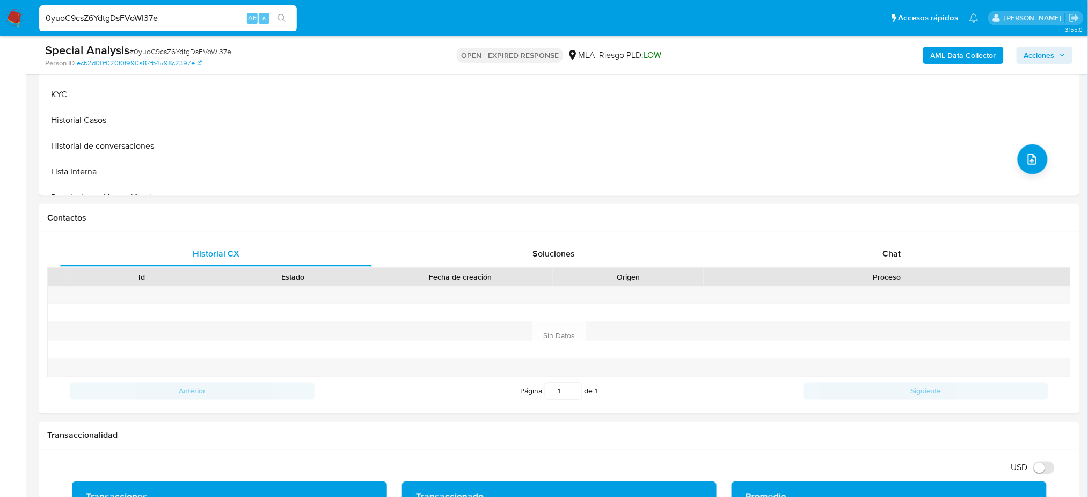
drag, startPoint x: 190, startPoint y: 16, endPoint x: 0, endPoint y: 43, distance: 192.4
paste input "xfMWnk3qJ6tZN2FxL8JD8YB6"
type input "xfMWnk3qJ6tZN2FxL8JD8YB6"
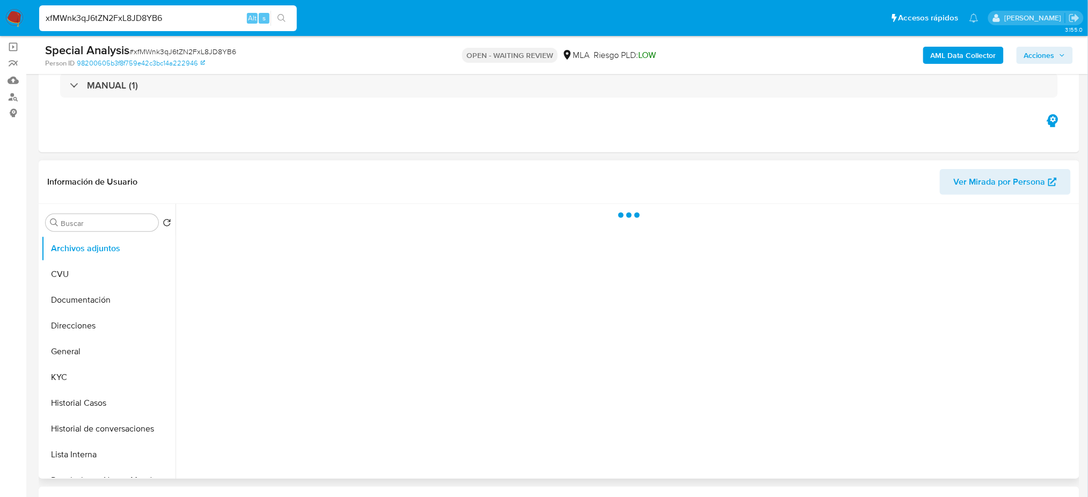
scroll to position [215, 0]
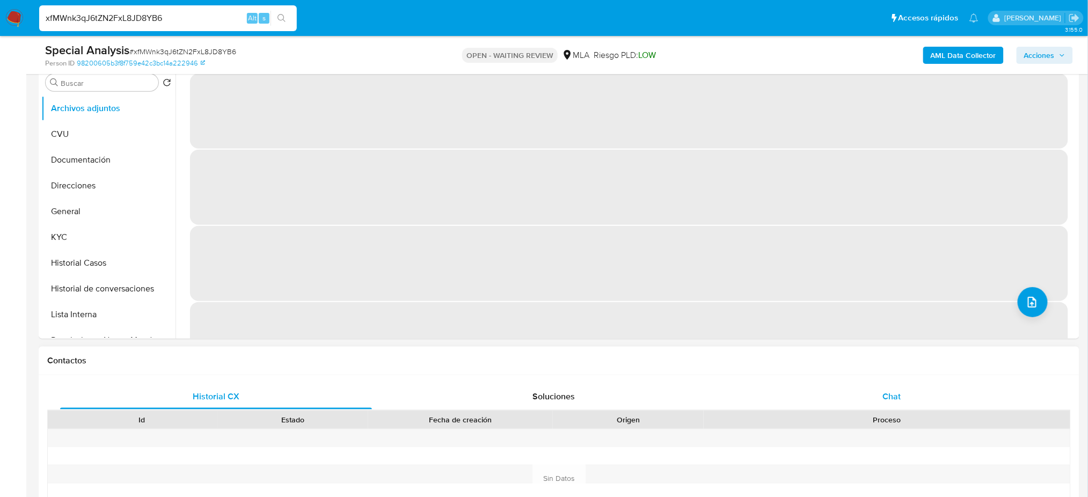
click at [907, 393] on div "Chat" at bounding box center [892, 397] width 312 height 26
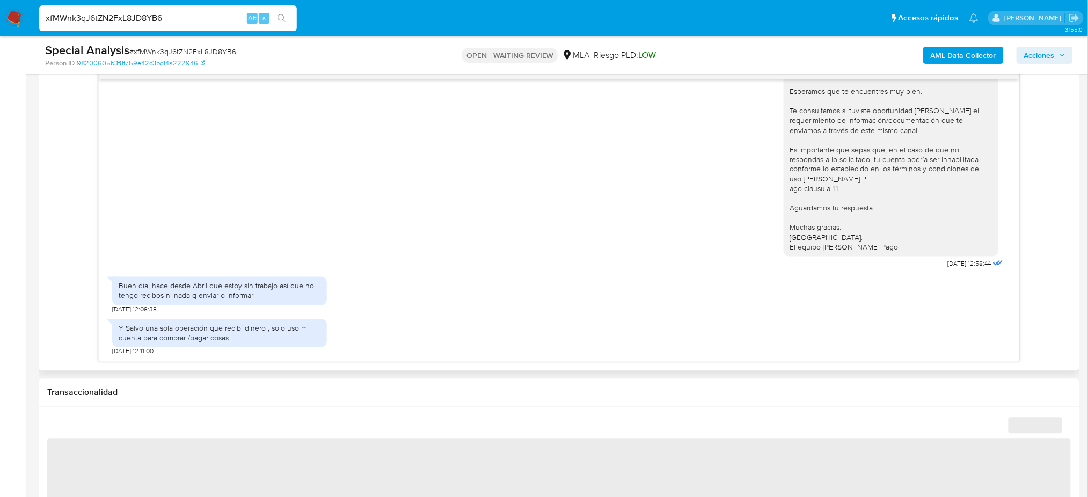
scroll to position [572, 0]
select select "10"
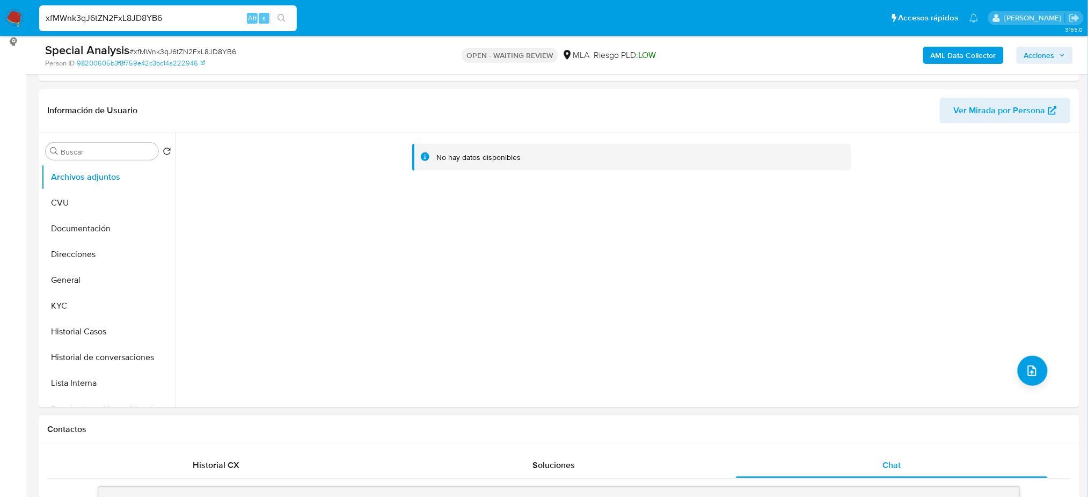
scroll to position [143, 0]
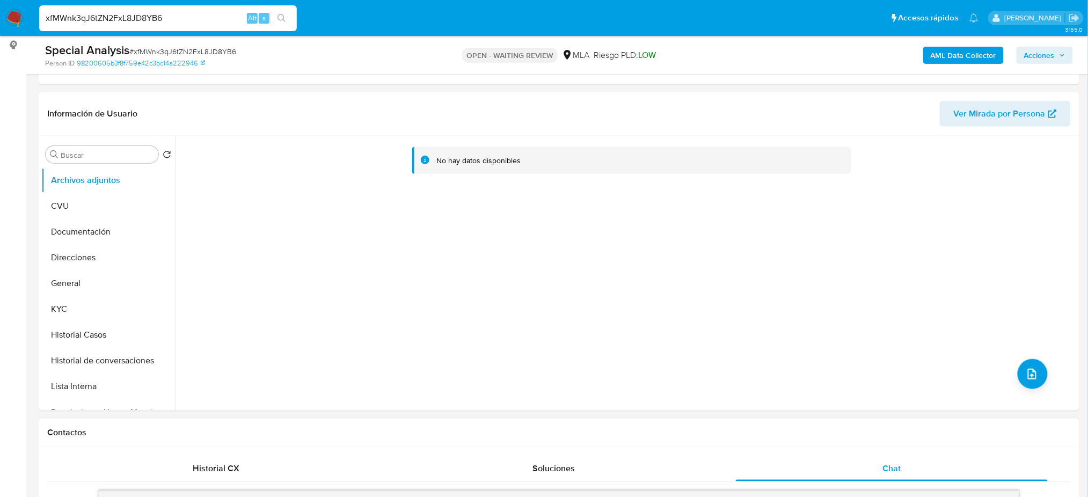
click at [188, 46] on div "Special Analysis # xfMWnk3qJ6tZN2FxL8JD8YB6" at bounding box center [214, 50] width 339 height 16
copy span "xfMWnk3qJ6tZN2FxL8JD8YB6"
drag, startPoint x: 166, startPoint y: 18, endPoint x: 0, endPoint y: 46, distance: 168.1
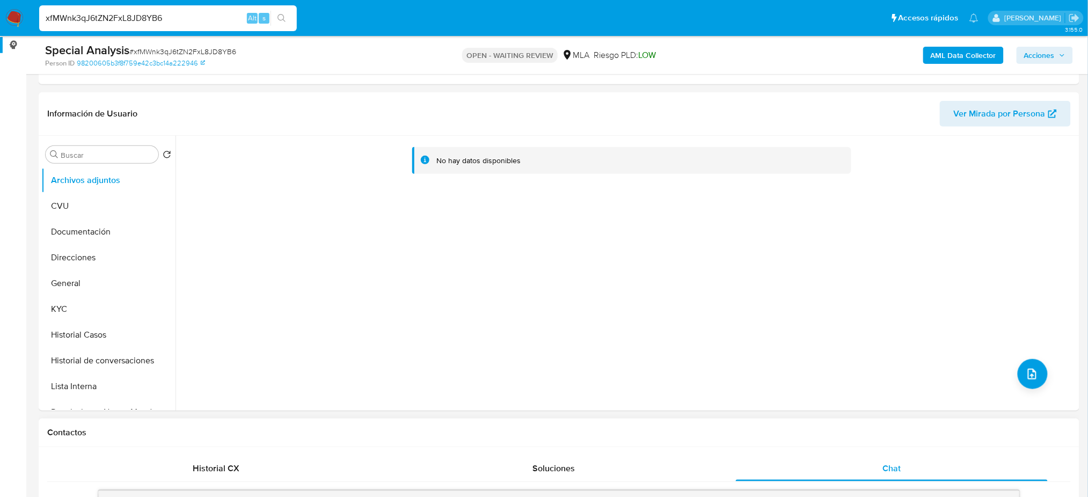
paste input "McsVSa2FUDHYl44SqZShFFGT"
type input "McsVSa2FUDHYl44SqZShFFGT"
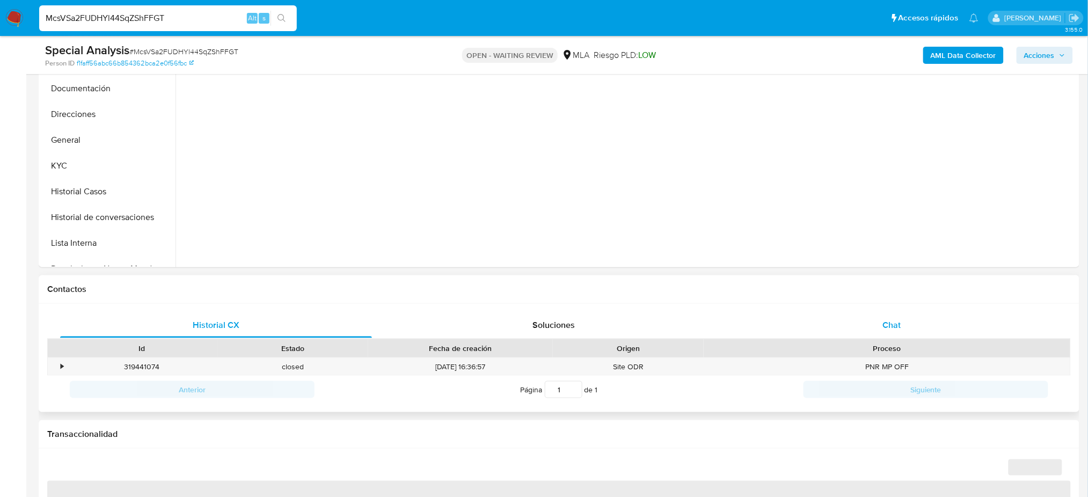
click at [912, 323] on div "Chat" at bounding box center [892, 325] width 312 height 26
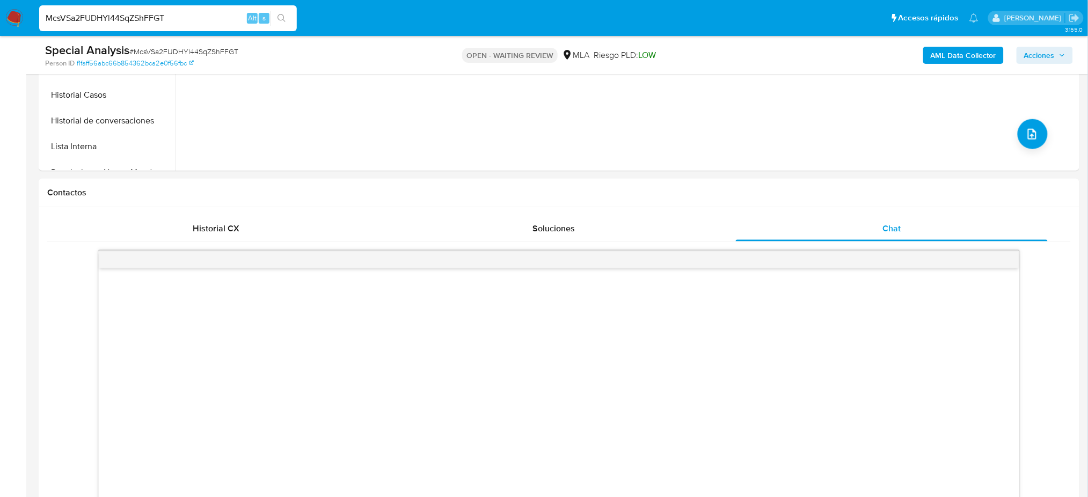
scroll to position [501, 0]
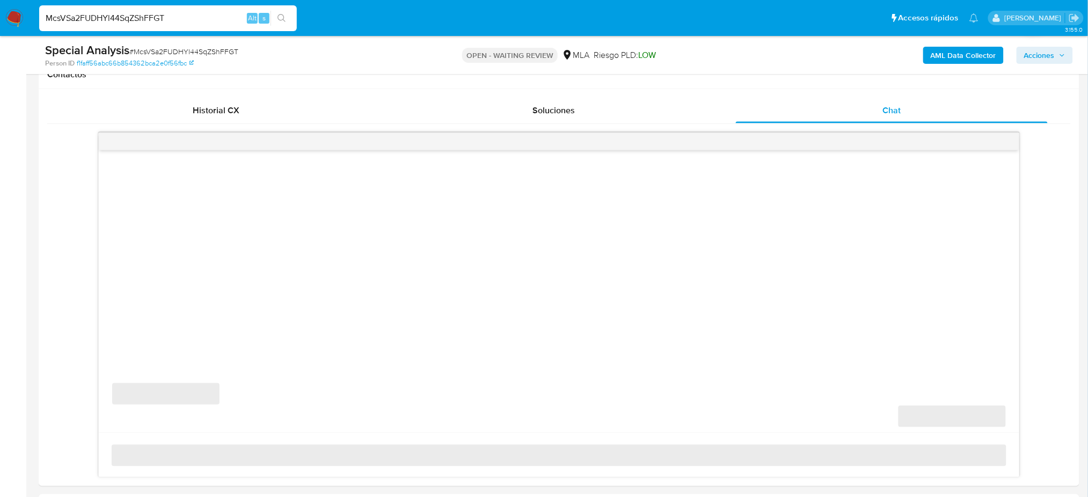
select select "10"
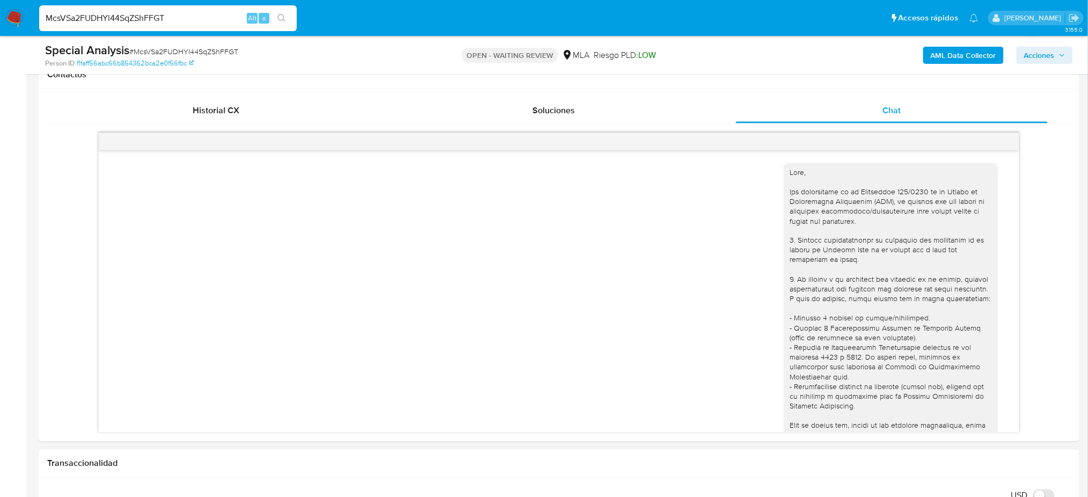
scroll to position [830, 0]
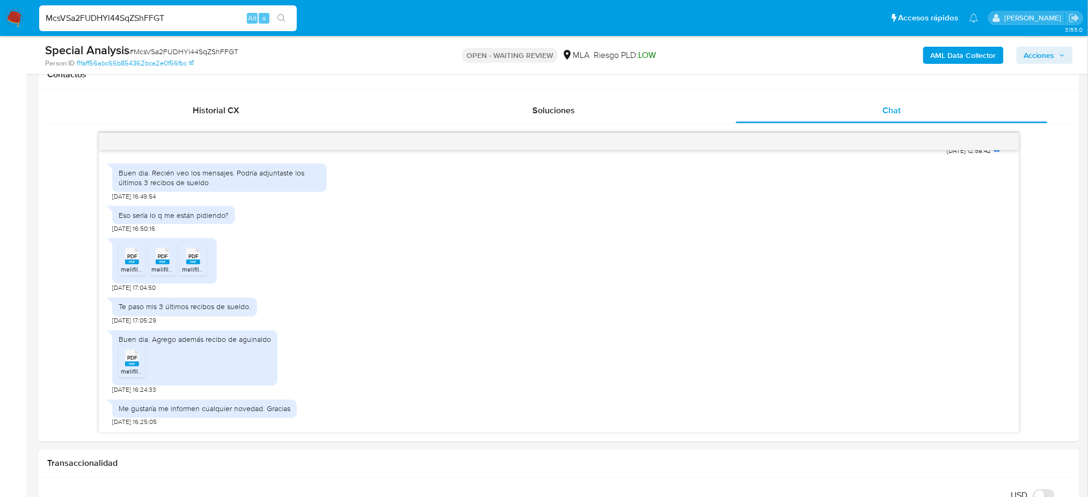
click at [178, 20] on div "McsVSa2FUDHYl44SqZShFFGT Alt s" at bounding box center [168, 18] width 258 height 26
drag, startPoint x: 178, startPoint y: 18, endPoint x: 0, endPoint y: 26, distance: 178.3
click at [0, 26] on nav "Pausado Ver notificaciones McsVSa2FUDHYl44SqZShFFGT Alt s Accesos rápidos Presi…" at bounding box center [544, 18] width 1088 height 36
paste input "6BIjwoBKLrdEjWIcCEawanhv"
type input "6BIjwoBKLrdEjWIcCEawanhv"
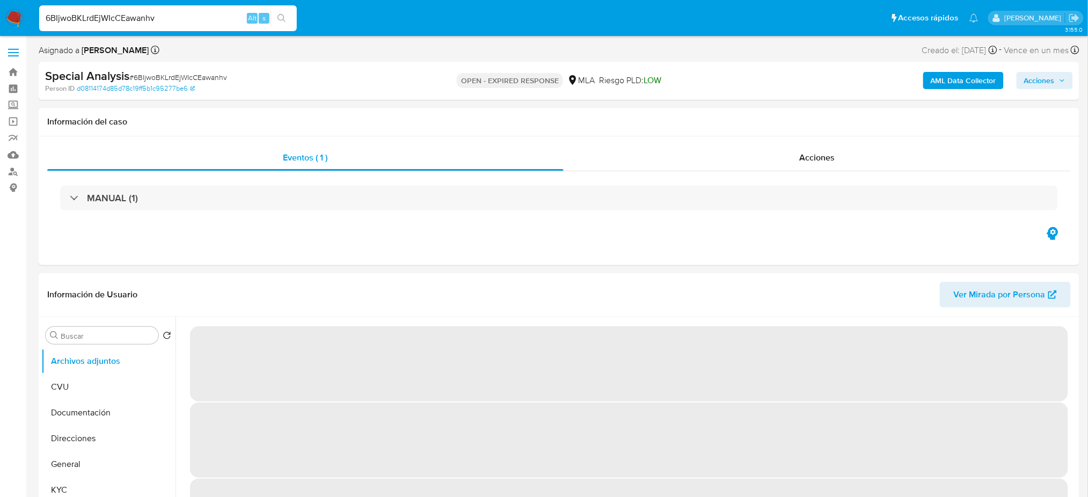
select select "10"
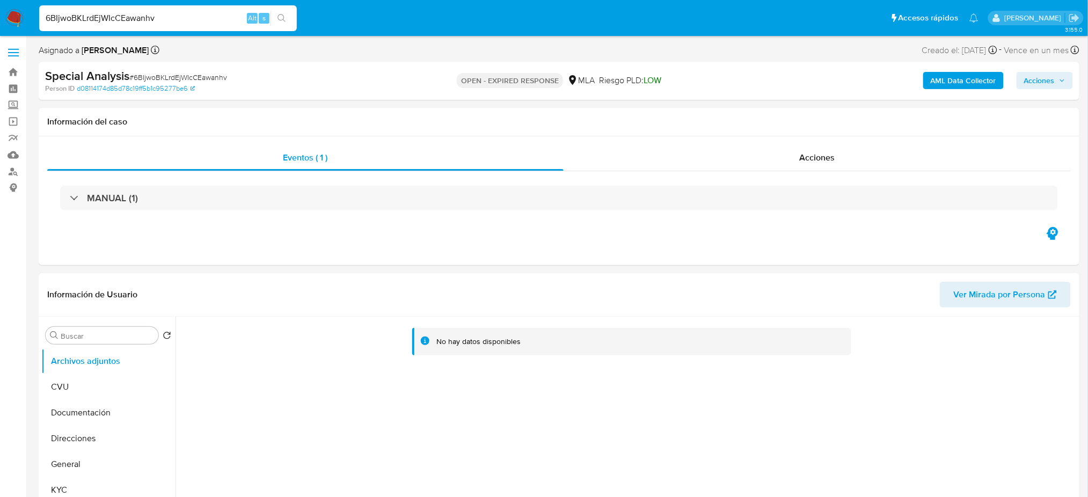
drag, startPoint x: 166, startPoint y: 33, endPoint x: 162, endPoint y: 27, distance: 7.7
click at [163, 32] on nav "Pausado Ver notificaciones 6BIjwoBKLrdEjWIcCEawanhv Alt s Accesos rápidos Presi…" at bounding box center [544, 18] width 1088 height 36
drag, startPoint x: 162, startPoint y: 24, endPoint x: 0, endPoint y: 46, distance: 163.5
paste input "elkcoEyuRtlkdR8uODFHzHyH"
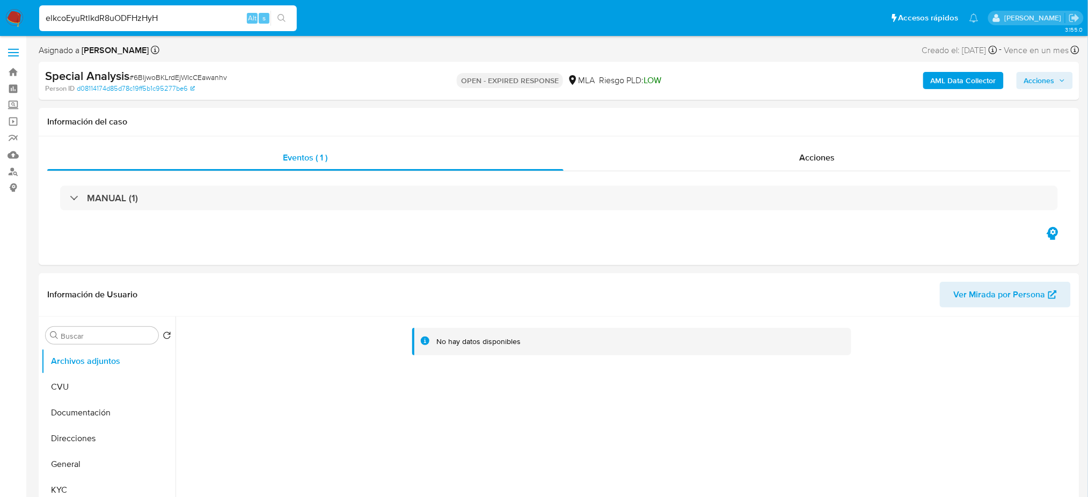
type input "elkcoEyuRtlkdR8uODFHzHyH"
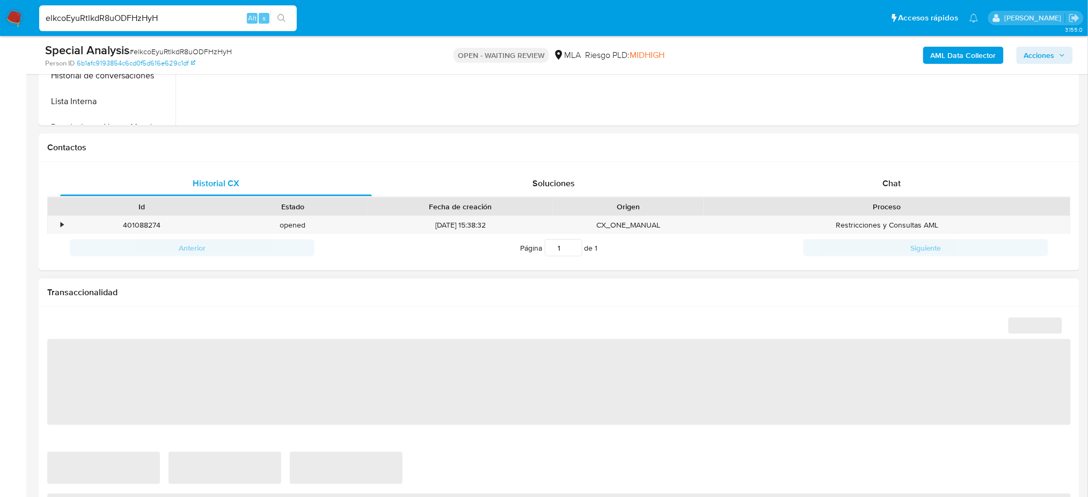
scroll to position [429, 0]
drag, startPoint x: 885, startPoint y: 192, endPoint x: 871, endPoint y: 189, distance: 13.7
click at [885, 191] on div "Chat" at bounding box center [892, 182] width 312 height 26
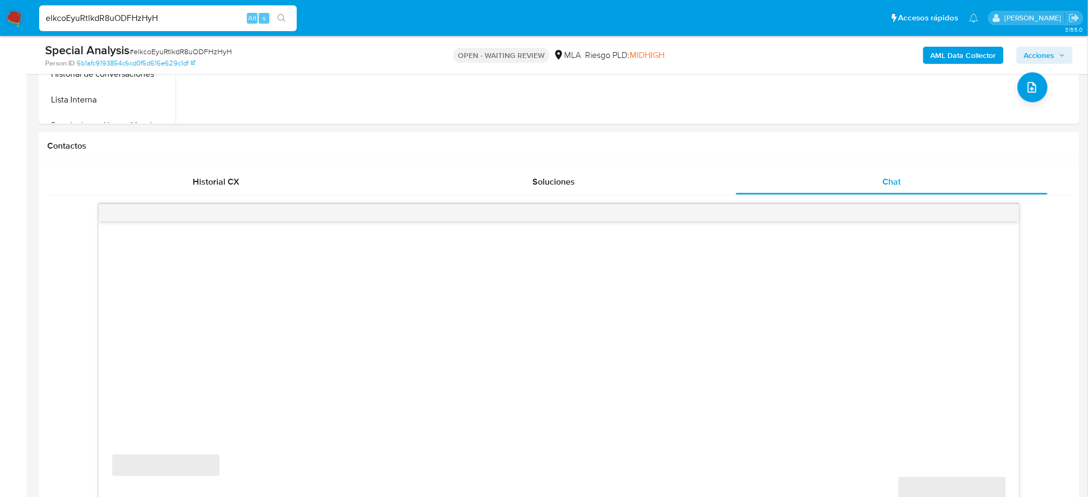
select select "10"
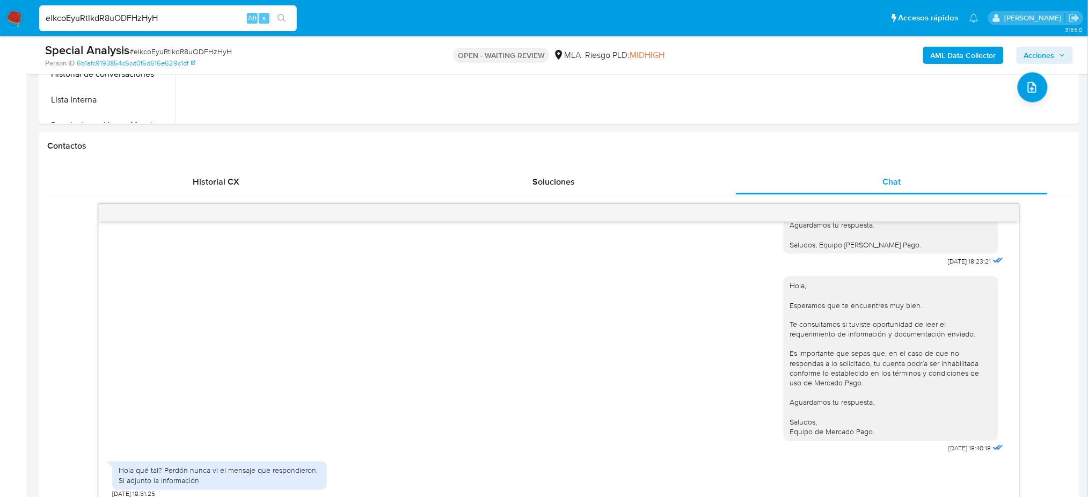
scroll to position [501, 0]
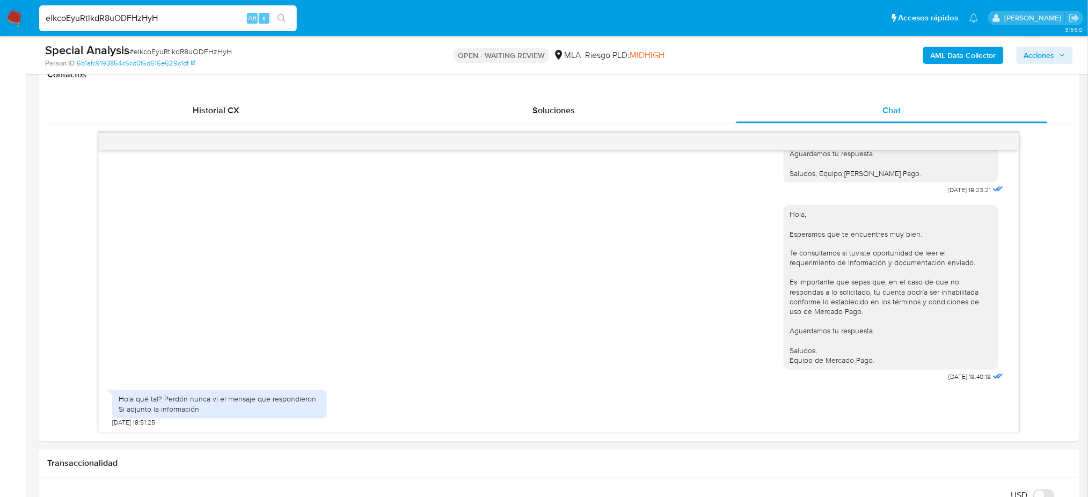
click at [11, 16] on img at bounding box center [14, 18] width 18 height 18
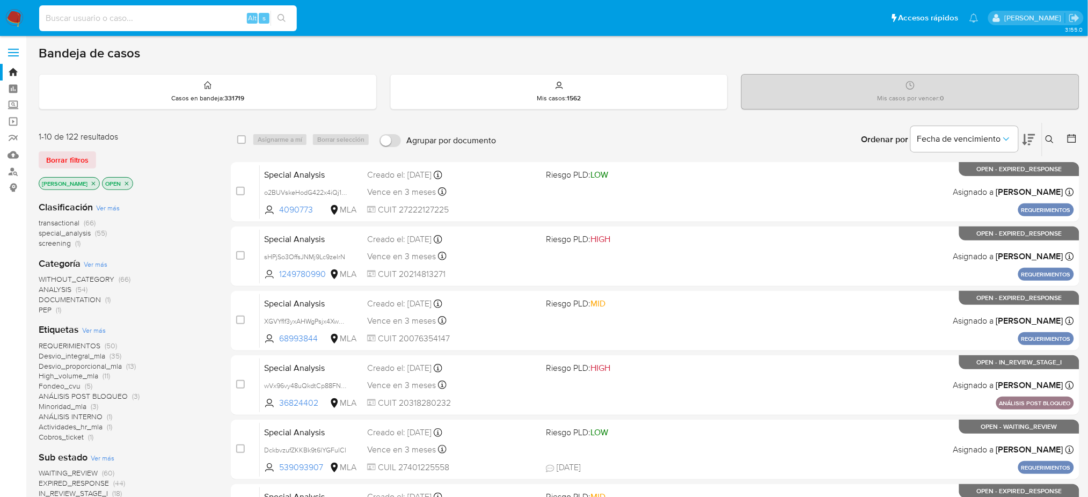
click at [213, 11] on input at bounding box center [168, 18] width 258 height 14
paste input "elkcoEyuRtlkdR8uODFHzHyH"
type input "elkcoEyuRtlkdR8uODFHzHyH"
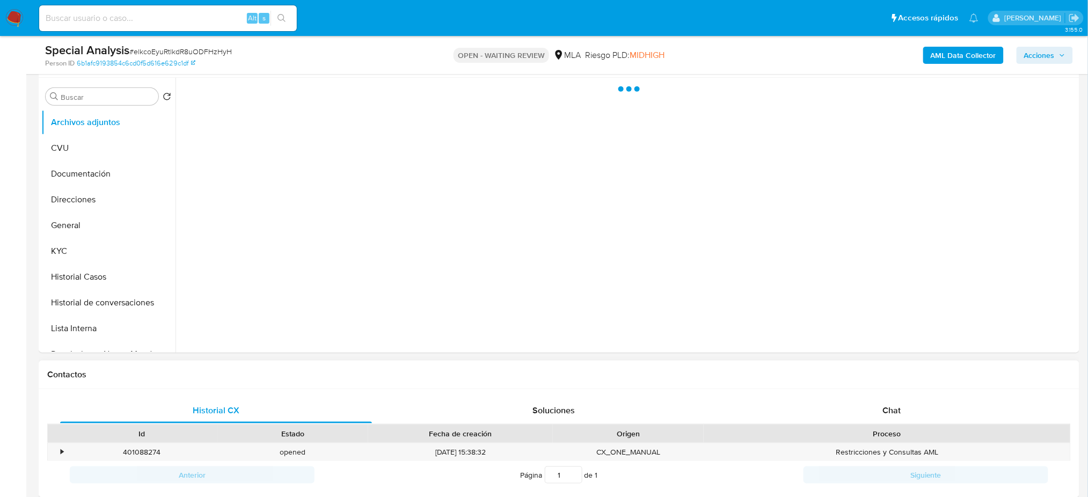
scroll to position [286, 0]
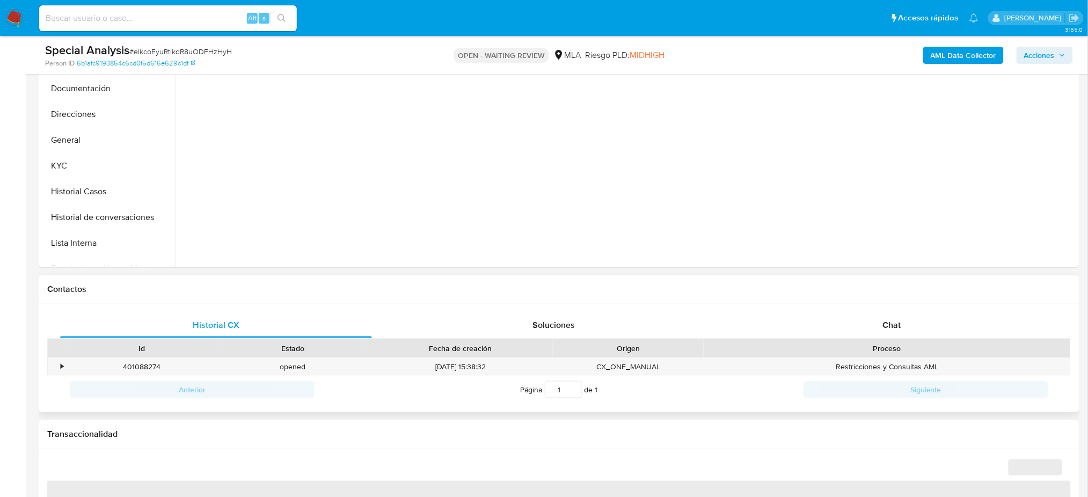
click at [870, 308] on div "Historial CX Soluciones Chat Id Estado Fecha de creación Origen Proceso • 40108…" at bounding box center [559, 358] width 1040 height 109
click at [903, 329] on div "Chat" at bounding box center [892, 325] width 312 height 26
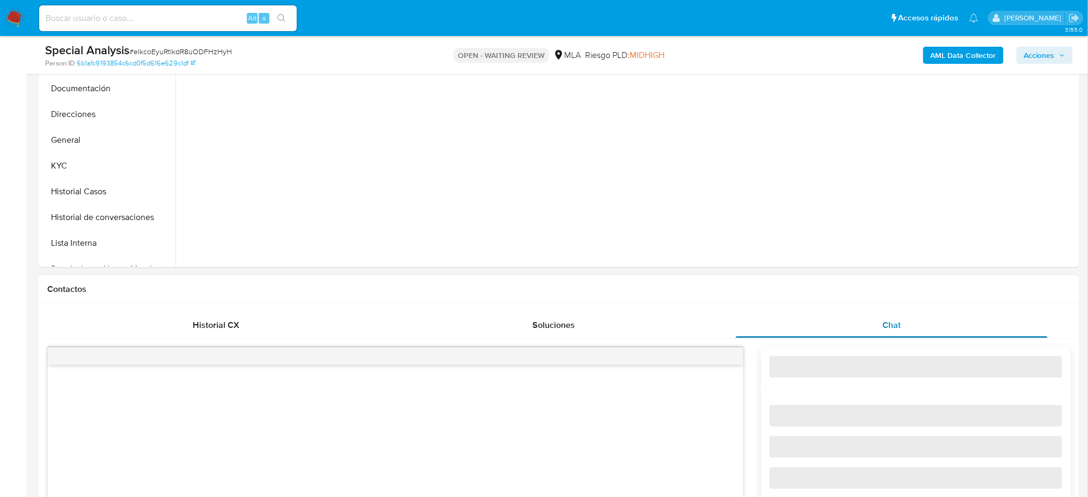
scroll to position [501, 0]
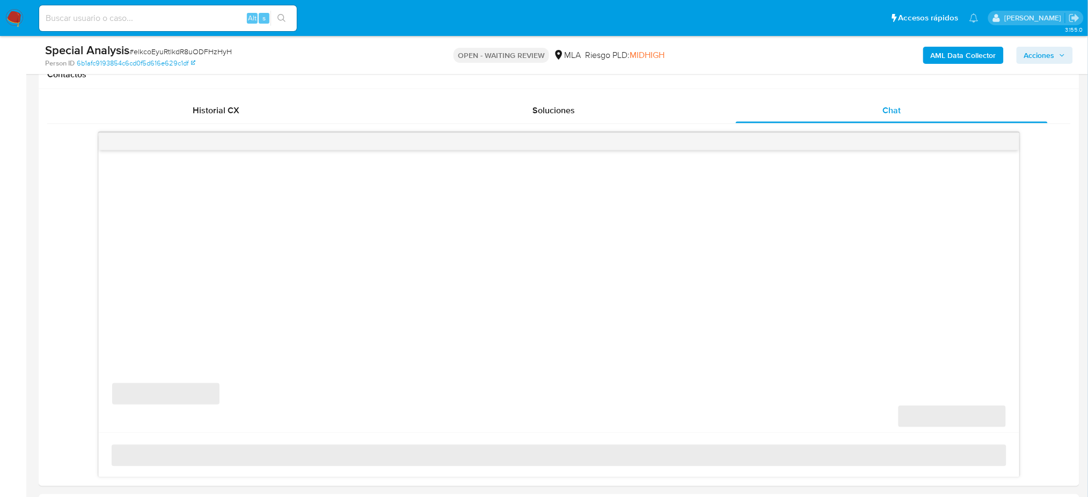
select select "10"
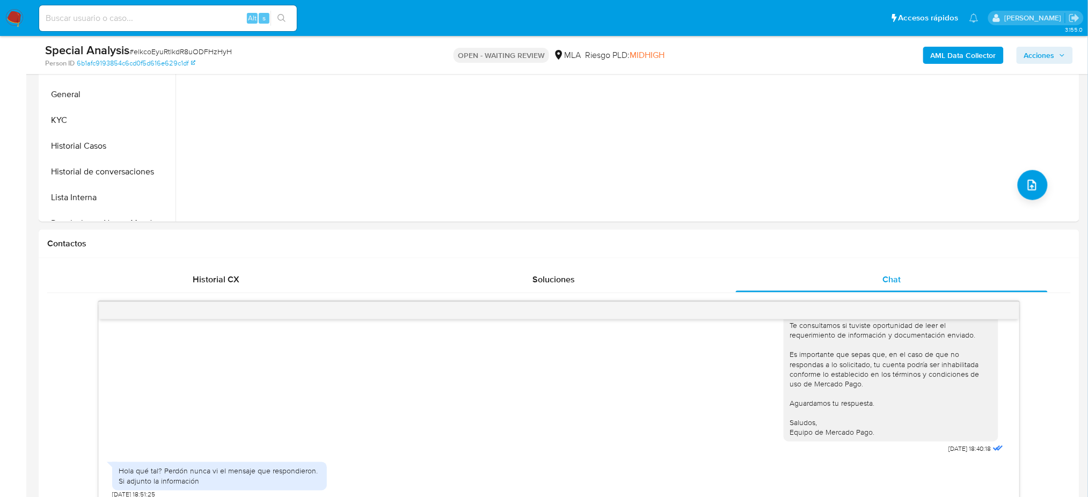
scroll to position [143, 0]
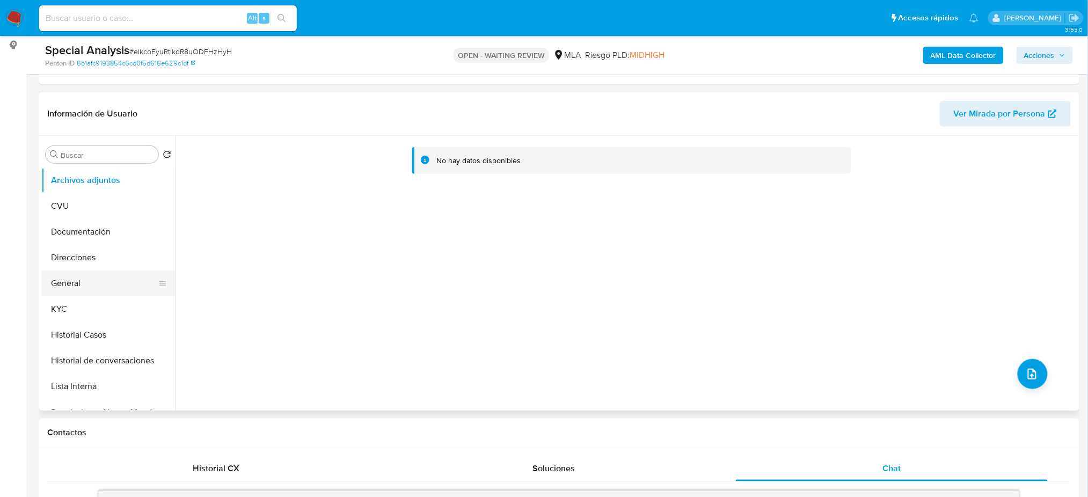
click at [105, 293] on button "General" at bounding box center [104, 283] width 126 height 26
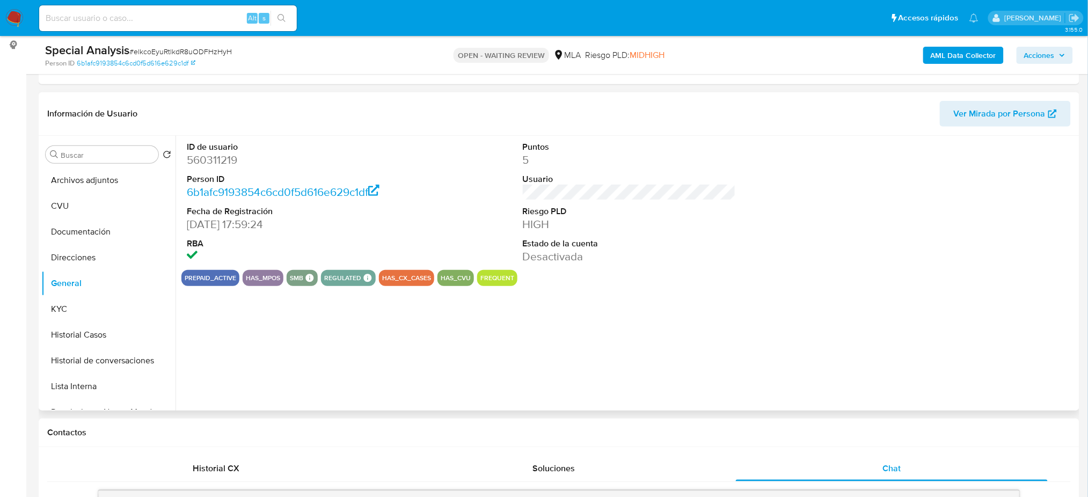
click at [217, 160] on dd "560311219" at bounding box center [293, 159] width 213 height 15
copy dd "560311219"
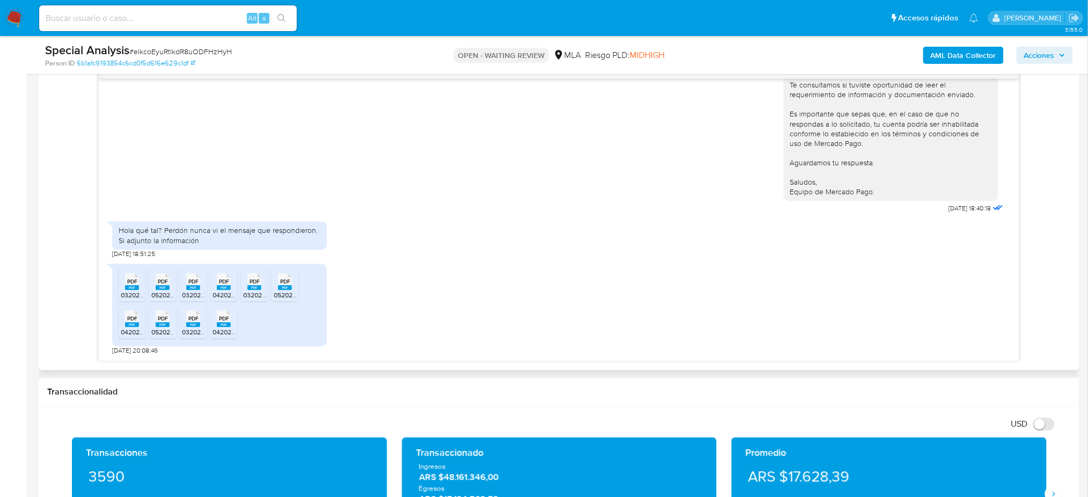
click at [134, 282] on span "PDF" at bounding box center [132, 281] width 10 height 7
click at [162, 291] on span "052025 acuse_presentacion_libro_iva_30718309650_1_1101218642.pdf" at bounding box center [254, 295] width 206 height 9
click at [193, 289] on rect at bounding box center [193, 287] width 14 height 5
click at [221, 288] on rect at bounding box center [224, 287] width 14 height 5
click at [247, 290] on icon "PDF" at bounding box center [254, 282] width 14 height 19
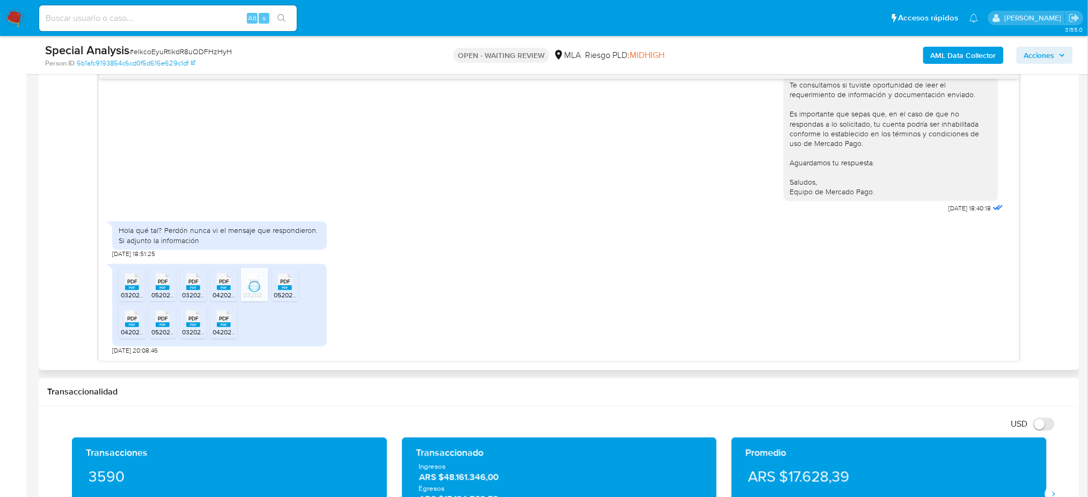
click at [281, 292] on span "052025 formulario_2083_250_30718309650_1_1101218642.pdf" at bounding box center [364, 295] width 181 height 9
click at [229, 322] on div "PDF PDF" at bounding box center [223, 317] width 23 height 21
click at [190, 327] on rect at bounding box center [193, 324] width 14 height 5
drag, startPoint x: 165, startPoint y: 329, endPoint x: 141, endPoint y: 328, distance: 23.6
click at [165, 329] on span "052025 DJF2002V250-251387200-1750260253661.pdf" at bounding box center [230, 332] width 158 height 9
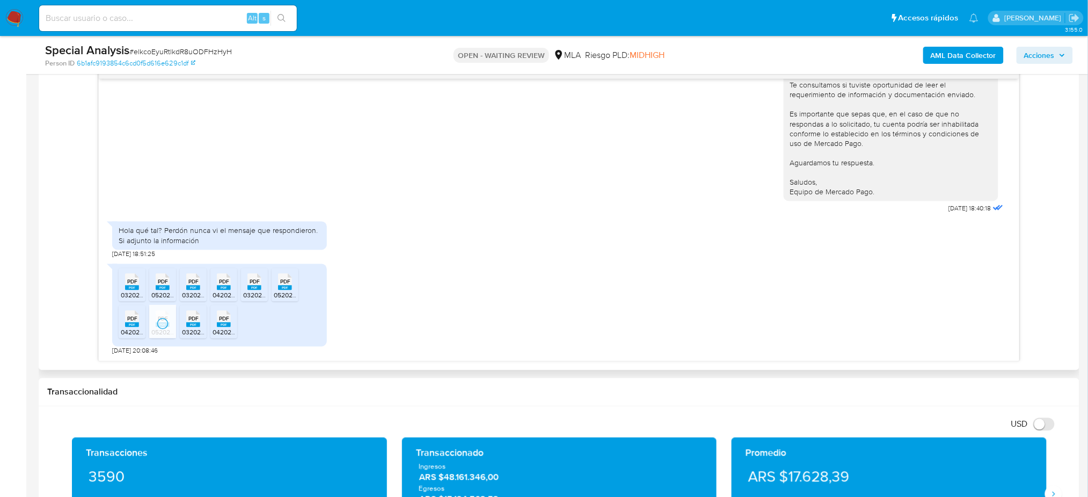
drag, startPoint x: 129, startPoint y: 328, endPoint x: 75, endPoint y: 332, distance: 54.3
click at [129, 328] on icon "PDF" at bounding box center [132, 319] width 14 height 19
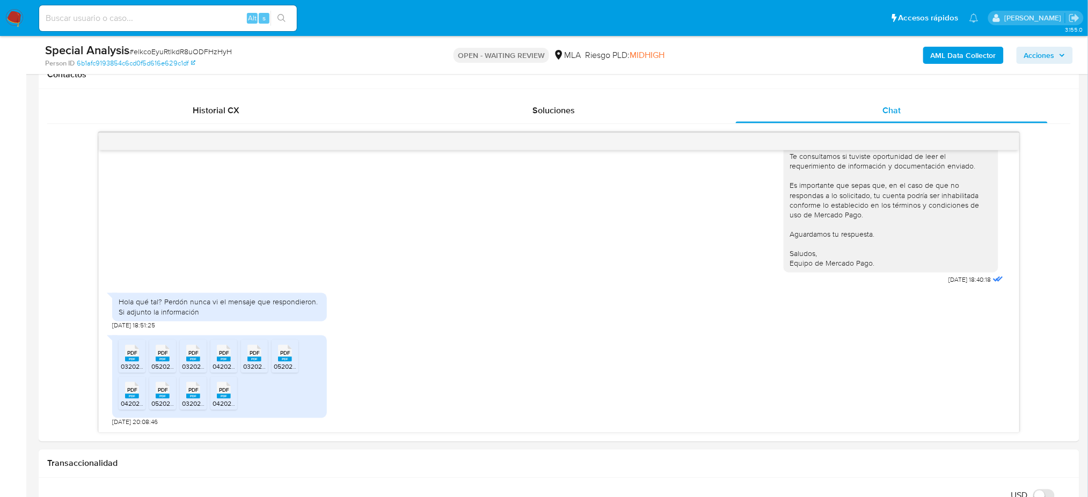
click at [201, 47] on span "# elkcoEyuRtlkdR8uODFHzHyH" at bounding box center [180, 51] width 102 height 11
copy span "elkcoEyuRtlkdR8uODFHzHyH"
click at [14, 16] on img at bounding box center [14, 18] width 18 height 18
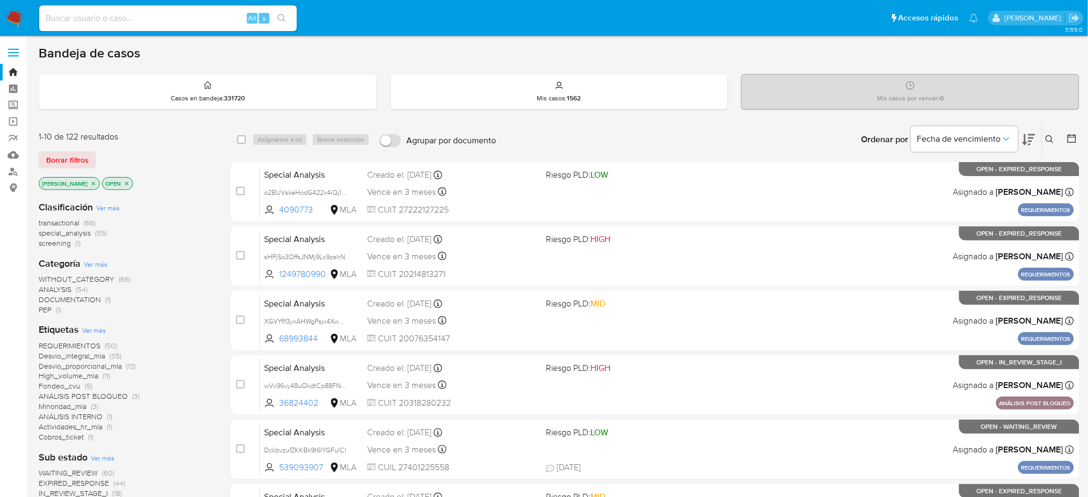
click at [1050, 144] on button at bounding box center [1051, 139] width 18 height 13
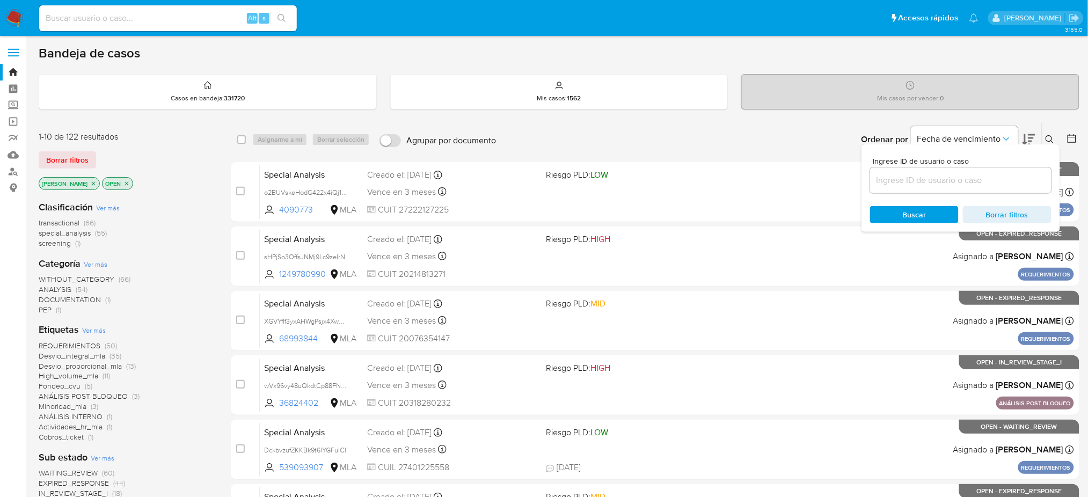
click at [937, 179] on input at bounding box center [960, 180] width 181 height 14
type input "elkcoEyuRtlkdR8uODFHzHyH"
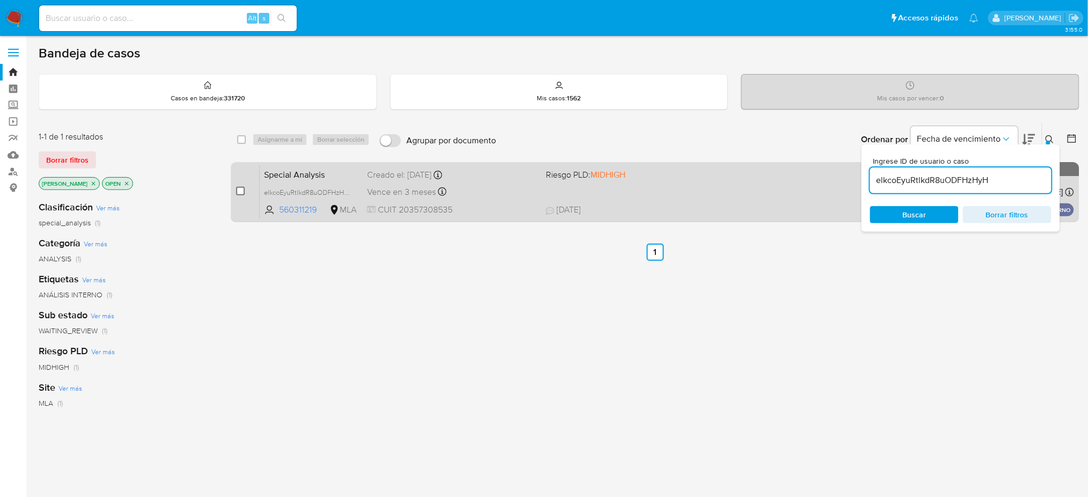
click at [243, 187] on input "checkbox" at bounding box center [240, 191] width 9 height 9
checkbox input "true"
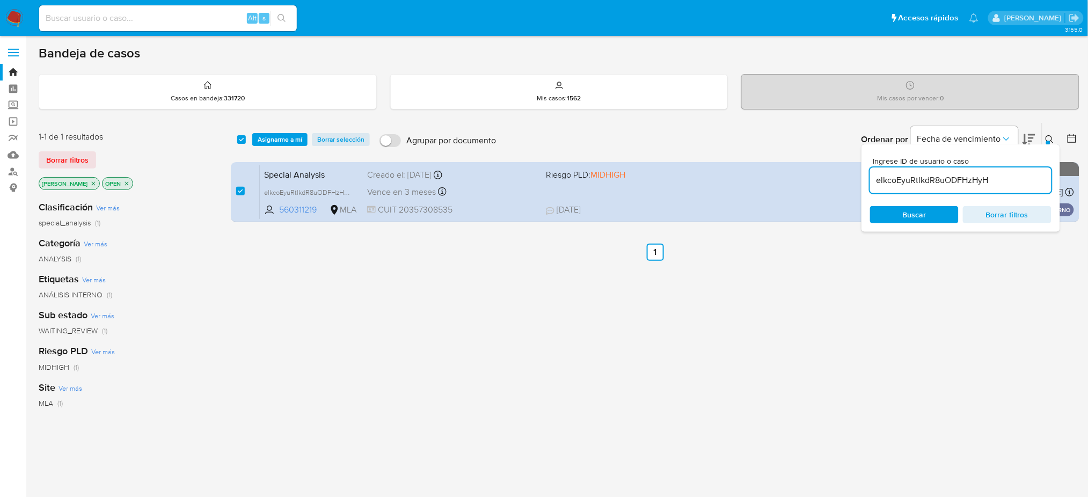
click at [282, 146] on div "select-all-cases-checkbox Asignarme a mí Borrar selección Agrupar por documento…" at bounding box center [655, 139] width 848 height 33
click at [282, 142] on span "Asignarme a mí" at bounding box center [280, 139] width 45 height 11
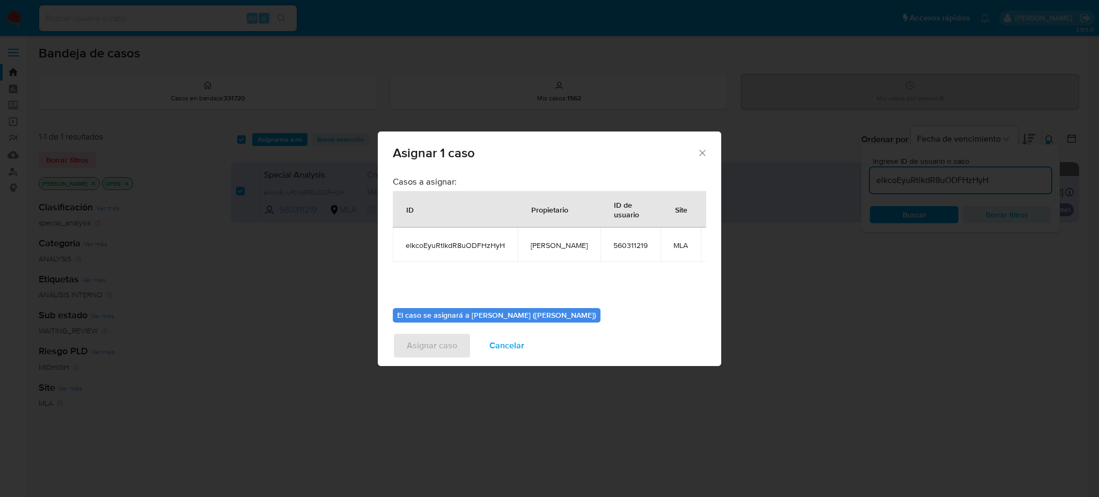
click at [548, 246] on span "[PERSON_NAME]" at bounding box center [559, 245] width 57 height 10
copy span "[PERSON_NAME]"
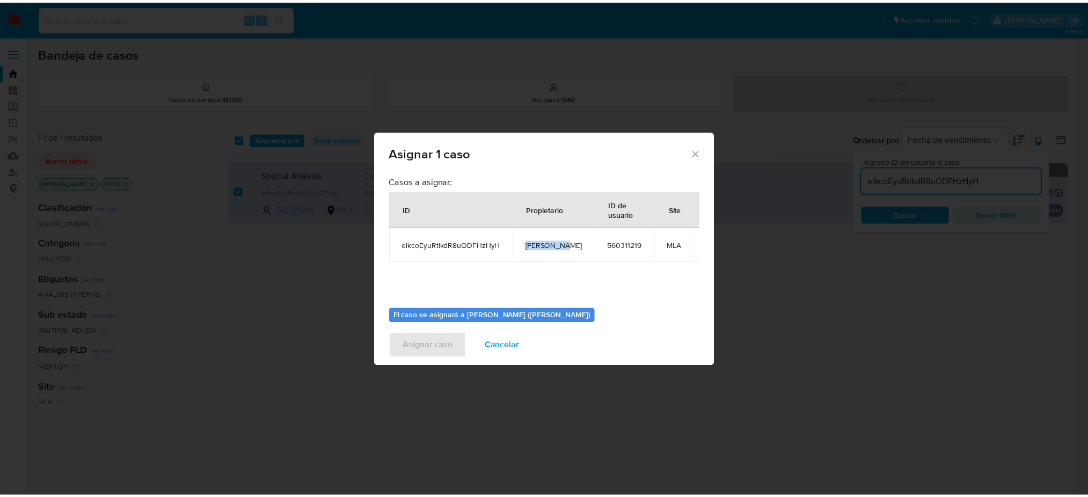
scroll to position [55, 0]
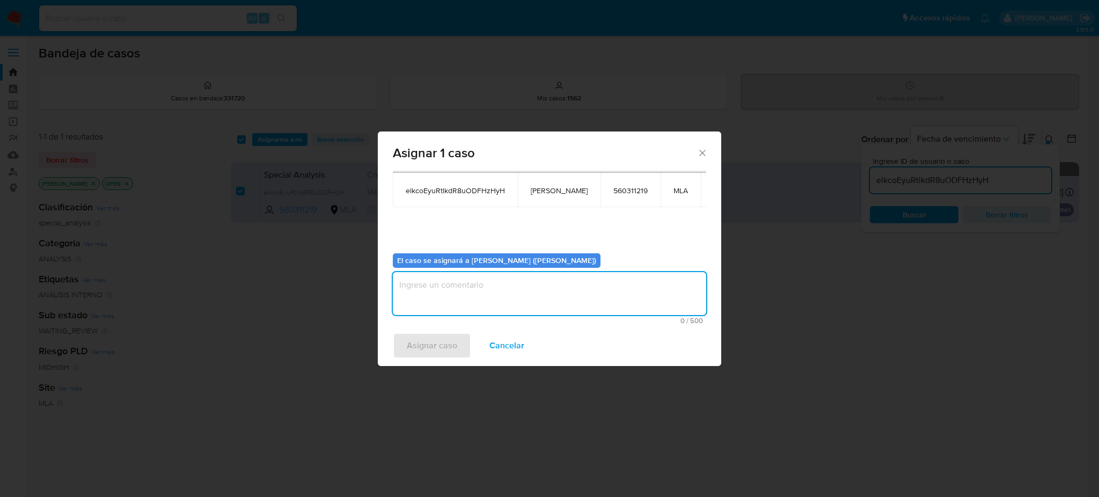
click at [495, 299] on textarea "assign-modal" at bounding box center [549, 293] width 313 height 43
paste textarea "[PERSON_NAME]"
type textarea "[PERSON_NAME]"
click at [438, 357] on span "Asignar caso" at bounding box center [432, 346] width 50 height 24
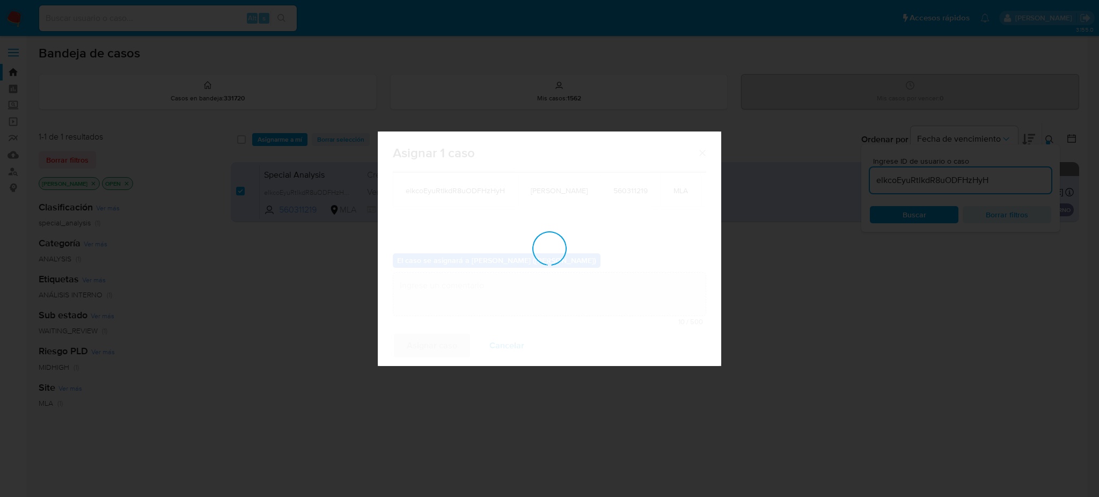
checkbox input "false"
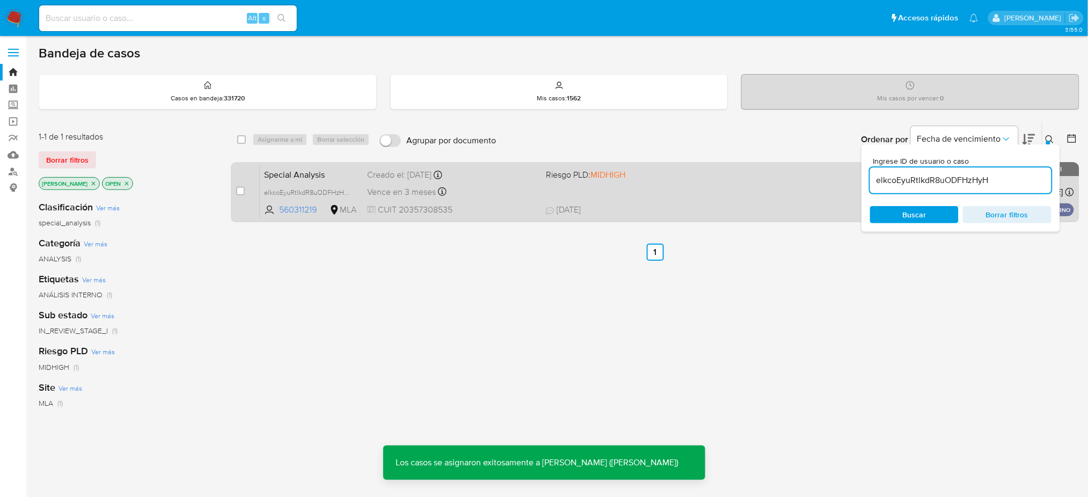
click at [332, 167] on span "Special Analysis" at bounding box center [311, 174] width 94 height 14
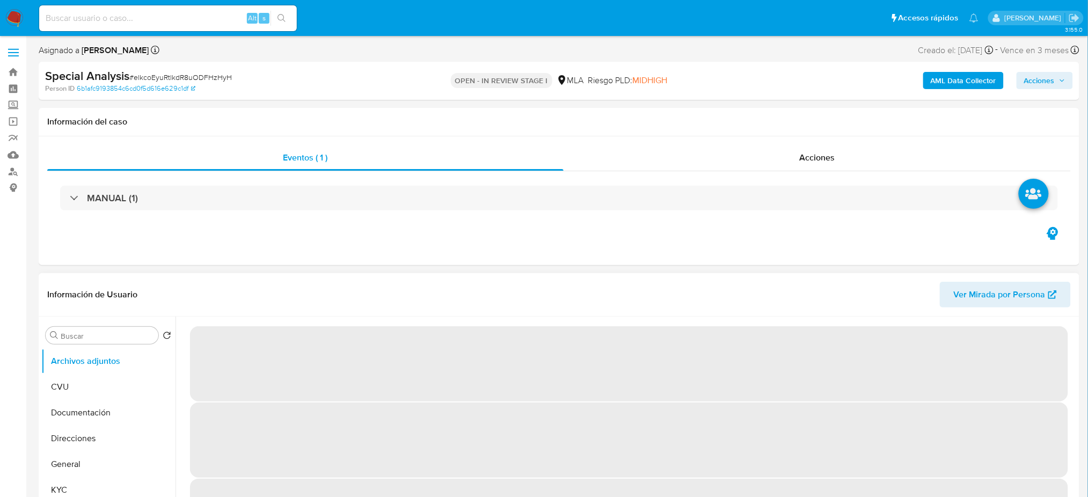
select select "10"
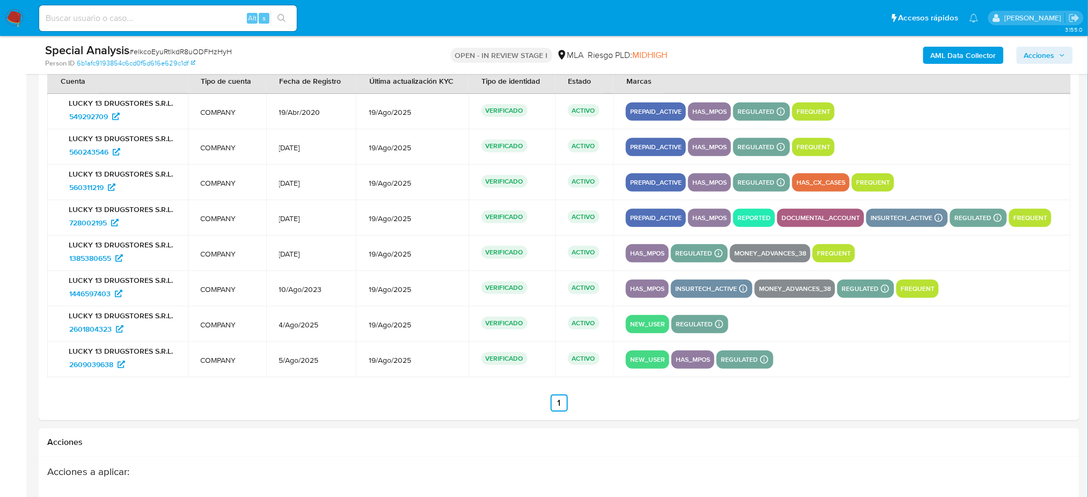
scroll to position [1599, 0]
drag, startPoint x: 74, startPoint y: 272, endPoint x: 71, endPoint y: 258, distance: 13.7
click at [97, 366] on span "2609039638" at bounding box center [91, 364] width 44 height 17
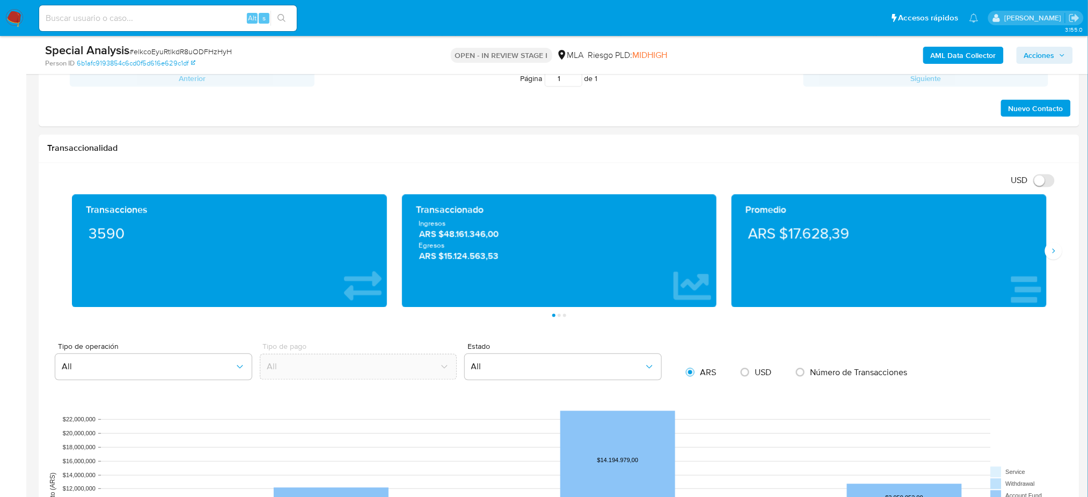
scroll to position [955, 0]
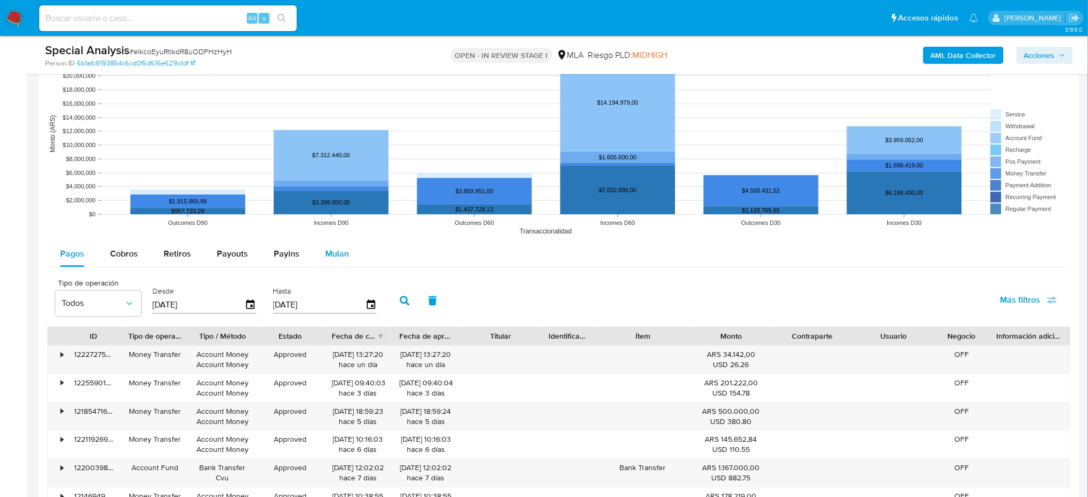
click at [326, 251] on span "Mulan" at bounding box center [337, 253] width 24 height 12
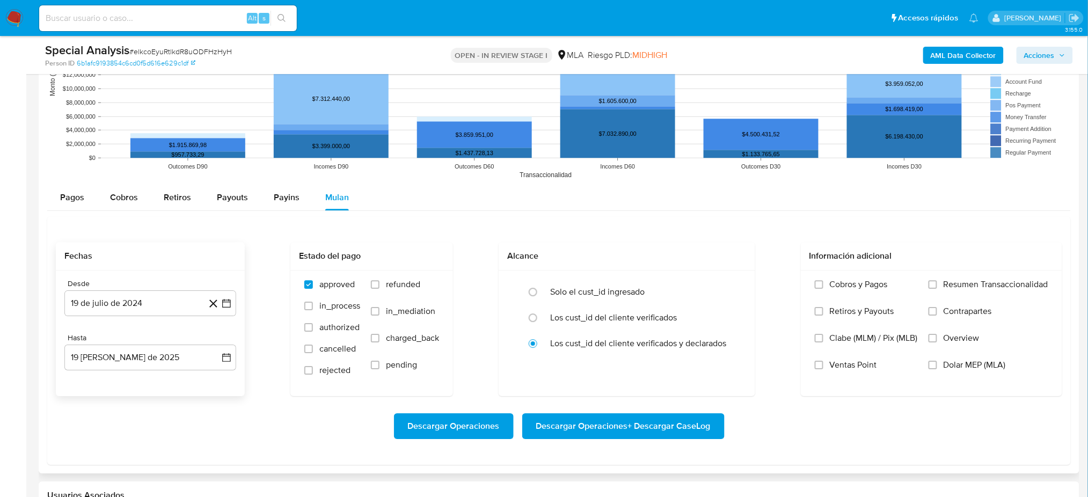
scroll to position [1098, 0]
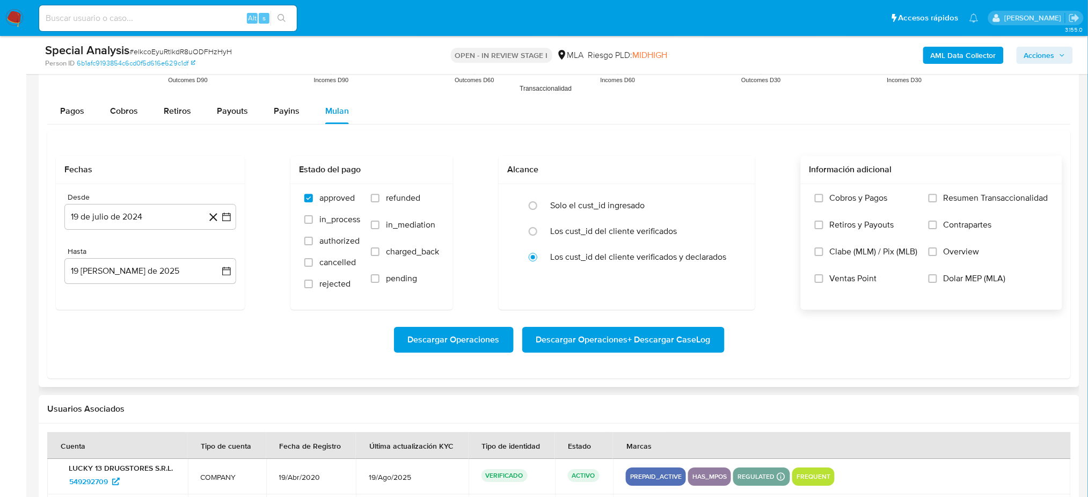
click at [979, 278] on span "Dolar MEP (MLA)" at bounding box center [974, 278] width 62 height 11
click at [937, 278] on input "Dolar MEP (MLA)" at bounding box center [932, 278] width 9 height 9
click at [116, 217] on button "19 de julio de 2024" at bounding box center [150, 217] width 172 height 26
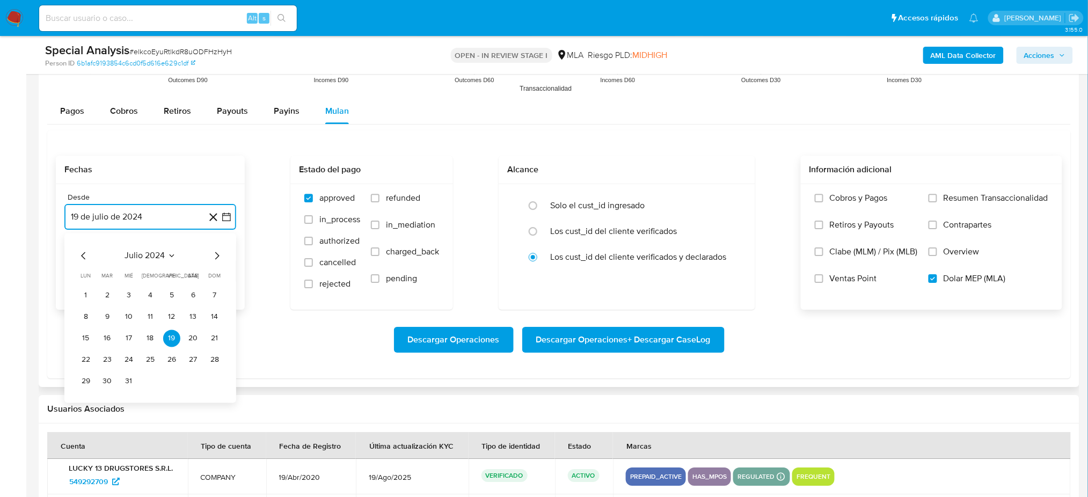
click at [218, 254] on icon "Mes siguiente" at bounding box center [216, 255] width 13 height 13
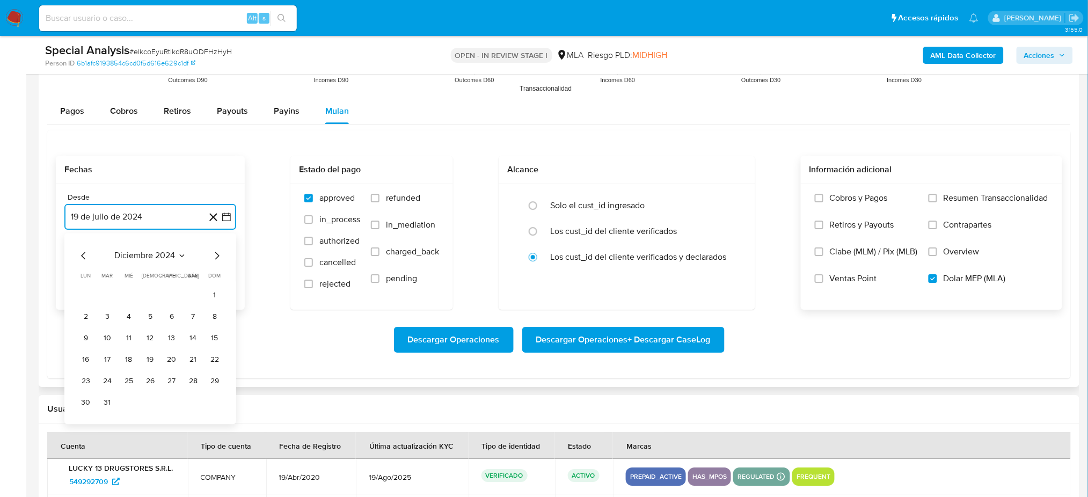
click at [218, 254] on icon "Mes siguiente" at bounding box center [216, 255] width 13 height 13
click at [101, 292] on button "1" at bounding box center [107, 295] width 17 height 17
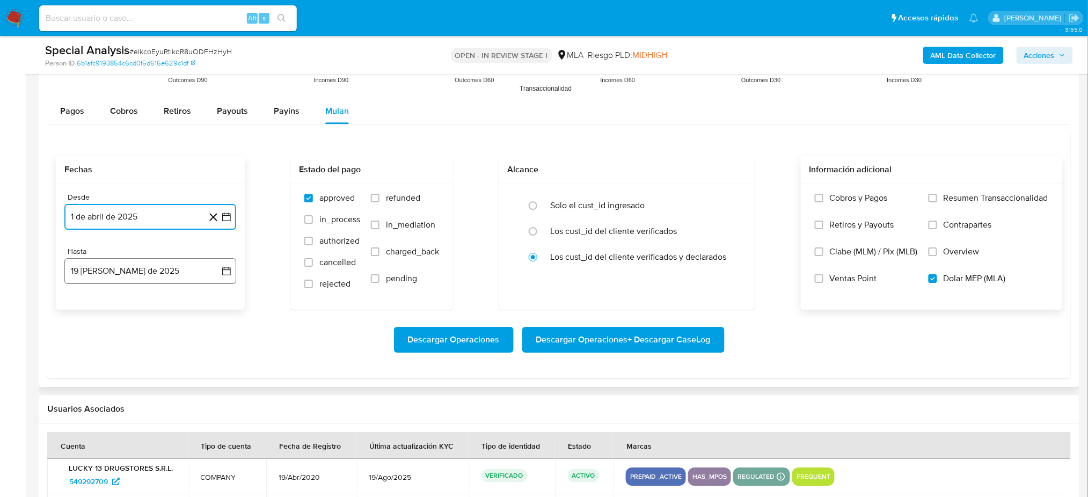
click at [118, 270] on button "19 de agosto de 2025" at bounding box center [150, 271] width 172 height 26
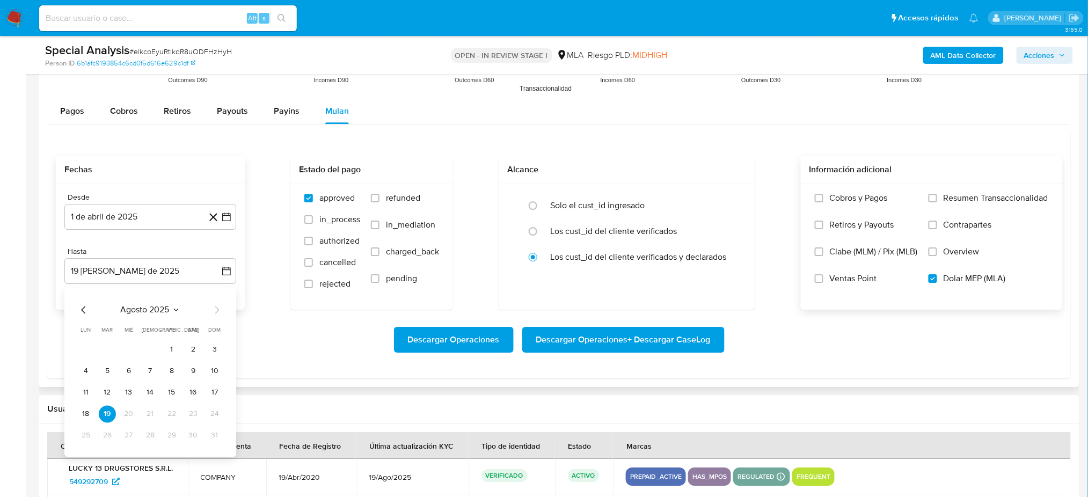
click at [79, 303] on div "agosto 2025 agosto 2025 lun lunes mar martes mié miércoles jue jueves vie viern…" at bounding box center [150, 372] width 172 height 170
click at [85, 308] on icon "Mes anterior" at bounding box center [83, 309] width 13 height 13
click at [156, 436] on button "31" at bounding box center [150, 435] width 17 height 17
click at [170, 408] on h2 "Usuarios Asociados" at bounding box center [558, 409] width 1023 height 11
click at [661, 344] on span "Descargar Operaciones + Descargar CaseLog" at bounding box center [623, 340] width 174 height 24
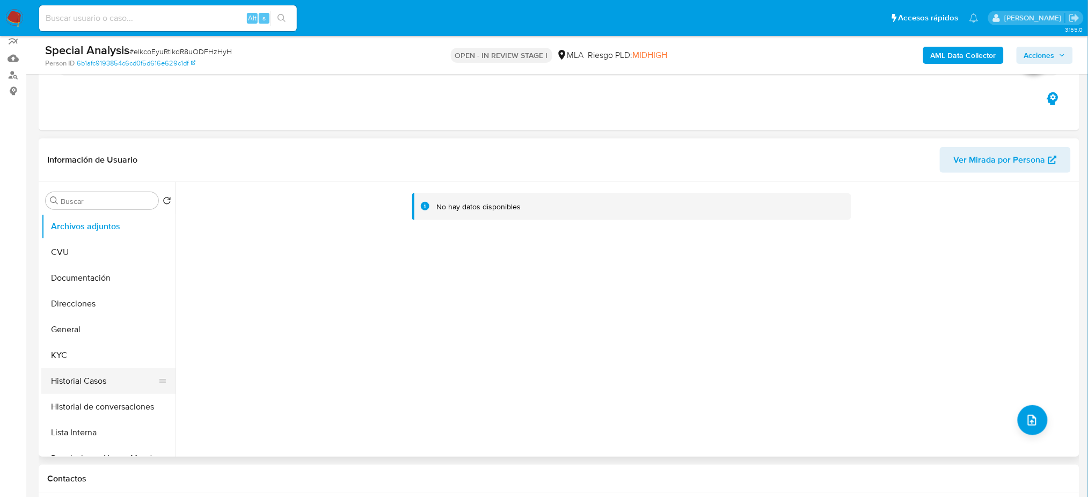
scroll to position [71, 0]
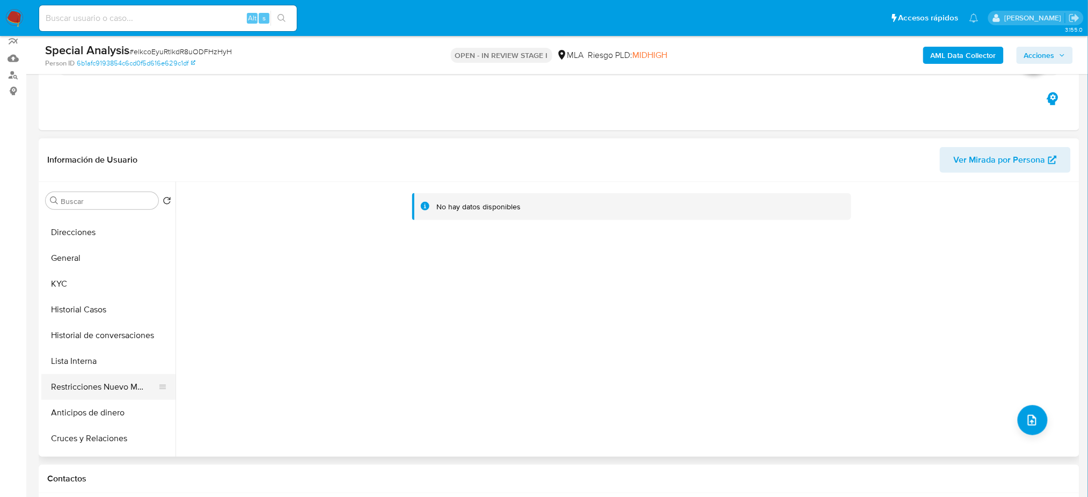
click at [108, 380] on button "Restricciones Nuevo Mundo" at bounding box center [104, 387] width 126 height 26
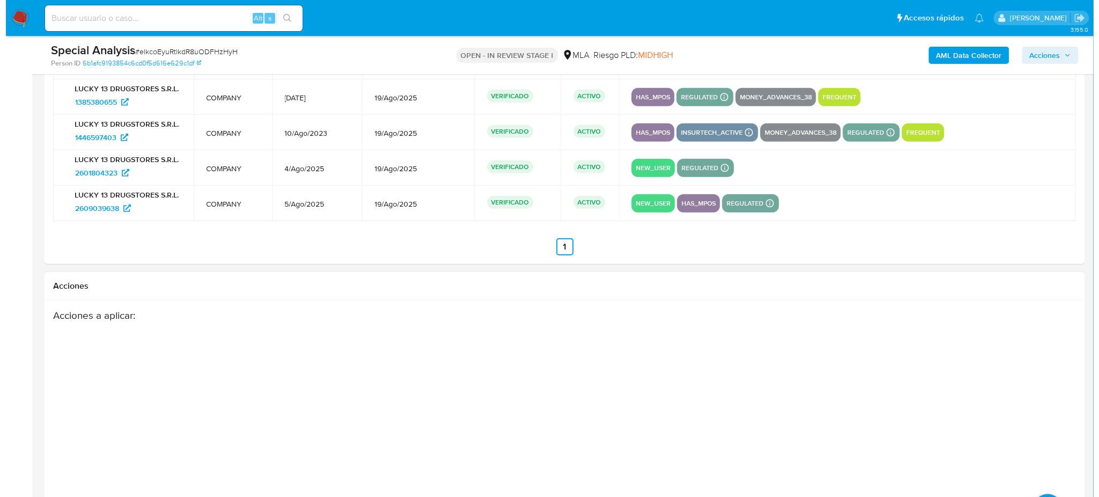
scroll to position [1738, 0]
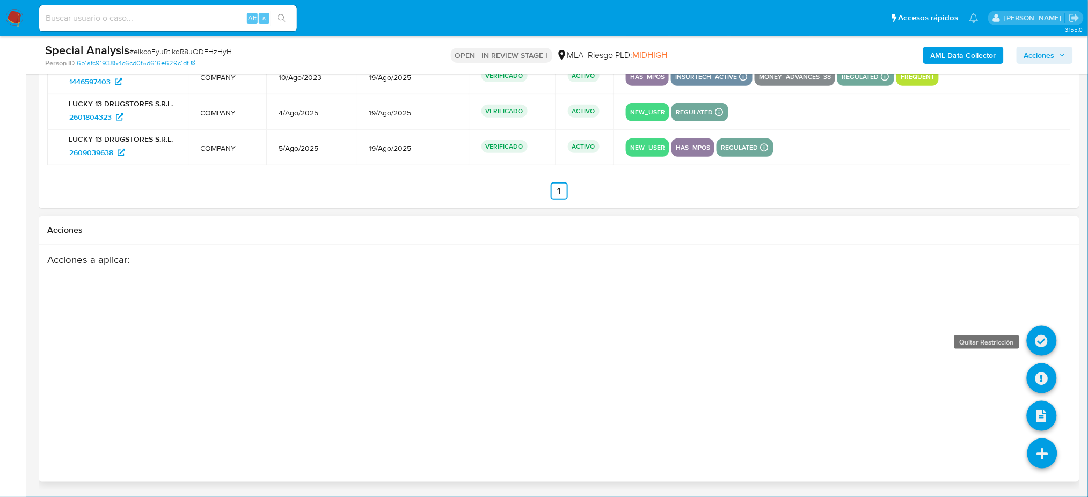
click at [1031, 335] on icon at bounding box center [1042, 341] width 30 height 30
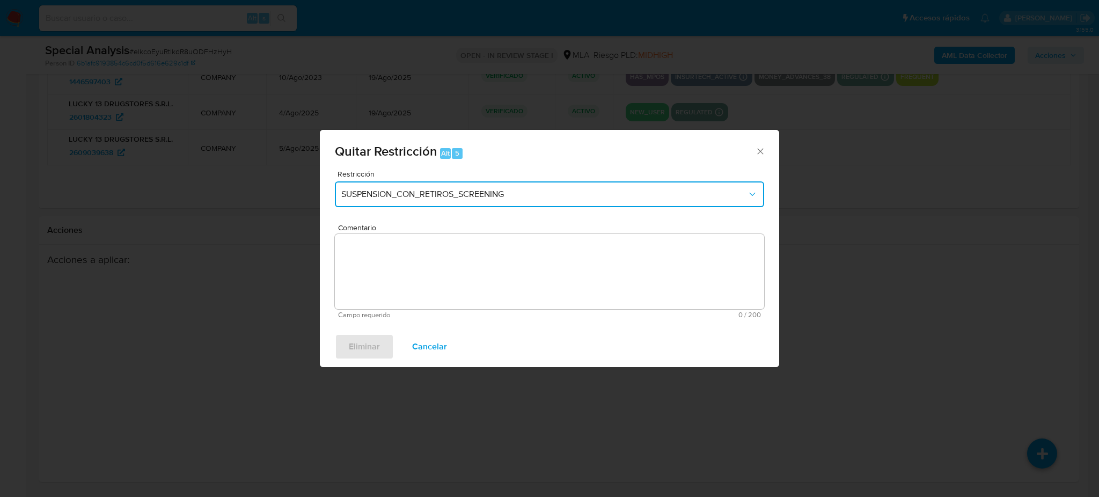
click at [416, 205] on button "SUSPENSION_CON_RETIROS_SCREENING" at bounding box center [549, 194] width 429 height 26
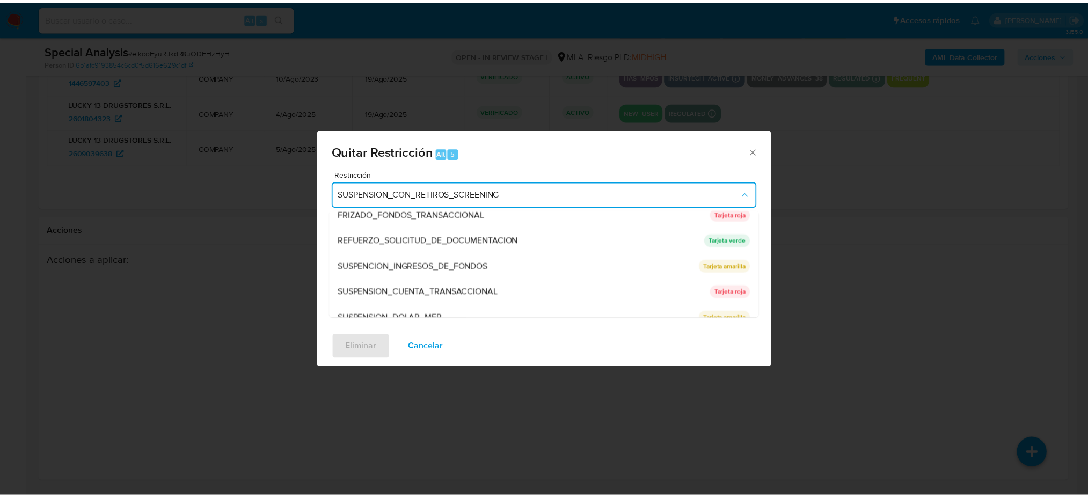
scroll to position [227, 0]
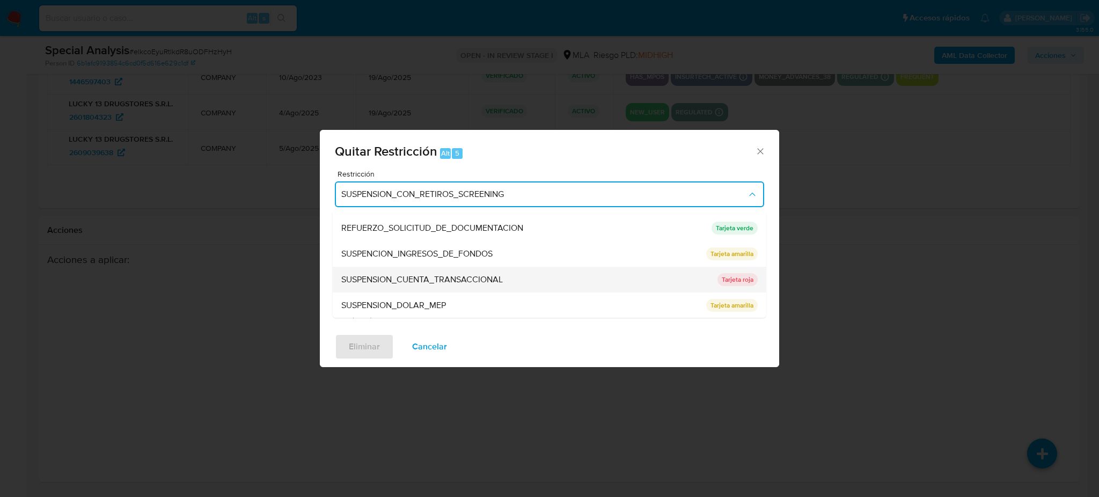
click at [419, 278] on span "SUSPENSION_CUENTA_TRANSACCIONAL" at bounding box center [422, 279] width 162 height 11
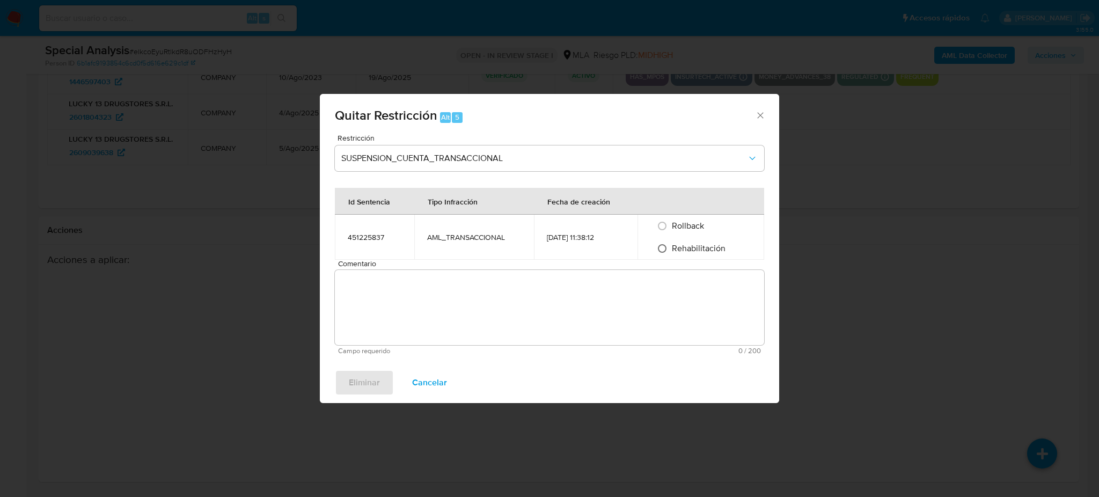
click at [663, 247] on input "Rehabilitación" at bounding box center [662, 248] width 17 height 17
radio input "true"
click at [615, 321] on textarea "Comentario" at bounding box center [549, 307] width 429 height 75
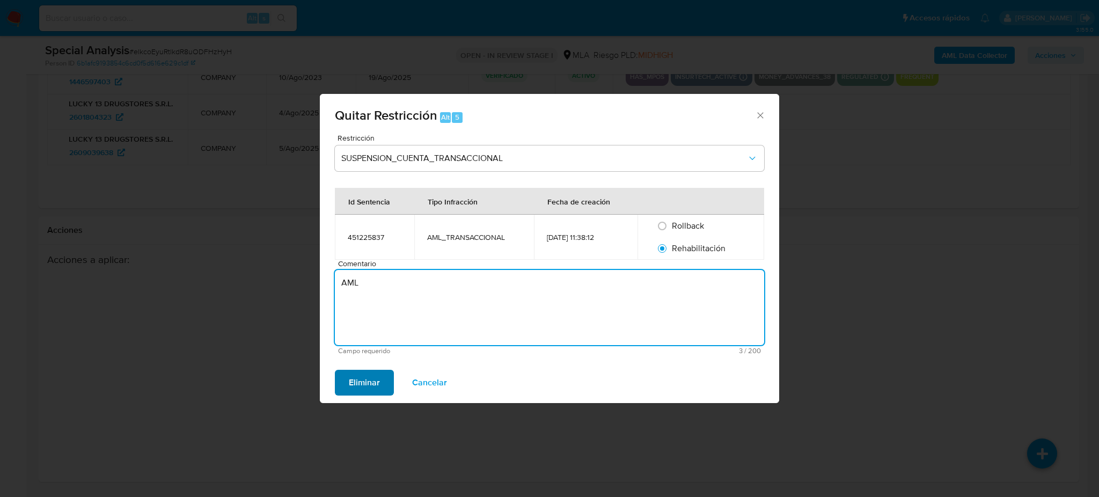
type textarea "AML"
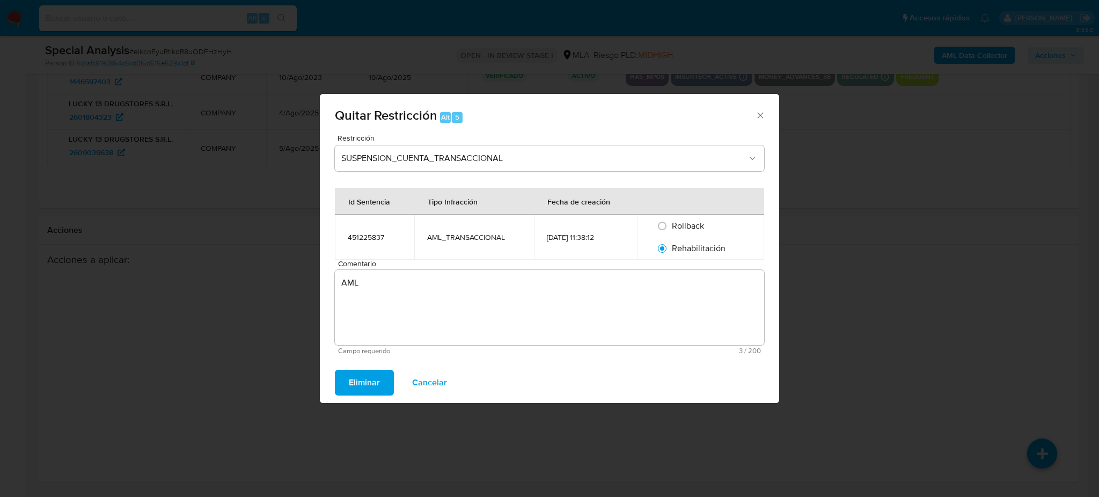
click at [379, 377] on button "Eliminar" at bounding box center [364, 383] width 59 height 26
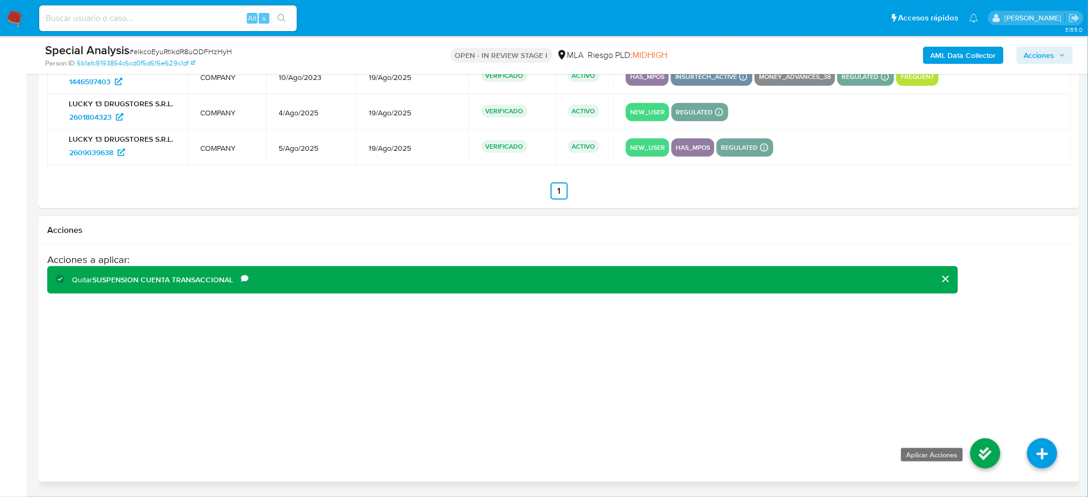
click at [999, 454] on icon at bounding box center [985, 453] width 30 height 30
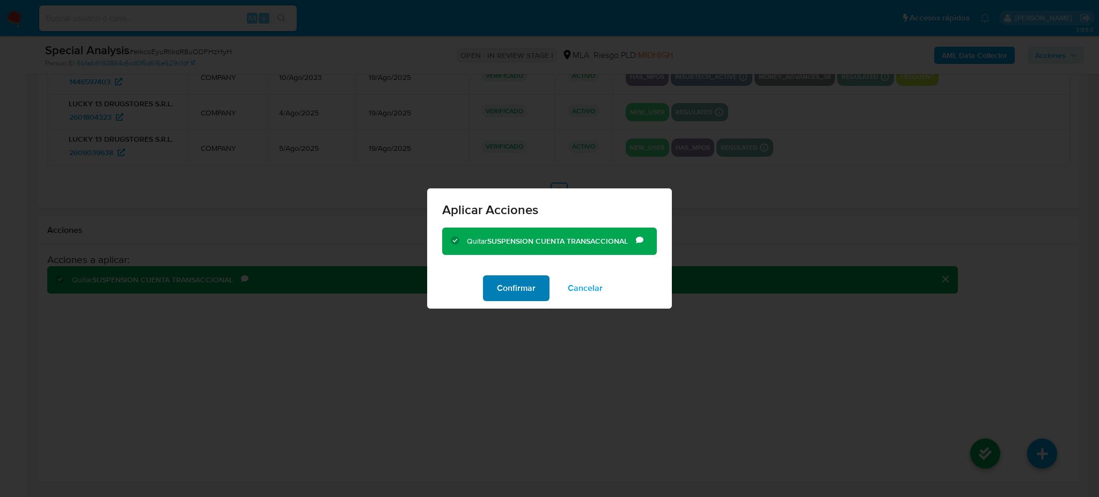
click at [523, 291] on span "Confirmar" at bounding box center [516, 288] width 39 height 24
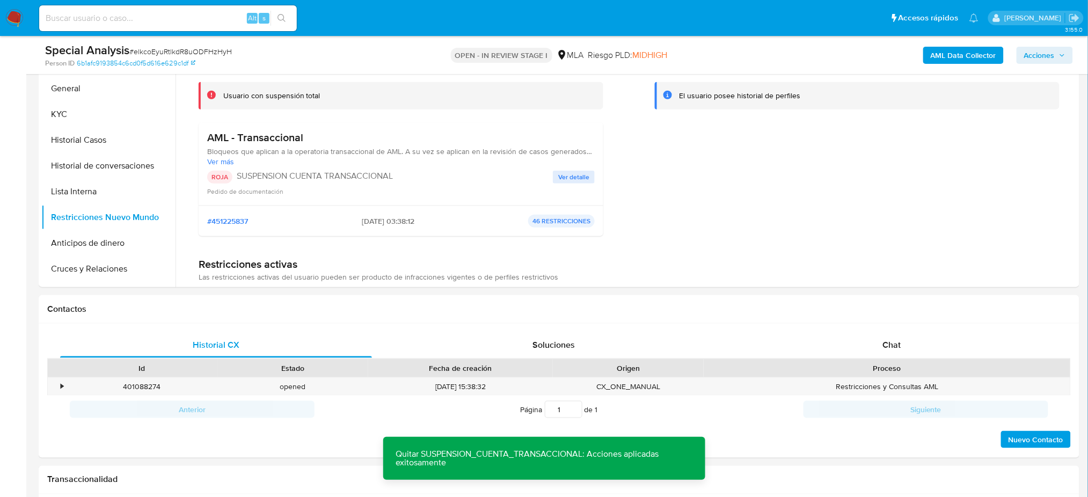
scroll to position [92, 0]
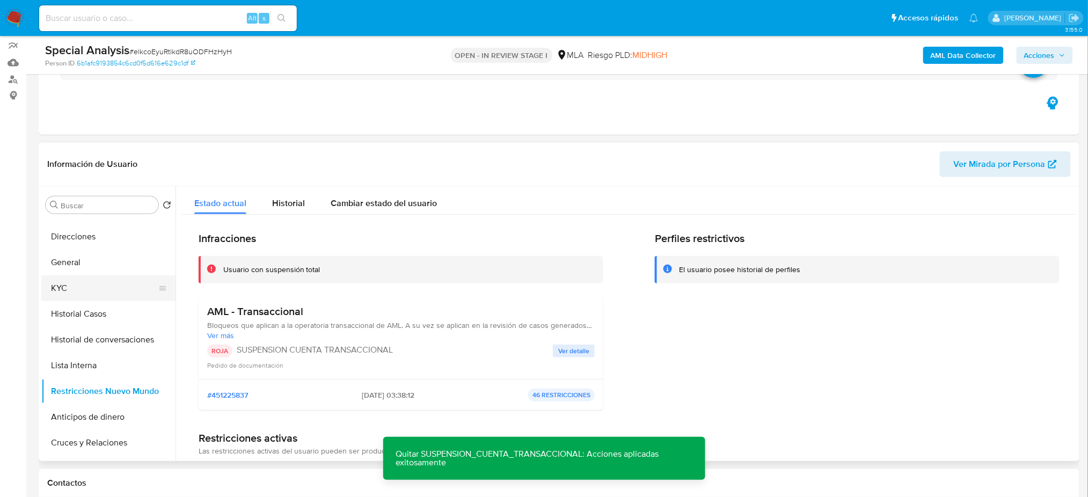
click at [79, 283] on button "KYC" at bounding box center [104, 288] width 126 height 26
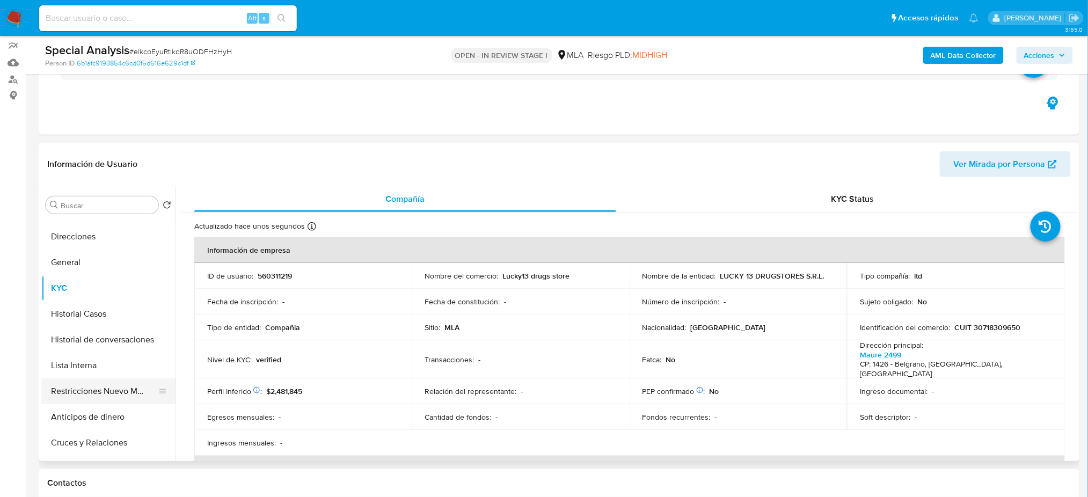
click at [121, 382] on button "Restricciones Nuevo Mundo" at bounding box center [104, 391] width 126 height 26
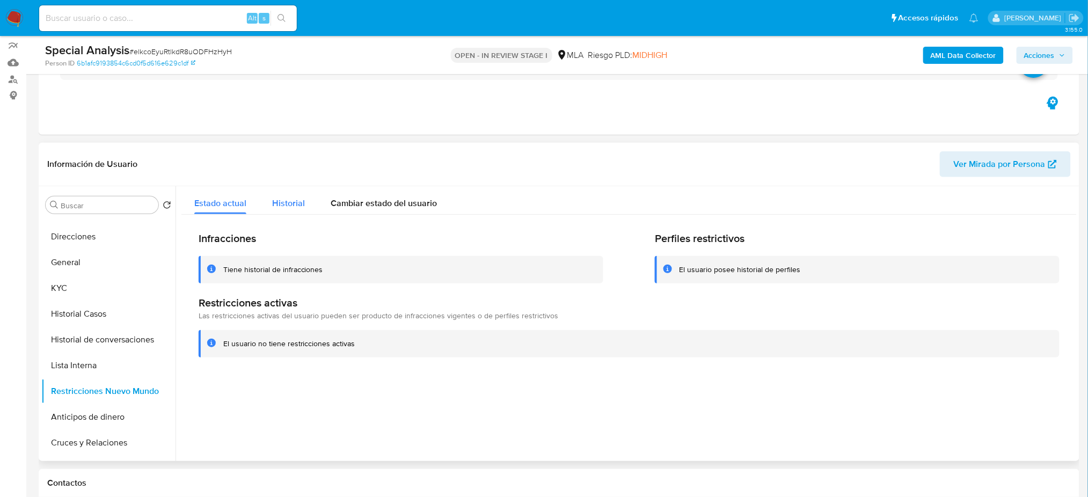
click at [295, 199] on span "Historial" at bounding box center [288, 203] width 33 height 12
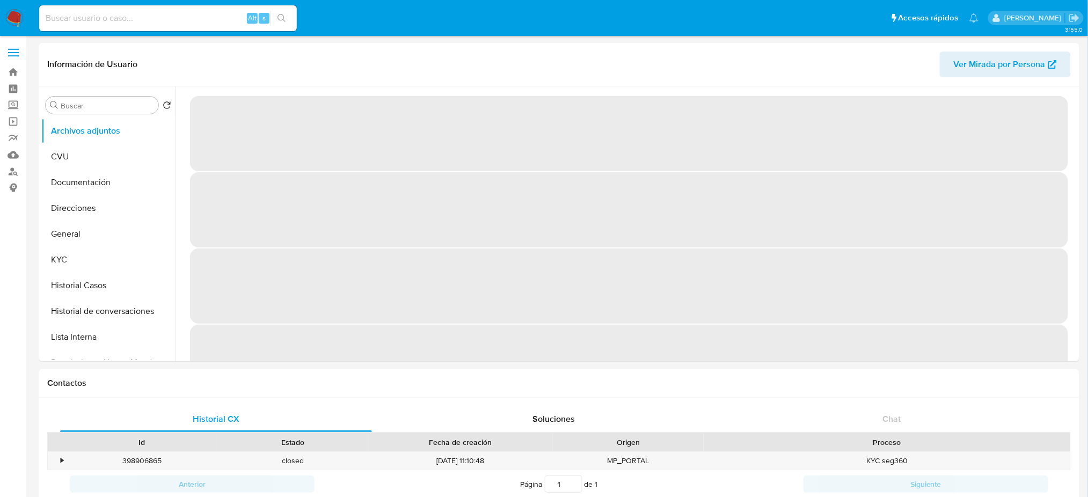
select select "10"
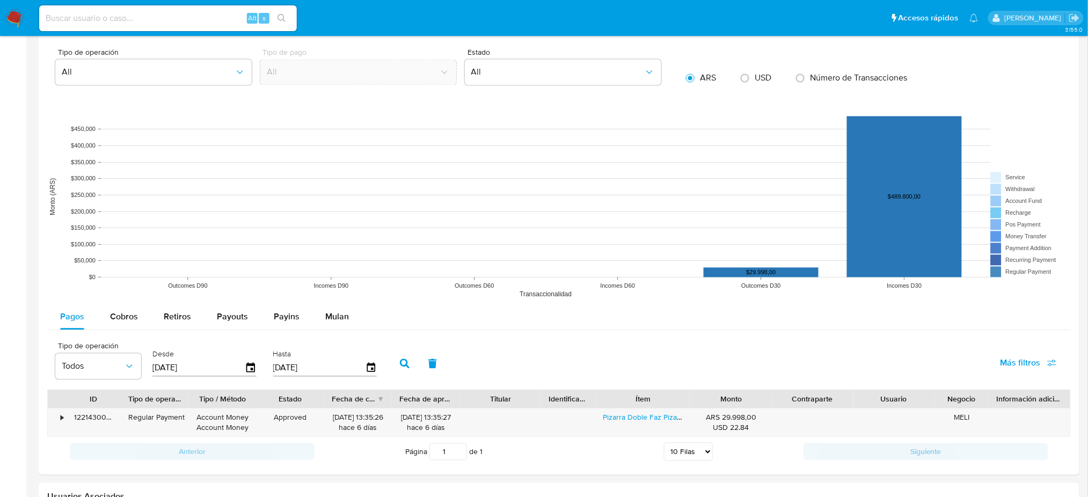
scroll to position [1067, 0]
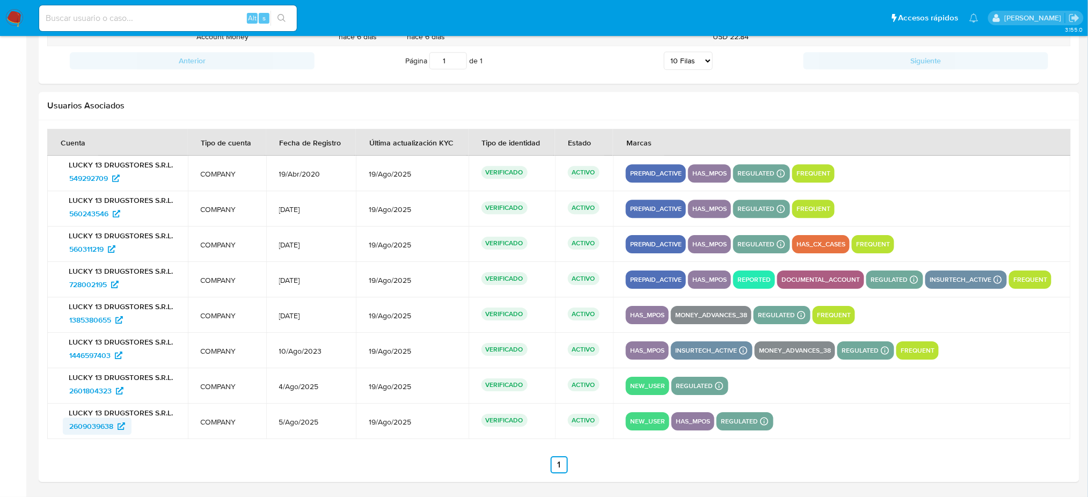
click at [97, 428] on span "2609039638" at bounding box center [91, 425] width 44 height 17
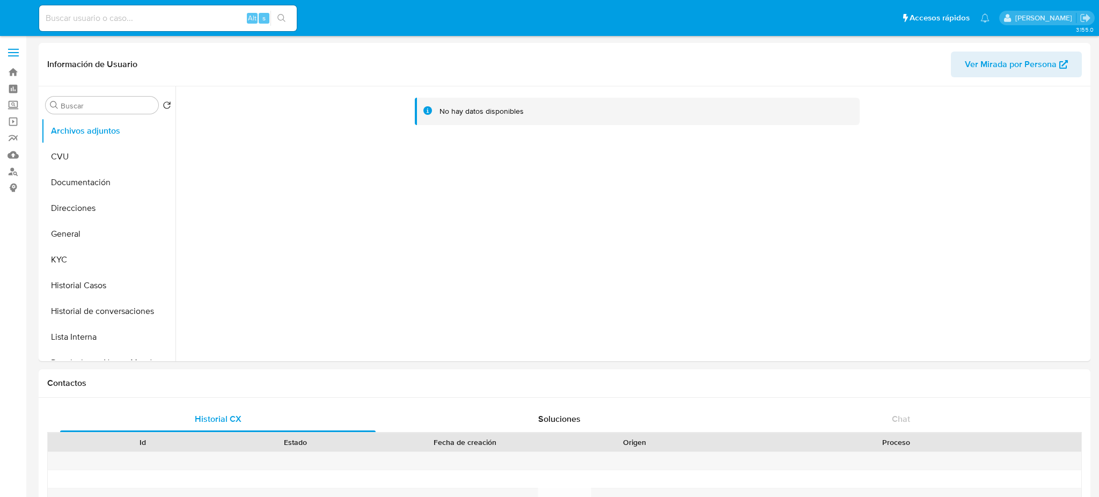
select select "10"
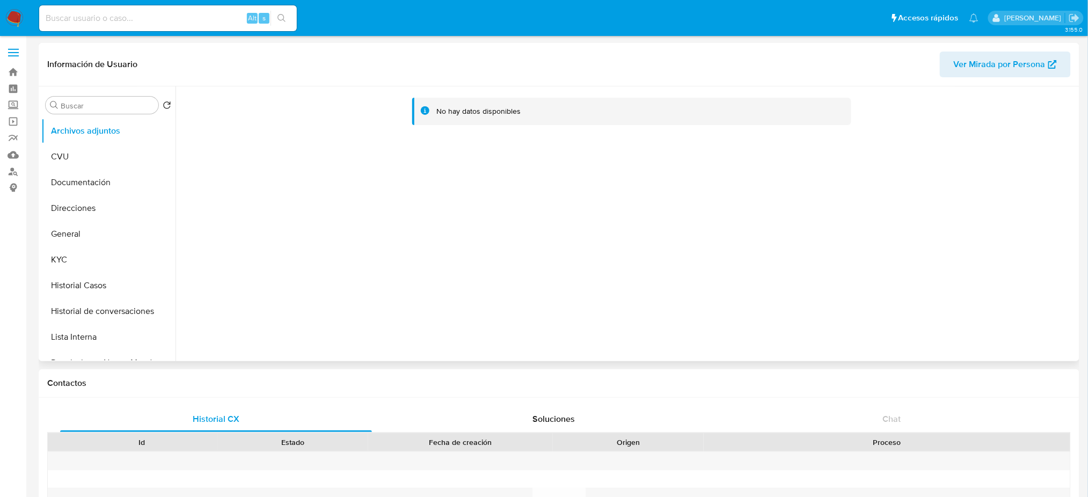
scroll to position [501, 0]
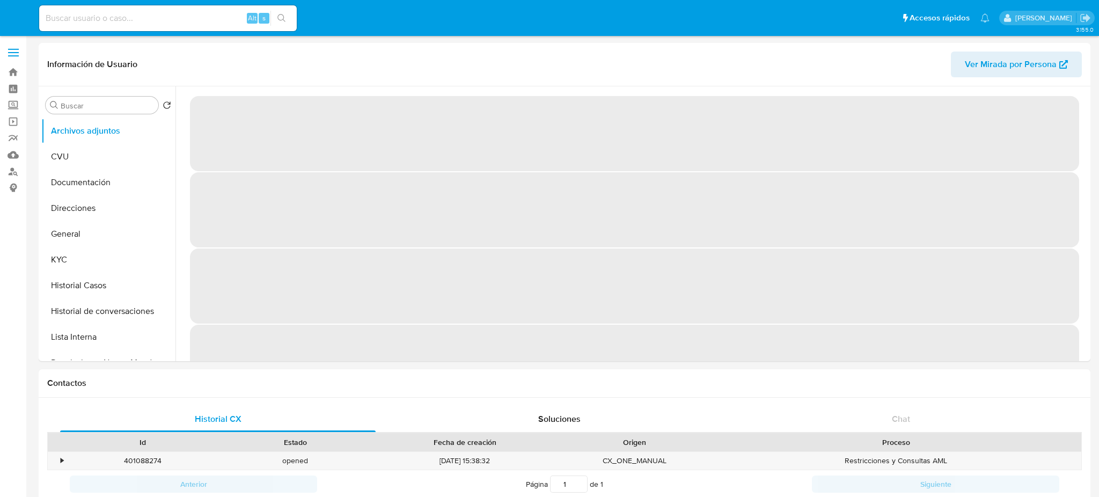
select select "10"
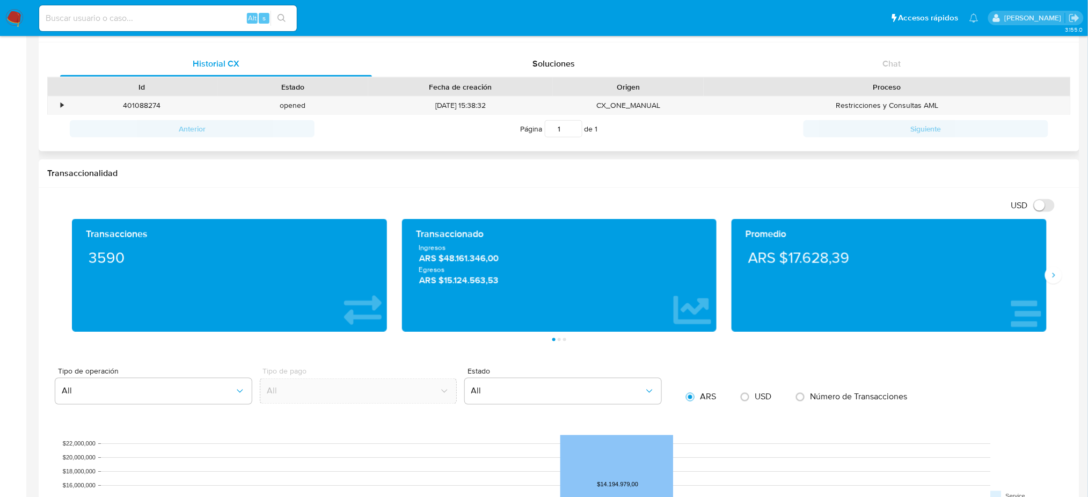
scroll to position [429, 0]
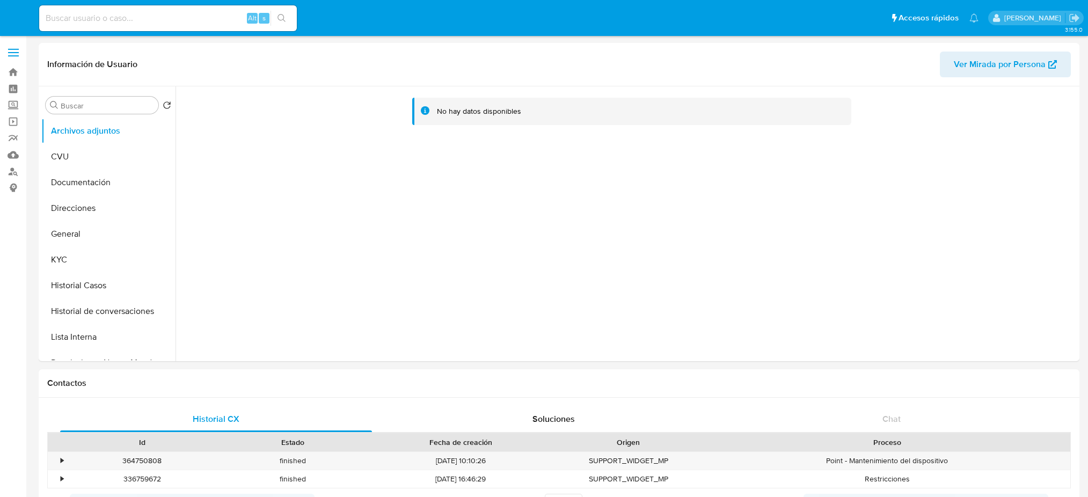
select select "10"
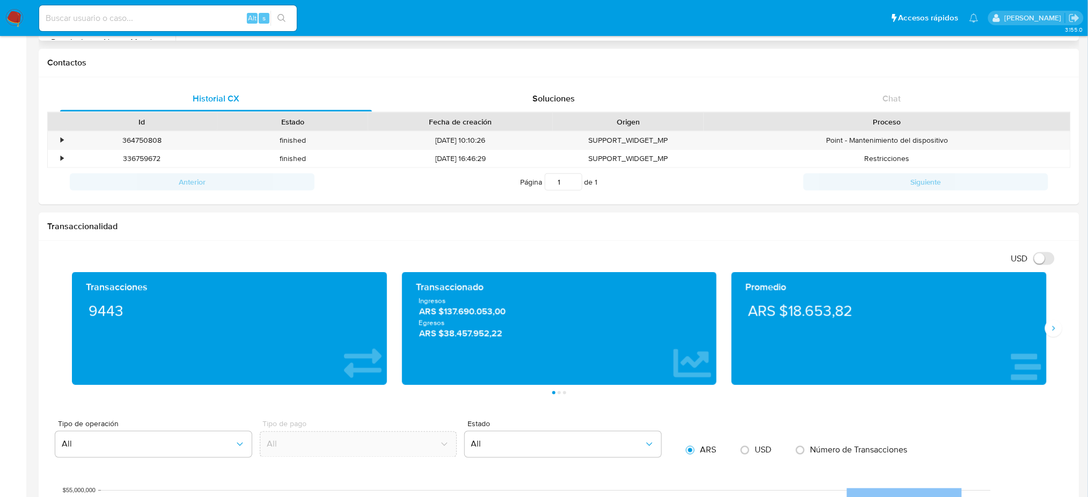
scroll to position [501, 0]
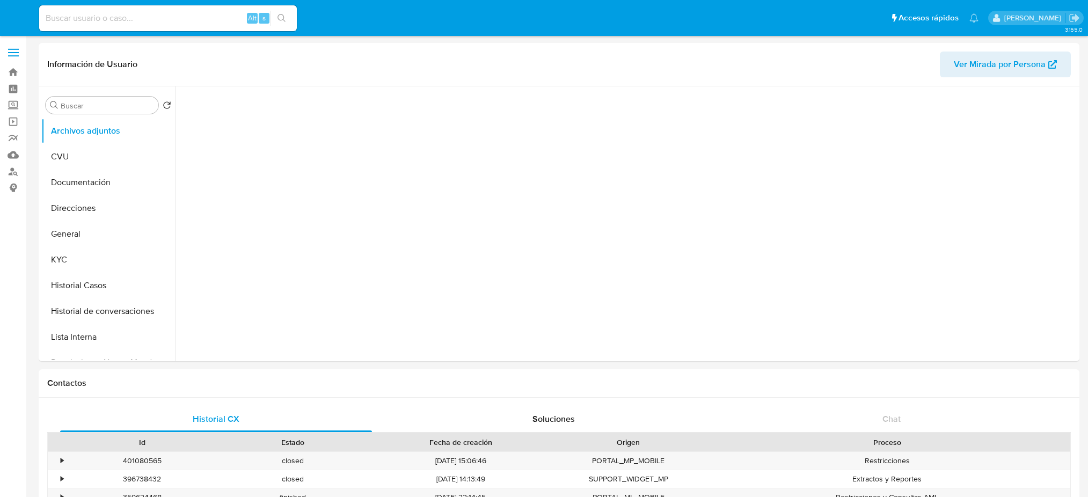
select select "10"
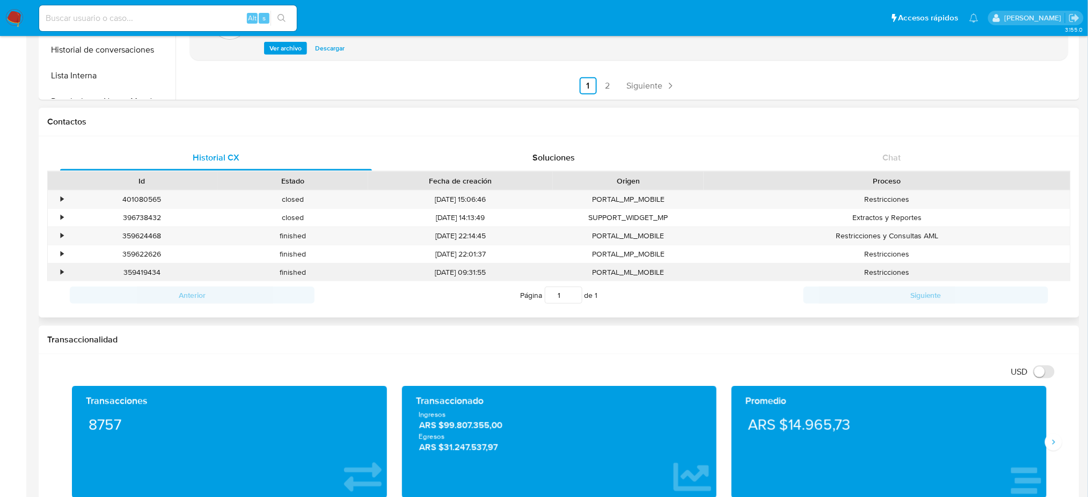
scroll to position [286, 0]
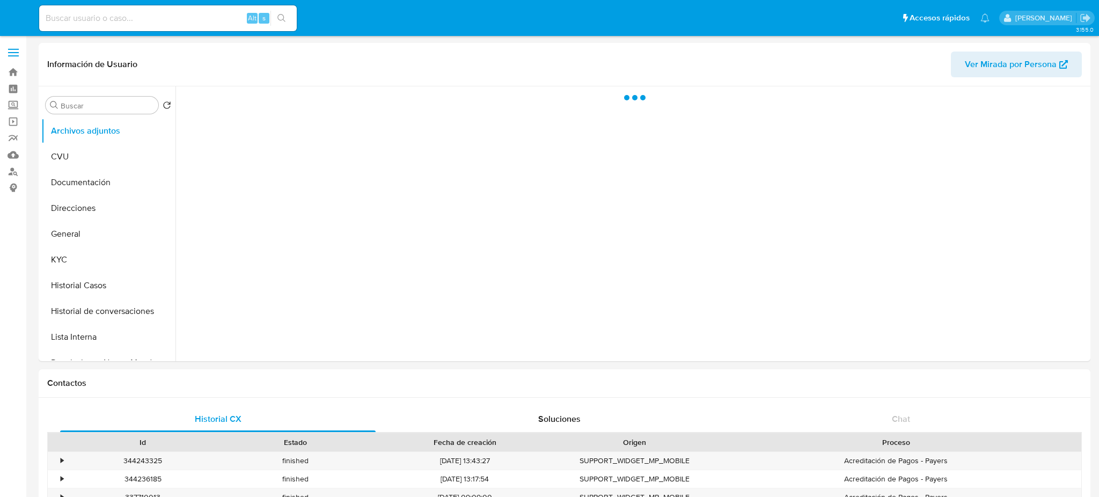
select select "10"
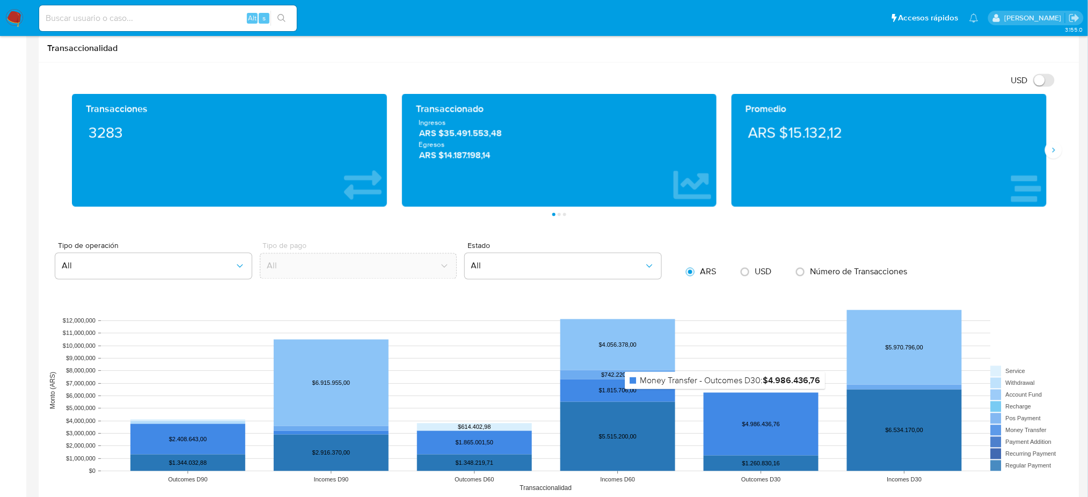
scroll to position [501, 0]
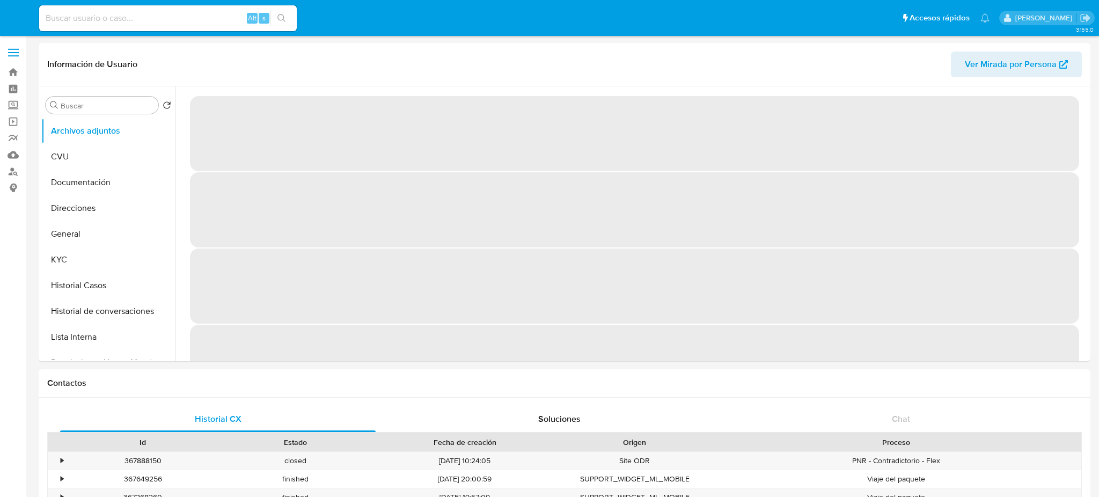
select select "10"
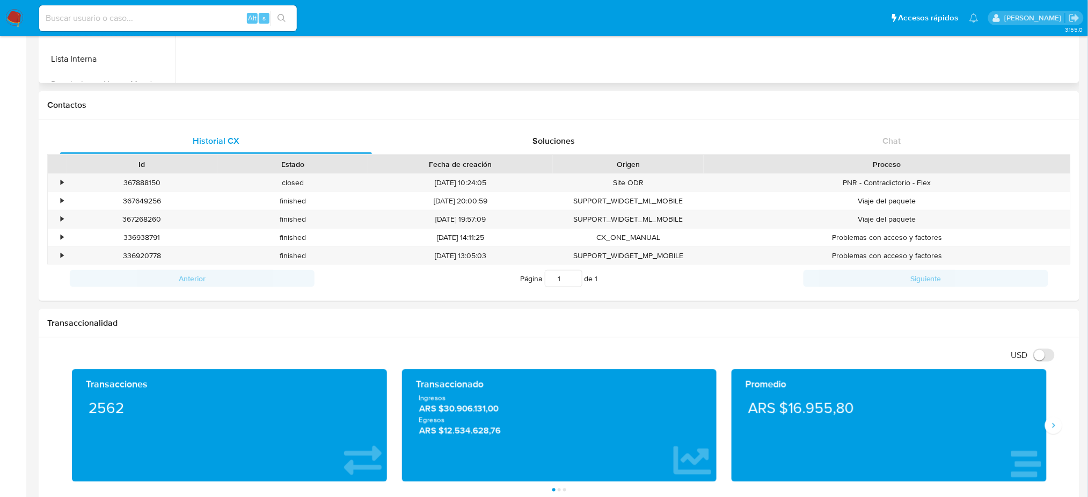
scroll to position [429, 0]
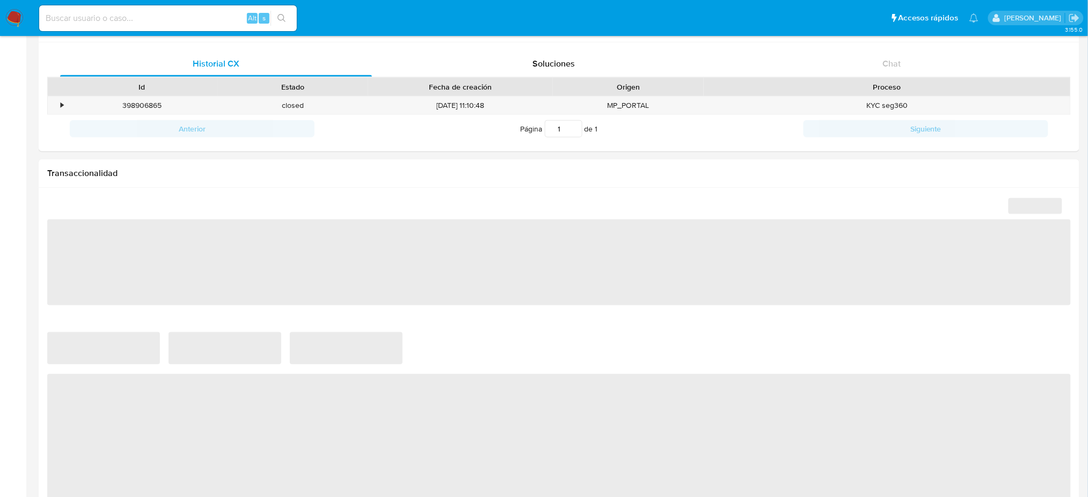
scroll to position [357, 0]
select select "10"
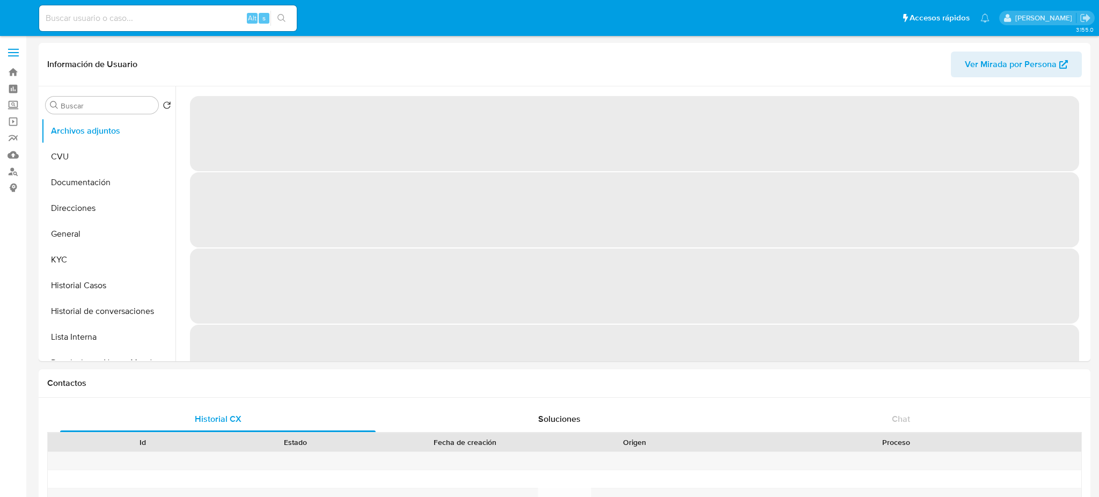
select select "10"
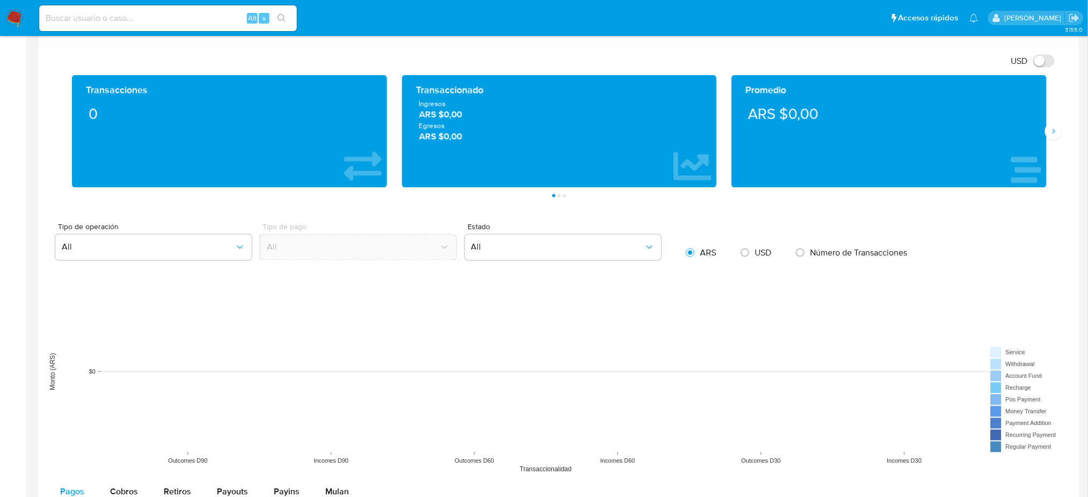
scroll to position [143, 0]
